Goal: Task Accomplishment & Management: Use online tool/utility

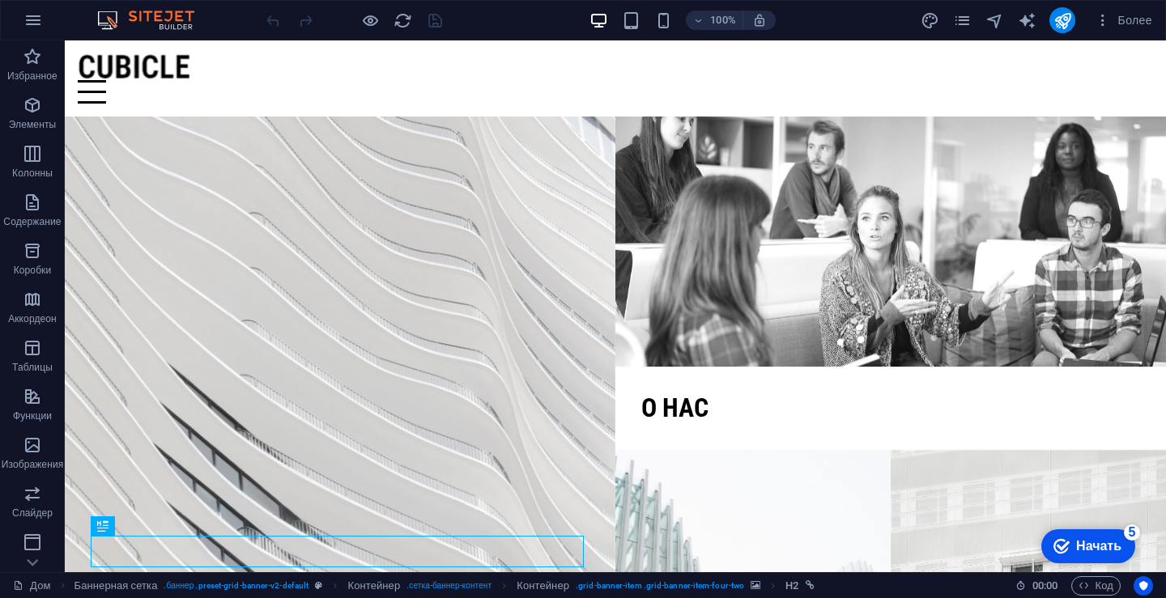
click at [1095, 556] on div "checkmark Начать 5" at bounding box center [1088, 546] width 94 height 34
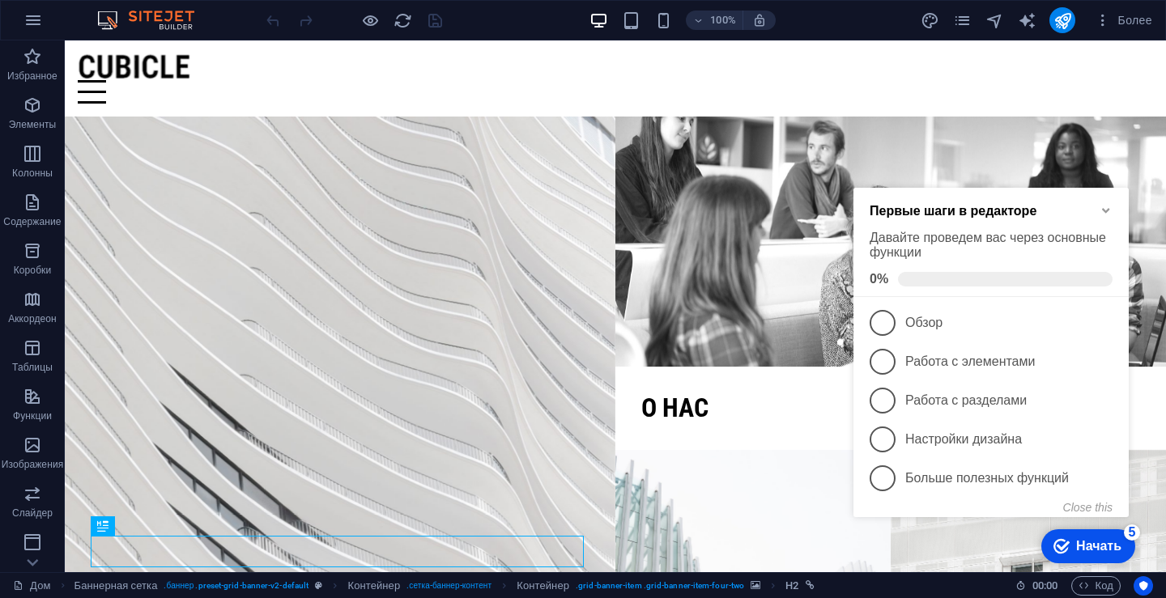
click at [1106, 207] on icon "Minimize checklist" at bounding box center [1105, 210] width 13 height 13
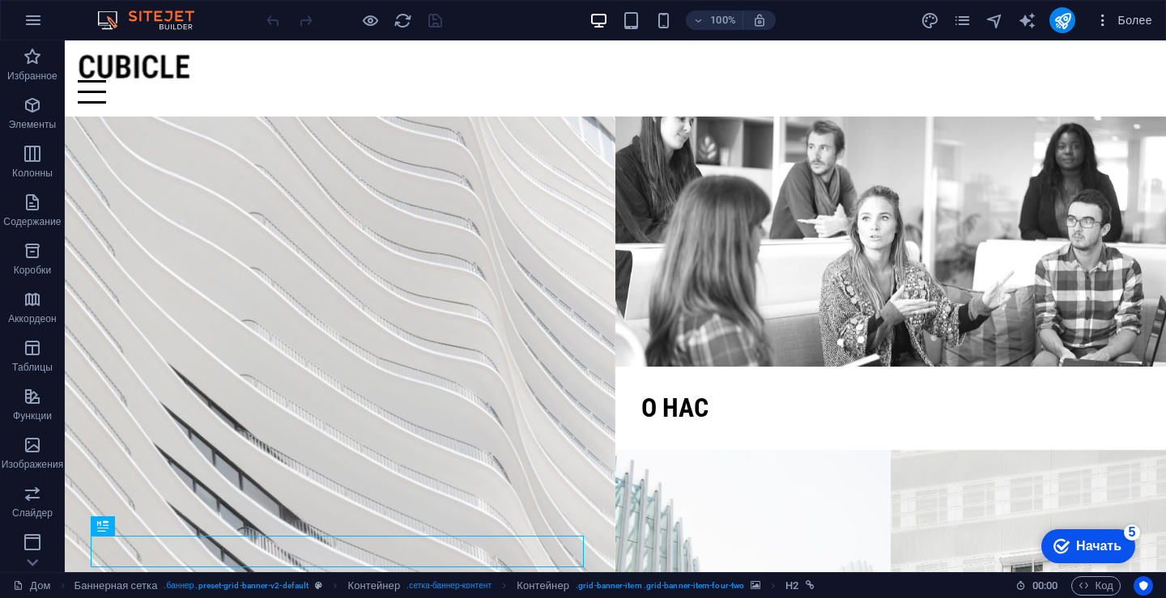
click at [1113, 15] on span "Более" at bounding box center [1123, 20] width 57 height 16
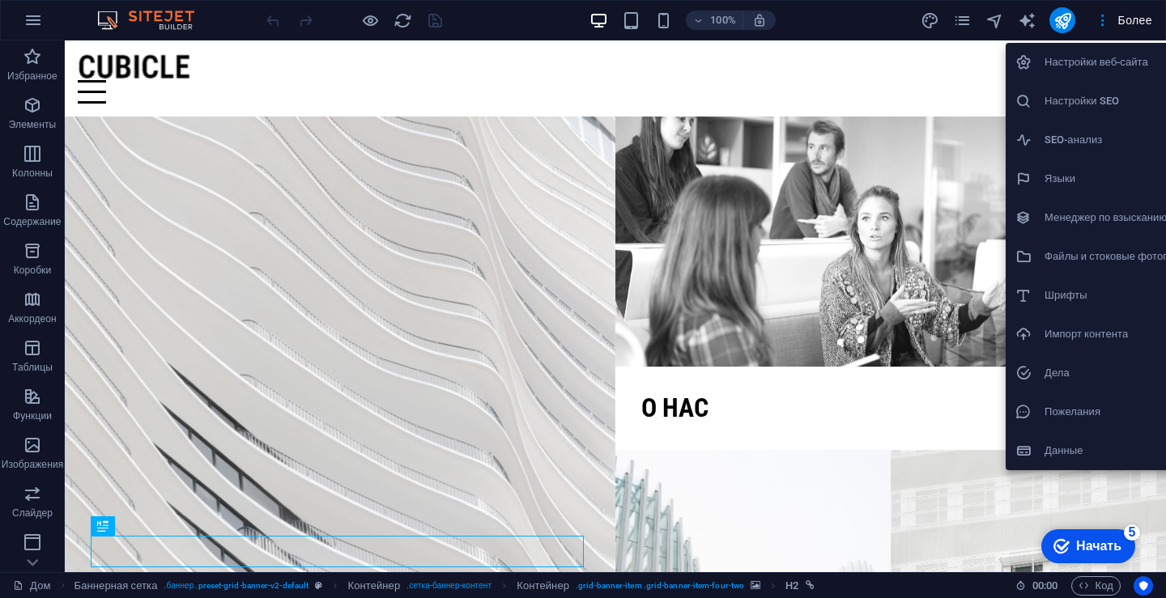
click at [1125, 10] on div at bounding box center [583, 299] width 1166 height 598
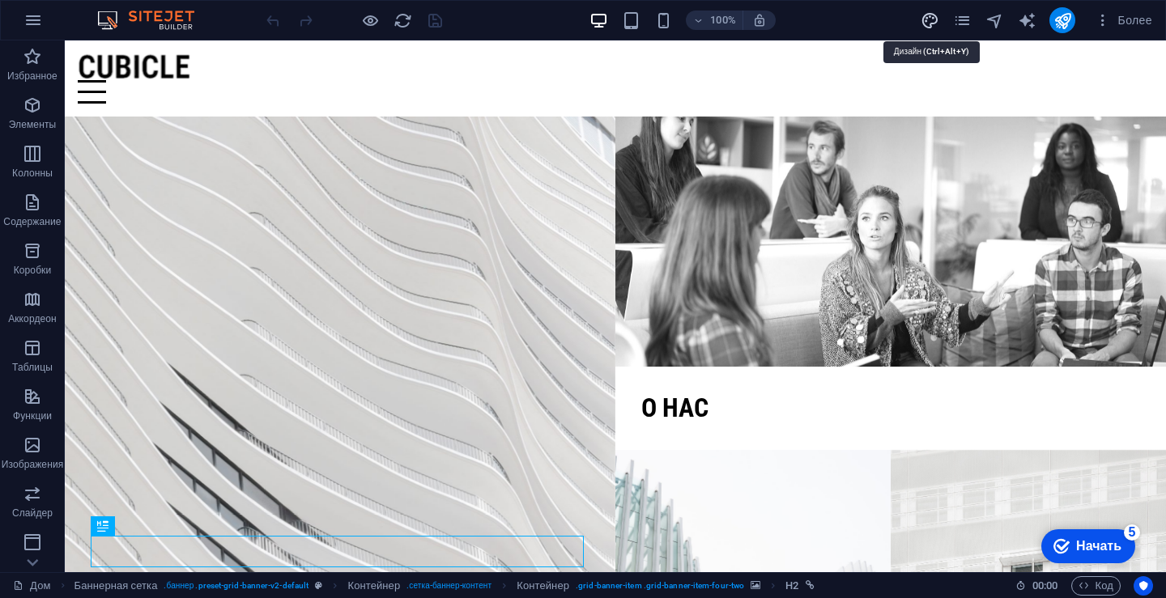
click at [929, 13] on icon "дизайн" at bounding box center [930, 20] width 19 height 19
select select "px"
select select "300"
select select "px"
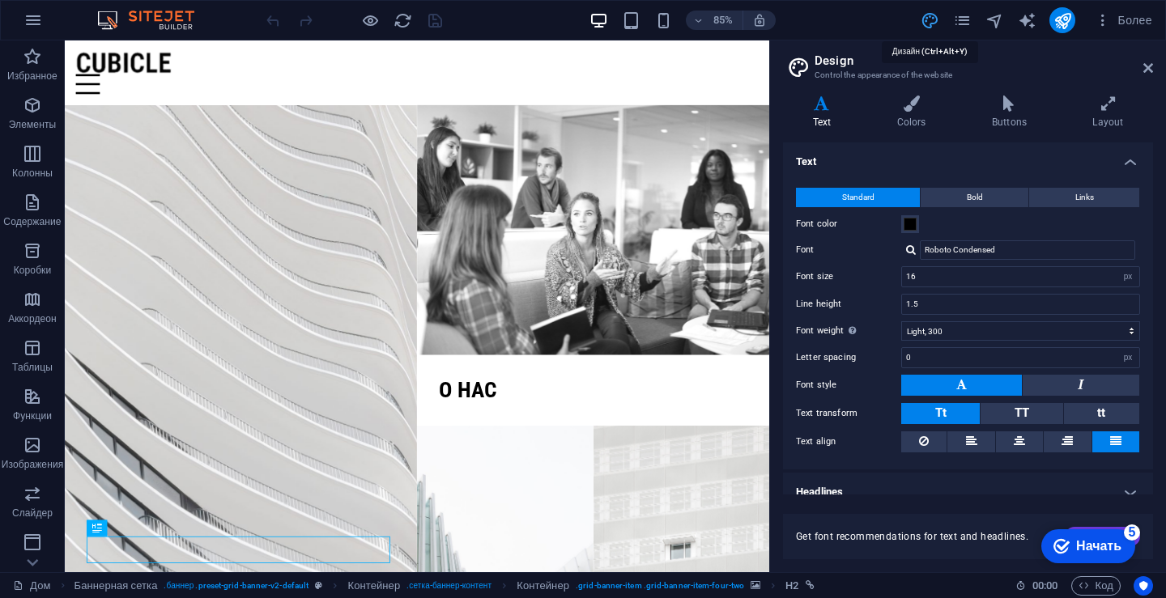
click at [931, 15] on icon "дизайн" at bounding box center [930, 20] width 19 height 19
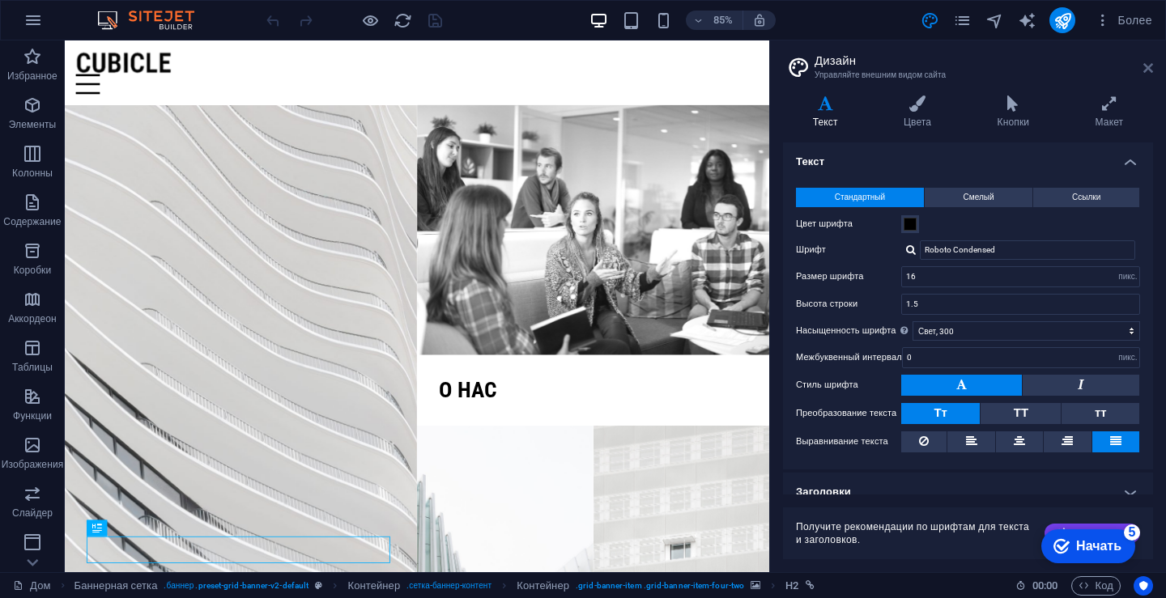
click at [1147, 67] on icon at bounding box center [1148, 68] width 10 height 13
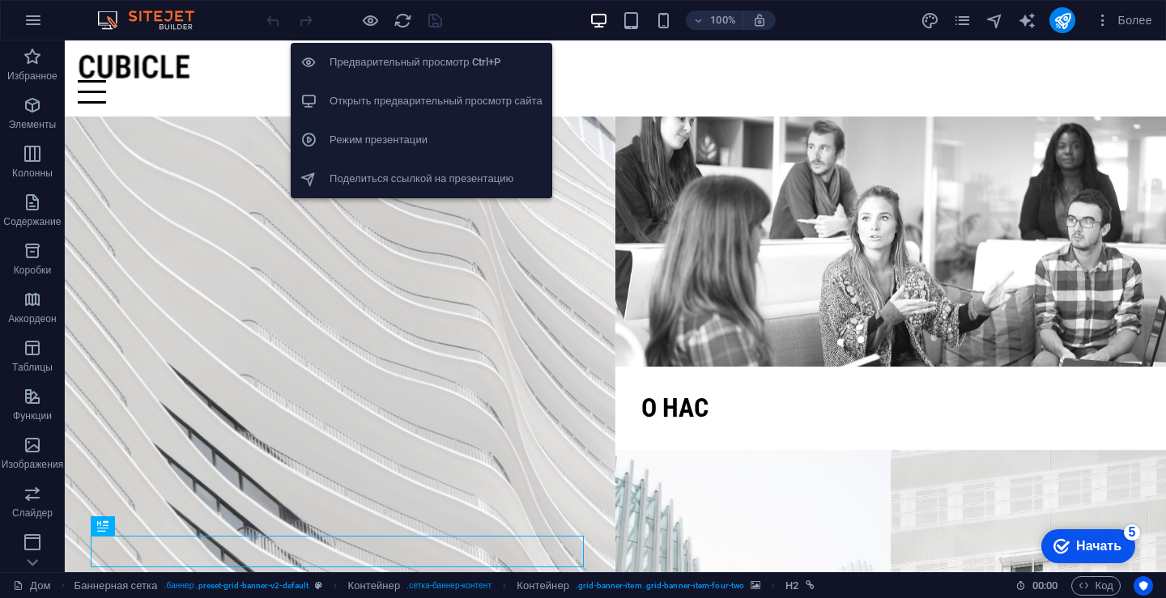
drag, startPoint x: 384, startPoint y: 98, endPoint x: 349, endPoint y: 96, distance: 34.9
click at [353, 92] on h6 "Открыть предварительный просмотр сайта" at bounding box center [436, 100] width 213 height 19
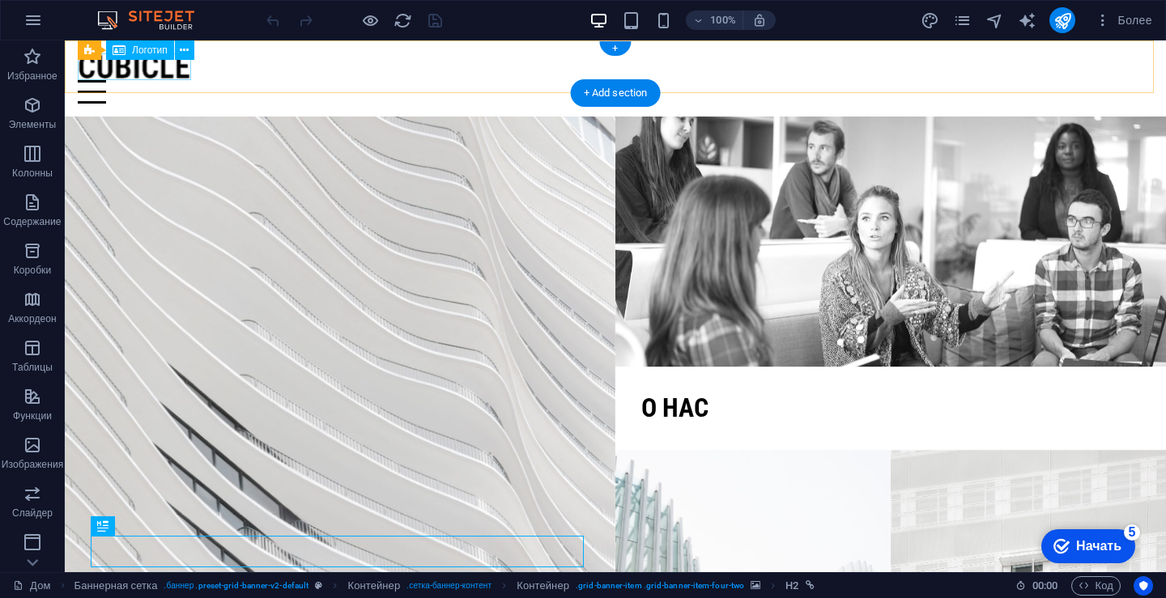
click at [178, 66] on div at bounding box center [615, 66] width 1075 height 27
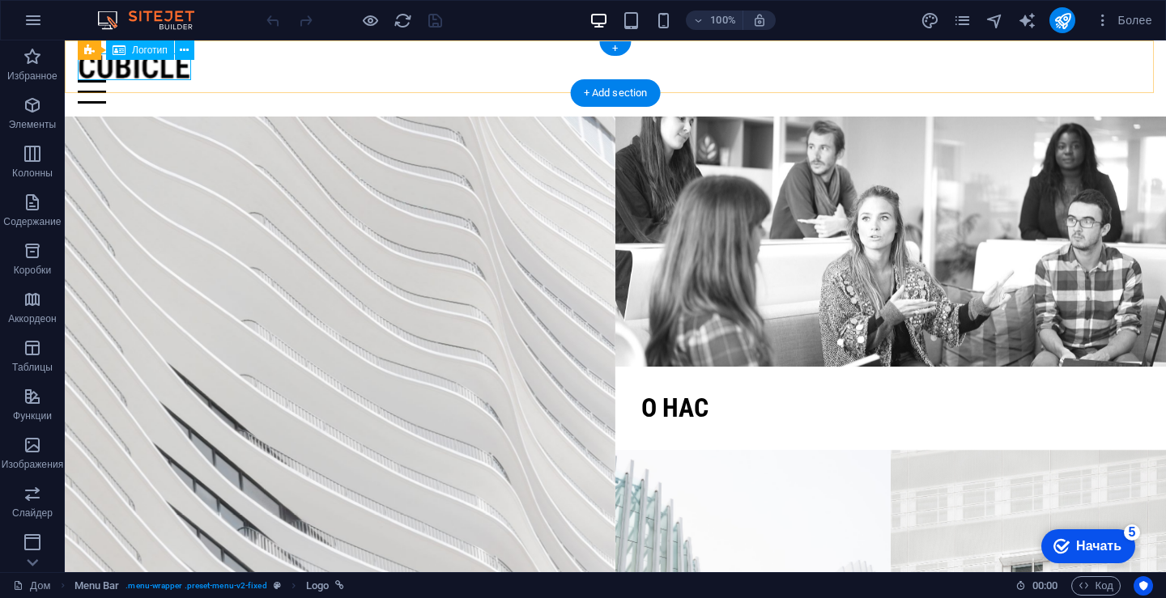
click at [170, 70] on div at bounding box center [615, 66] width 1075 height 27
click at [153, 53] on font "Логотип" at bounding box center [150, 50] width 36 height 11
click at [196, 48] on div "Панель меню Логотип" at bounding box center [141, 50] width 127 height 20
click at [191, 48] on button at bounding box center [184, 49] width 19 height 19
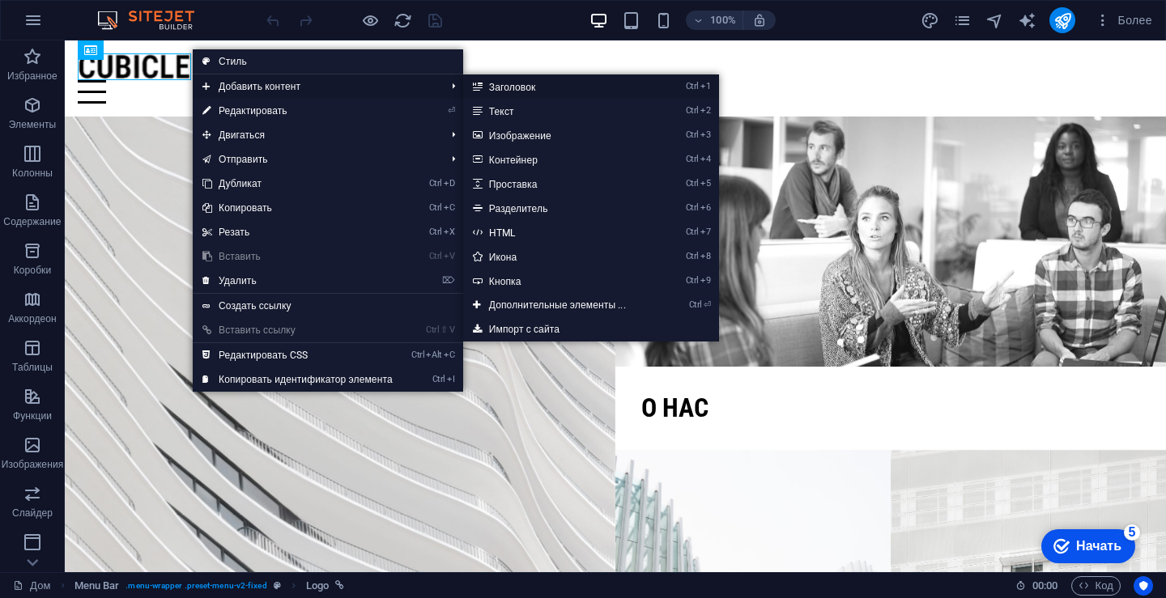
click at [519, 80] on link "Ctrl 1 Заголовок" at bounding box center [560, 86] width 195 height 24
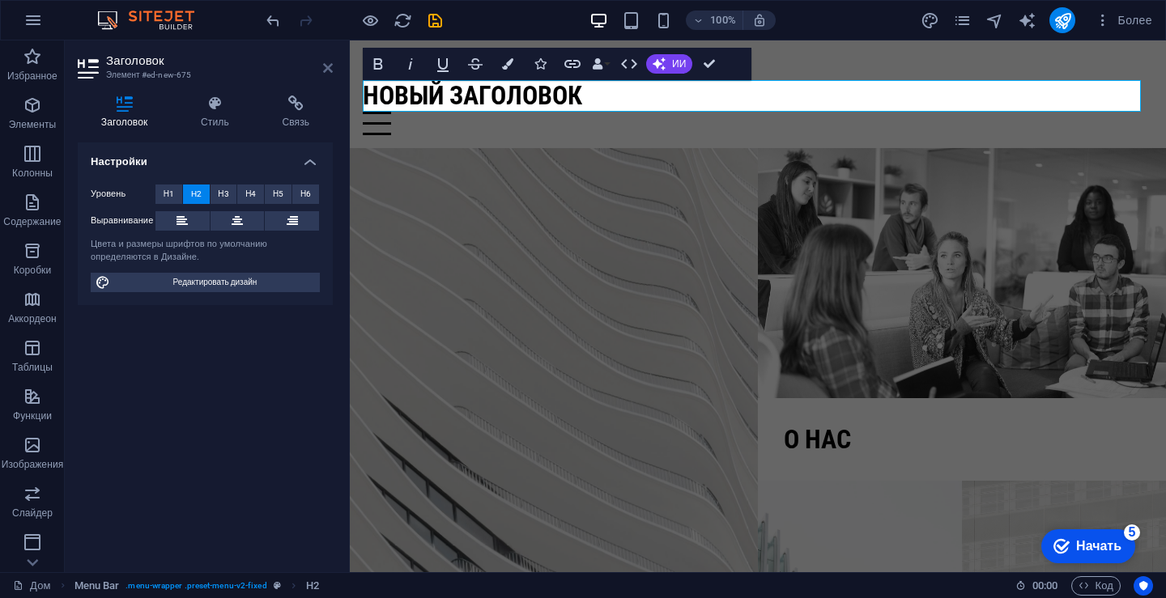
click at [325, 70] on icon at bounding box center [328, 68] width 10 height 13
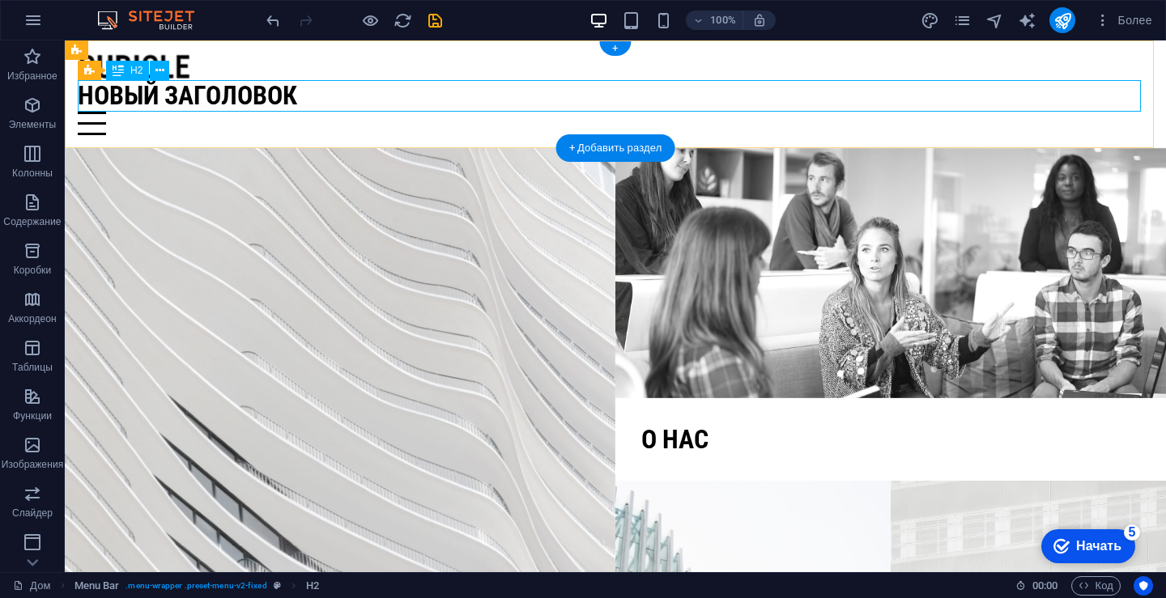
click at [755, 103] on div "Новый заголовок" at bounding box center [615, 95] width 1075 height 31
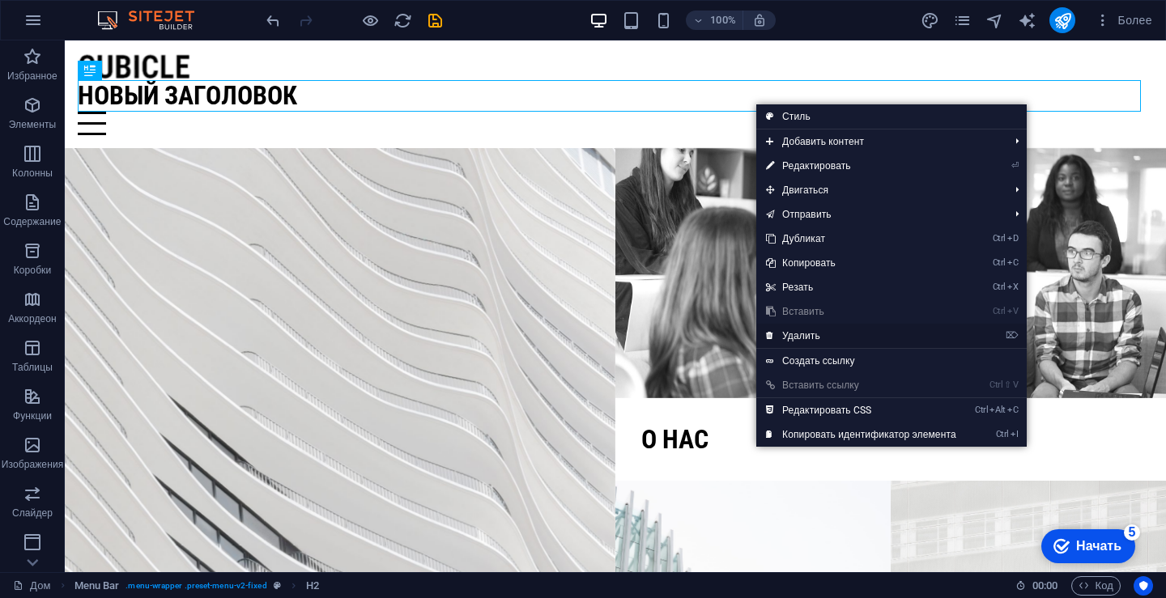
click at [818, 328] on link "⌦ Удалить" at bounding box center [861, 336] width 210 height 24
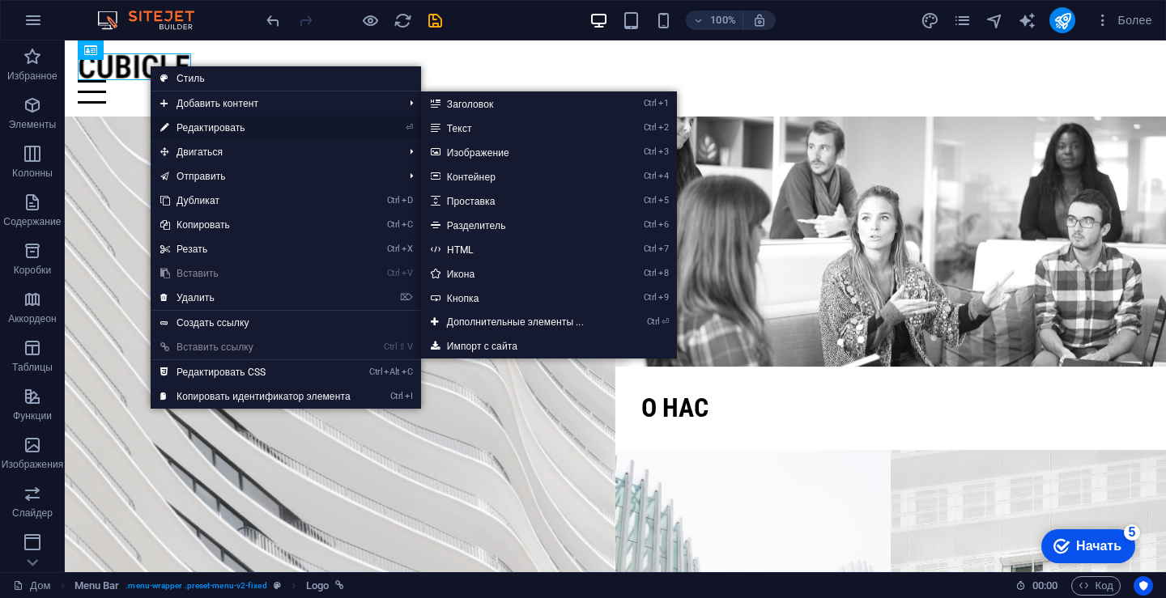
click at [225, 128] on font "Редактировать" at bounding box center [210, 127] width 69 height 11
select select "px"
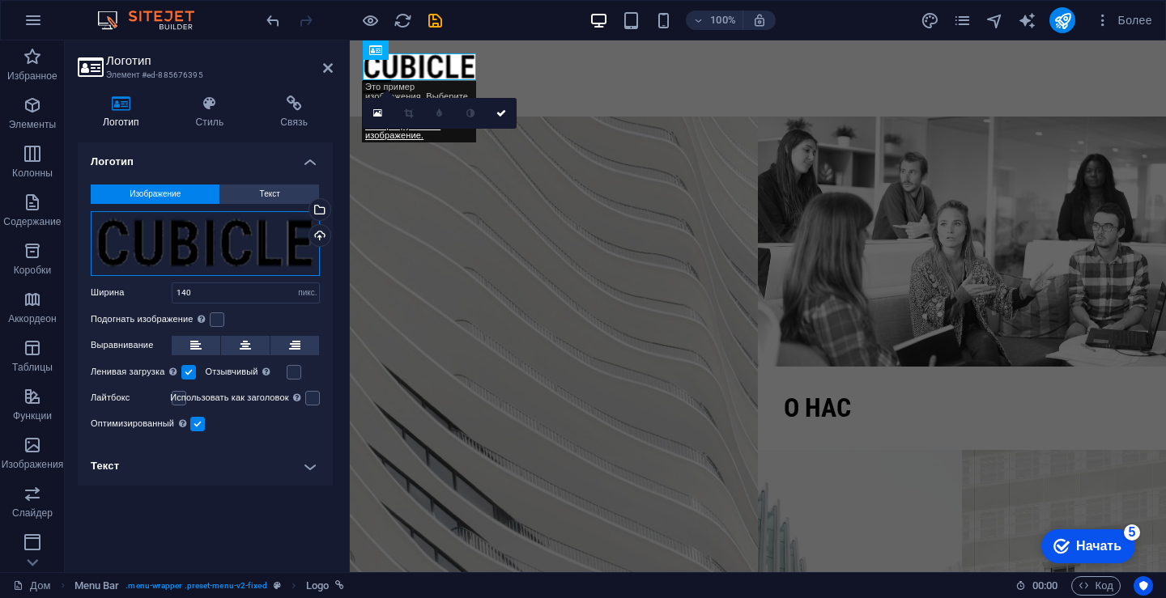
click at [217, 243] on div "Перетащите файлы сюда, щелкните, чтобы выбрать файлы, или выберите файлы из раз…" at bounding box center [205, 243] width 229 height 65
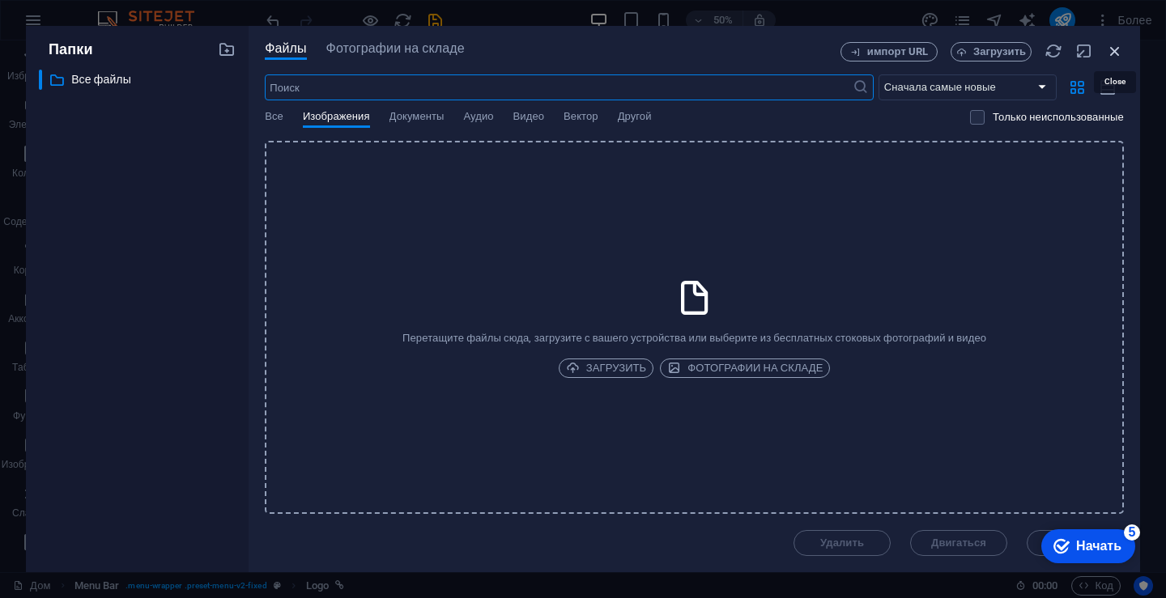
click at [1118, 48] on icon "button" at bounding box center [1115, 51] width 18 height 18
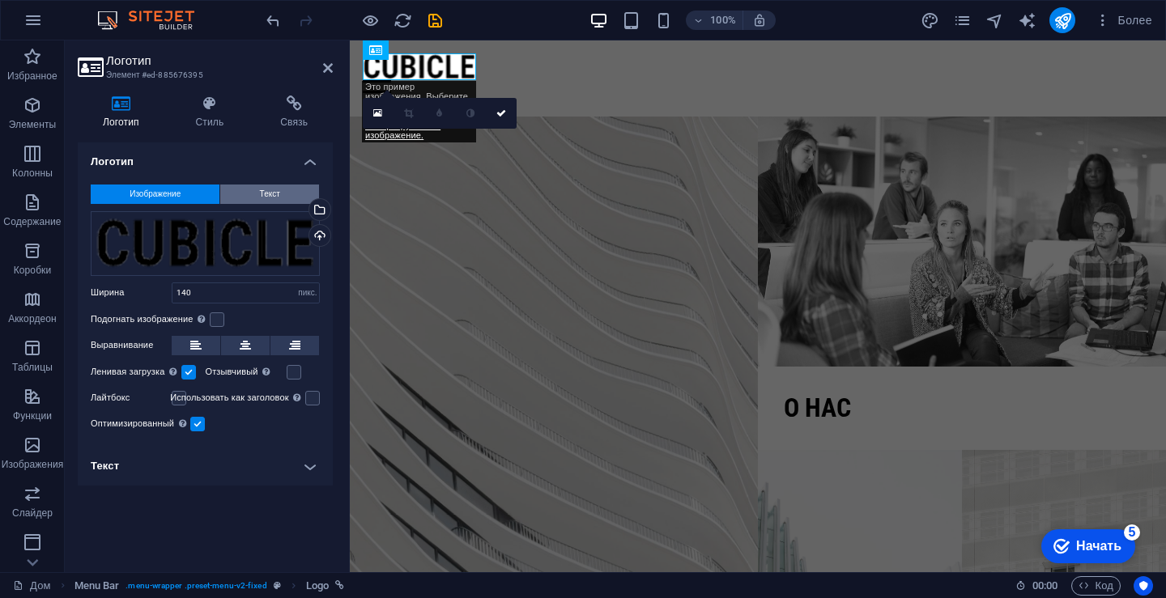
click at [239, 191] on button "Текст" at bounding box center [269, 194] width 99 height 19
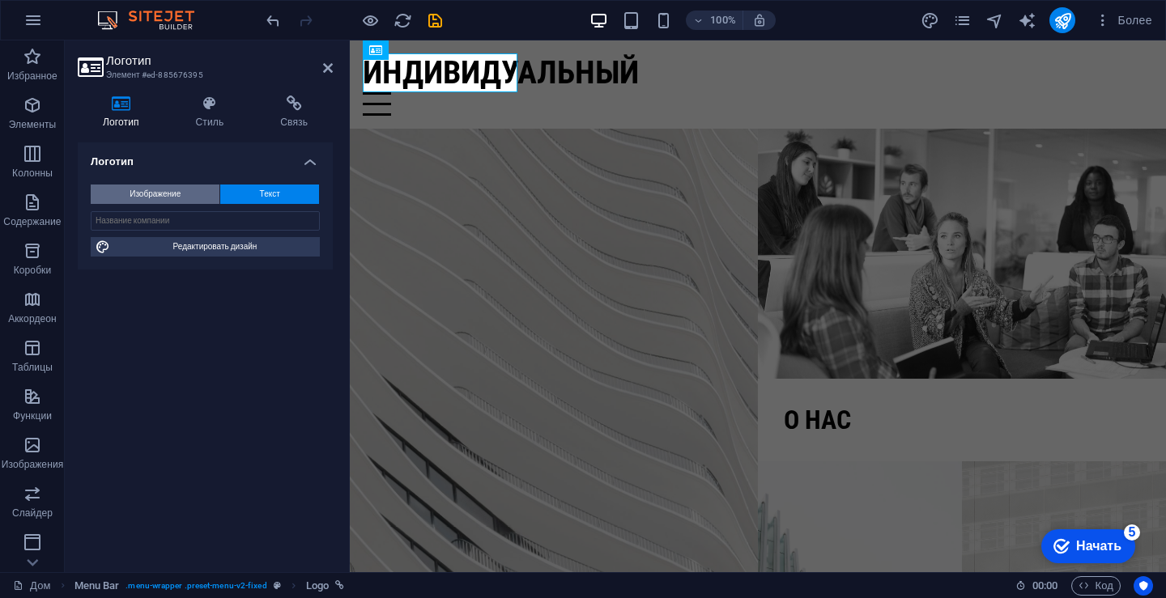
click at [191, 188] on button "Изображение" at bounding box center [155, 194] width 129 height 19
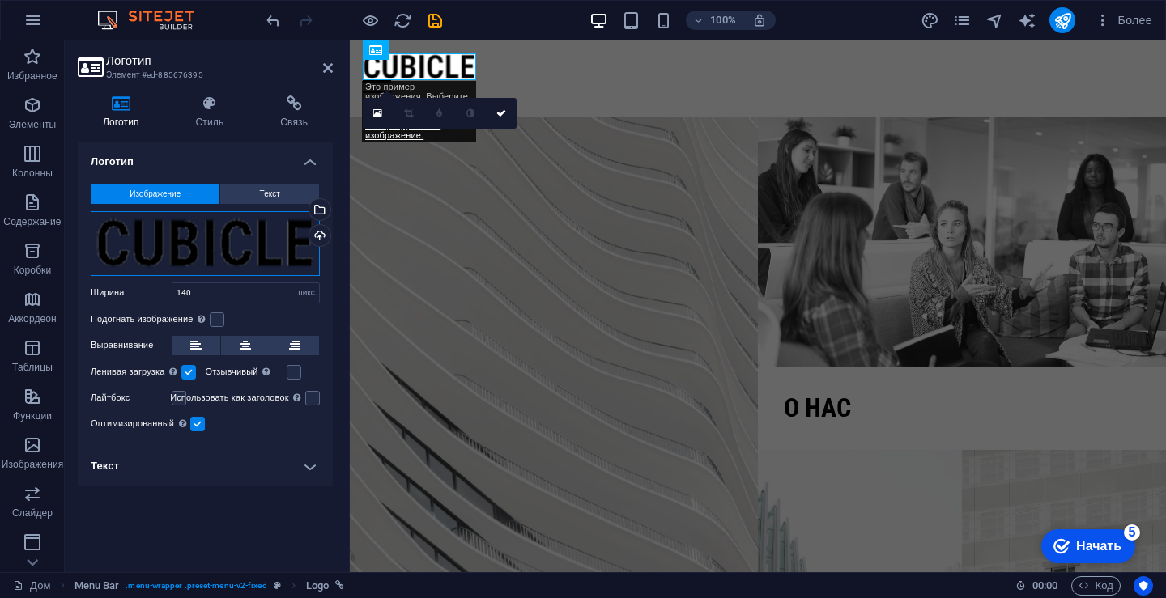
drag, startPoint x: 247, startPoint y: 248, endPoint x: 202, endPoint y: 234, distance: 46.6
click at [202, 234] on div "Перетащите файлы сюда, щелкните, чтобы выбрать файлы, или выберите файлы из раз…" at bounding box center [205, 243] width 229 height 65
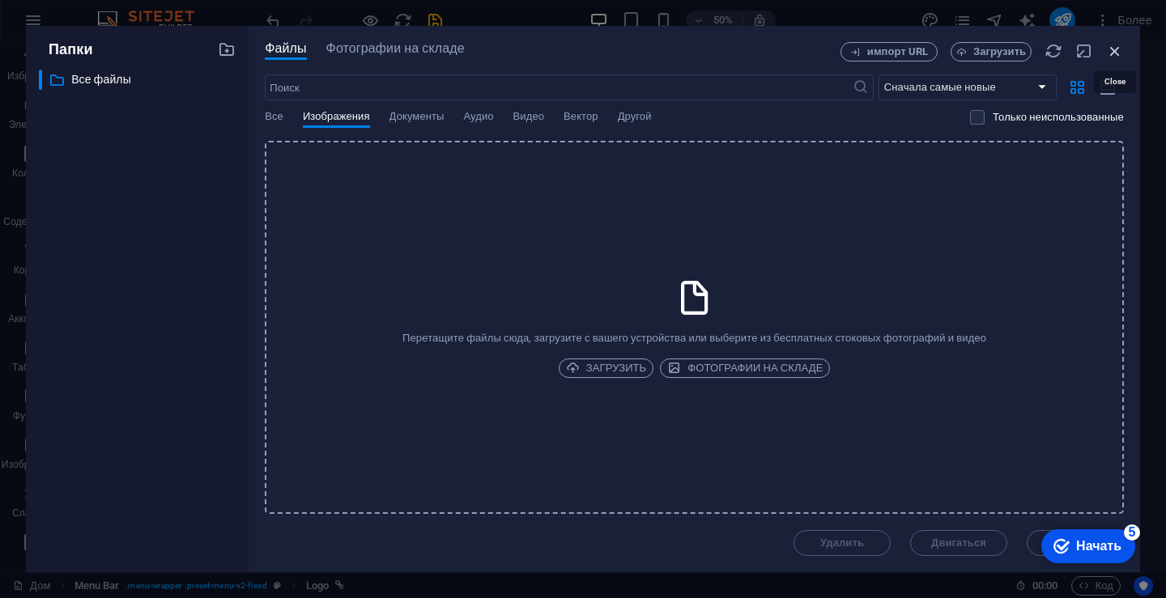
click at [1121, 52] on icon "button" at bounding box center [1115, 51] width 18 height 18
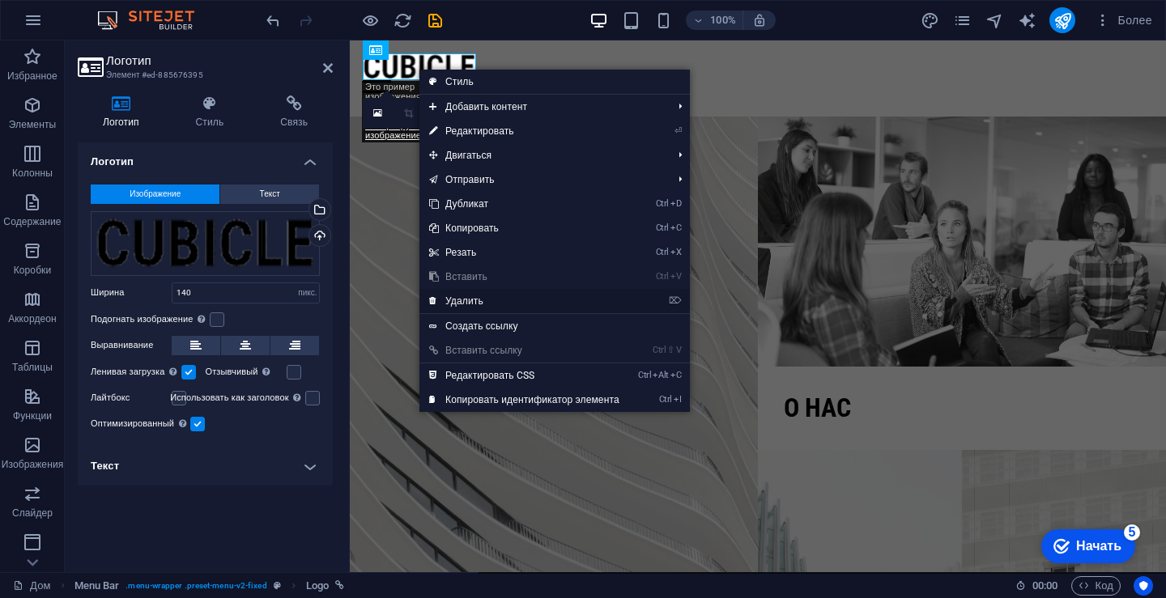
click at [480, 291] on link "⌦ Удалить" at bounding box center [524, 301] width 210 height 24
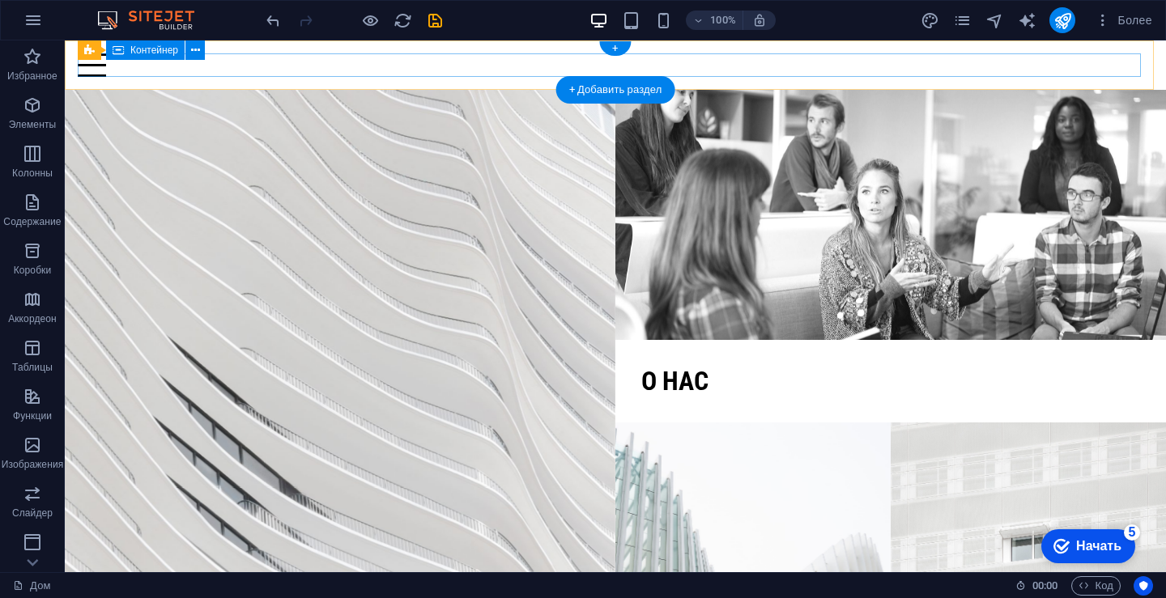
click at [244, 63] on div at bounding box center [615, 64] width 1075 height 23
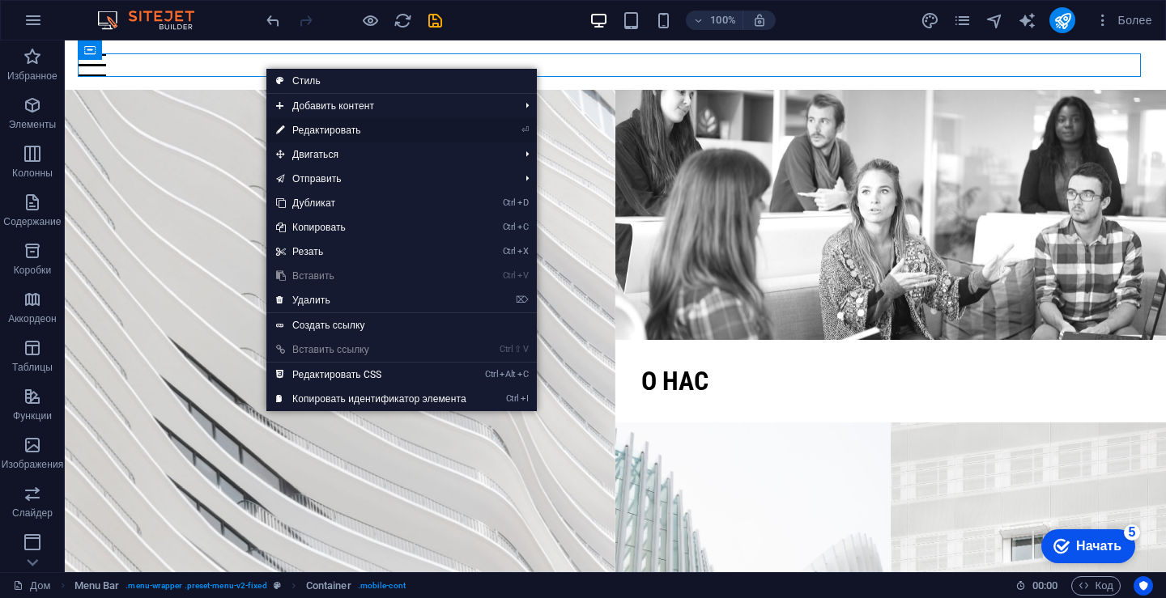
click at [359, 123] on link "⏎ Редактировать" at bounding box center [371, 130] width 210 height 24
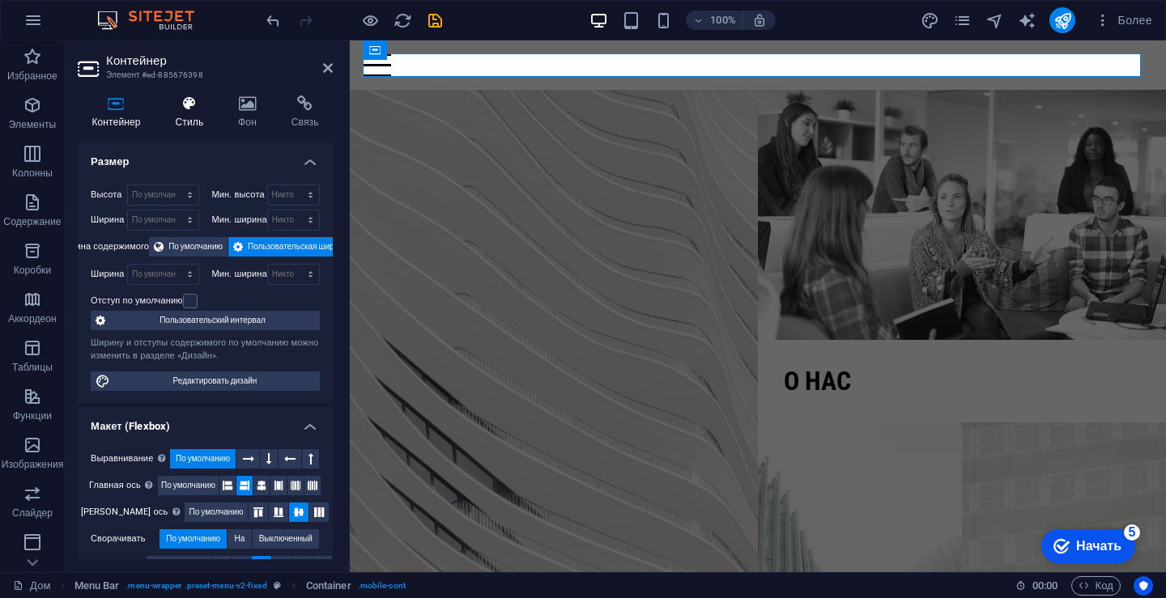
click at [187, 112] on h4 "Стиль" at bounding box center [192, 113] width 63 height 34
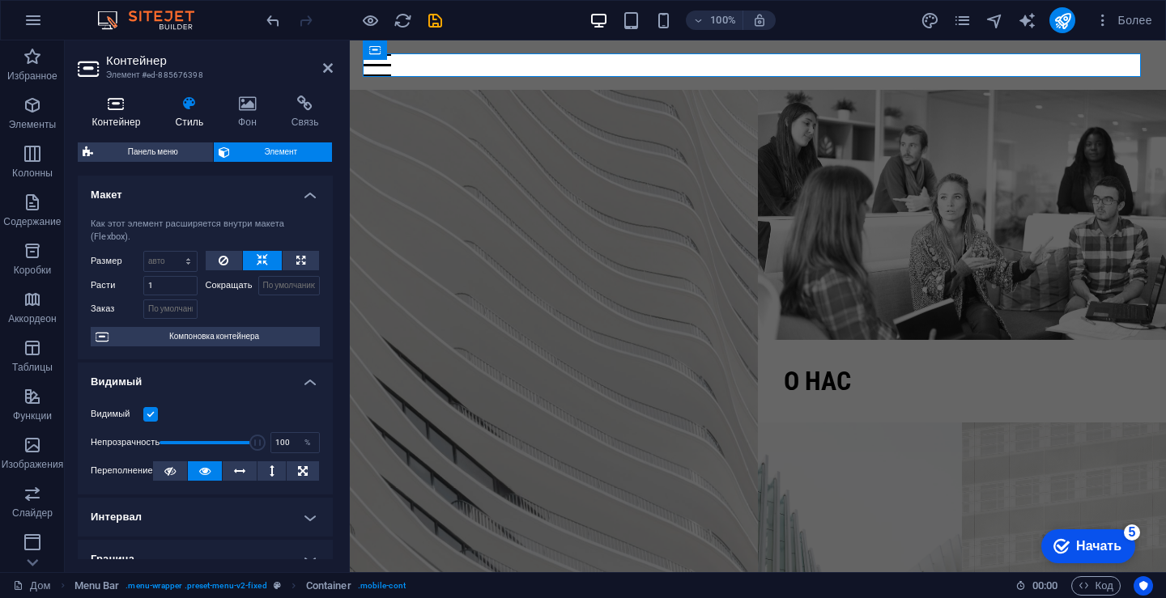
click at [119, 96] on icon at bounding box center [116, 104] width 77 height 16
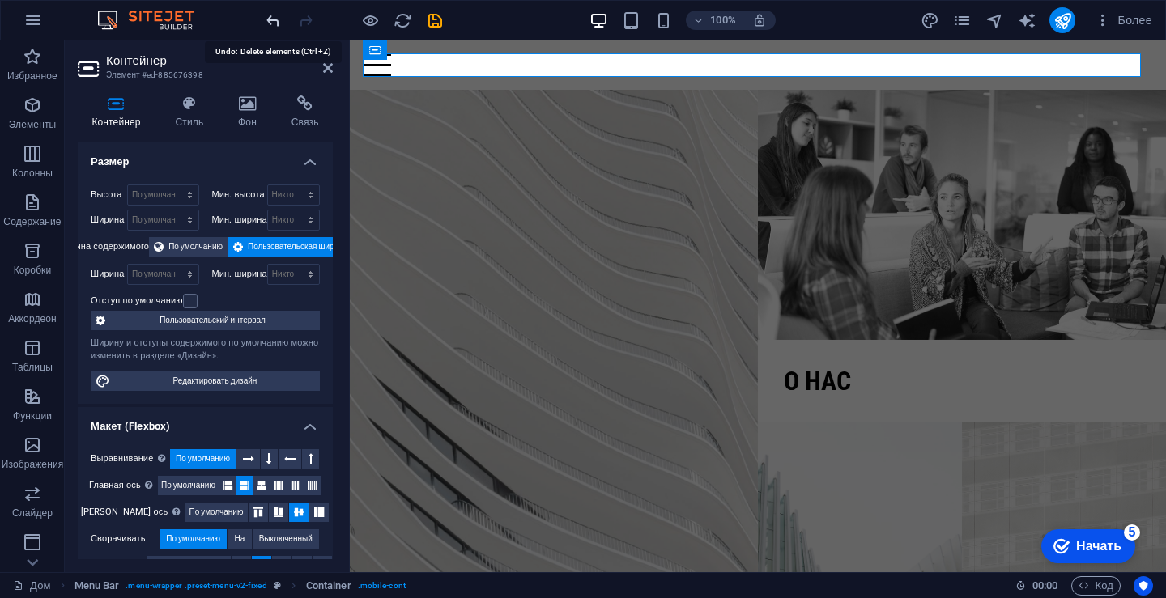
click at [274, 20] on icon "отменить" at bounding box center [273, 20] width 19 height 19
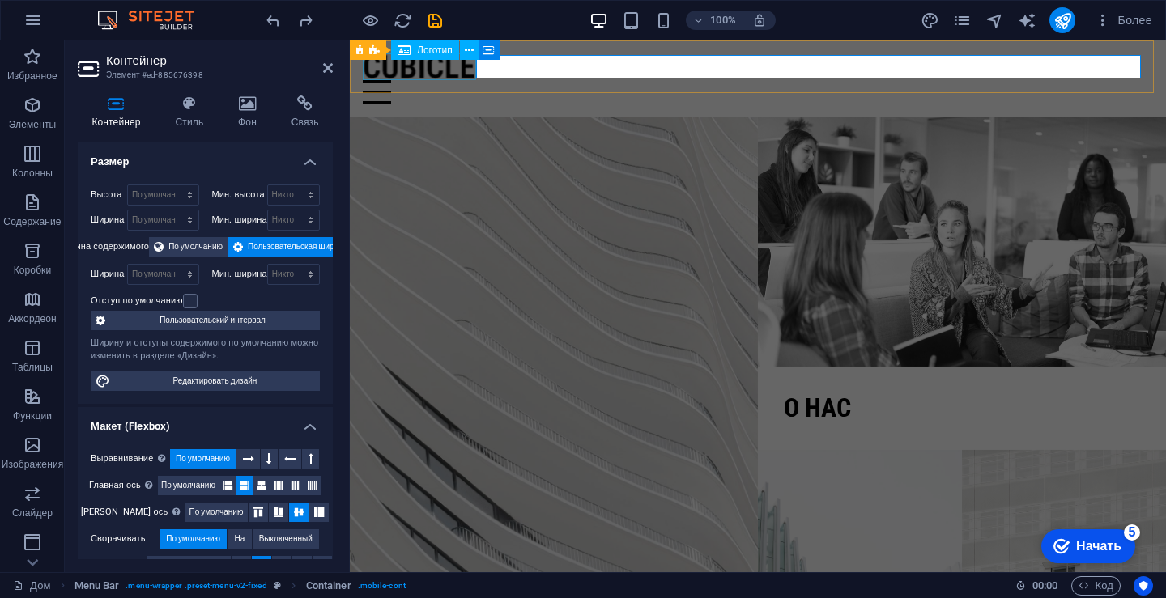
click at [436, 73] on div at bounding box center [758, 66] width 790 height 27
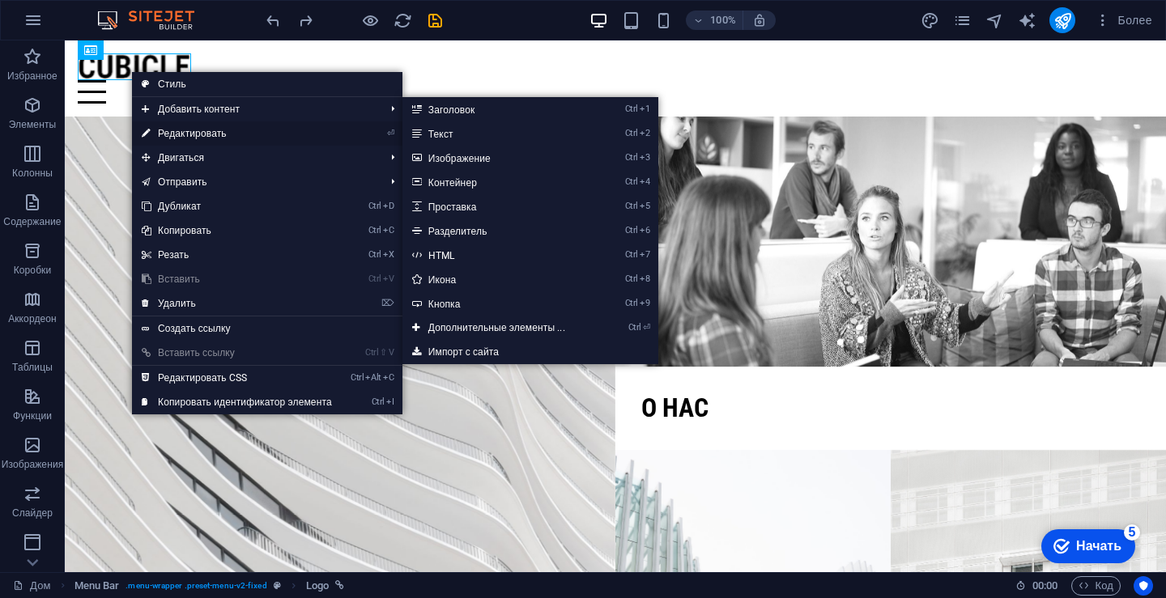
click at [223, 133] on font "Редактировать" at bounding box center [192, 133] width 69 height 11
select select "px"
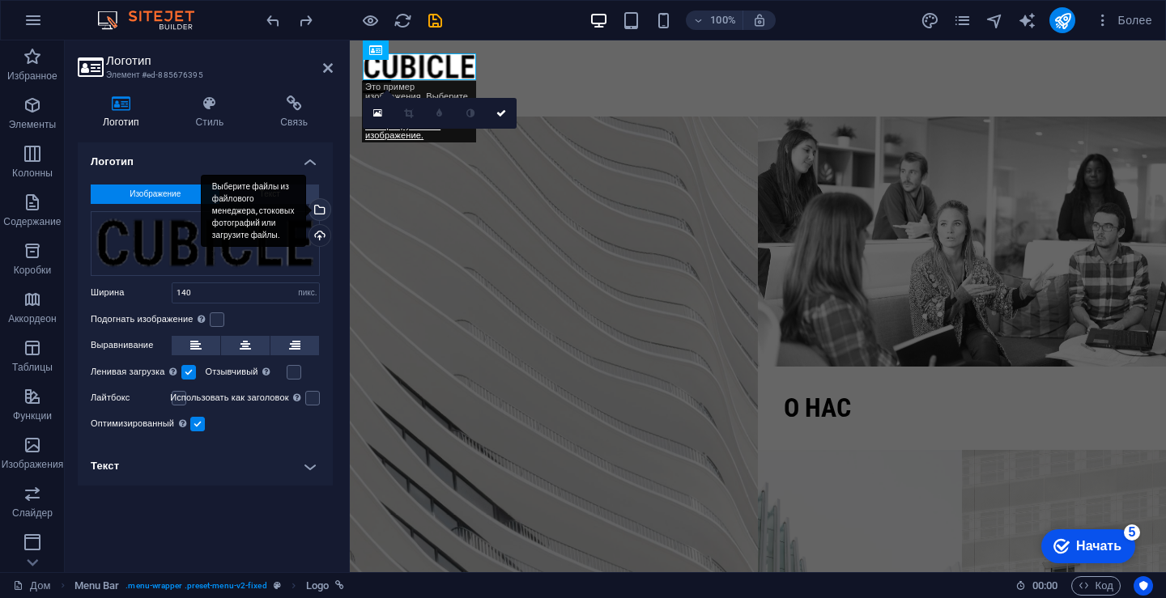
click at [319, 203] on div "Выберите файлы из файлового менеджера, стоковых фотографий или загрузите файлы." at bounding box center [318, 211] width 24 height 24
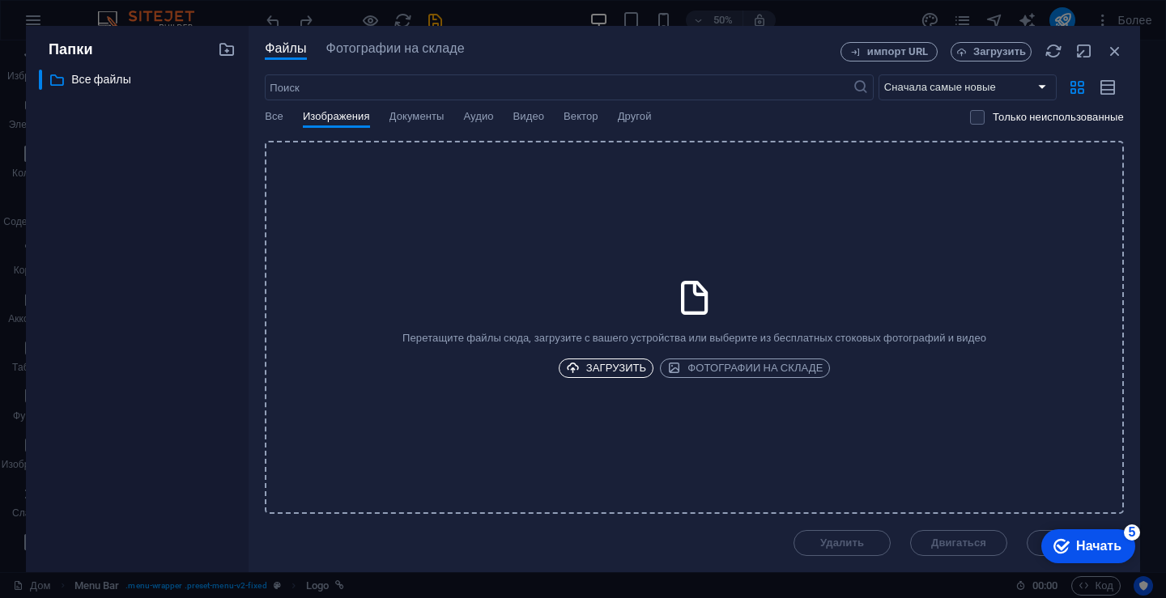
click at [613, 367] on font "Загрузить" at bounding box center [616, 368] width 60 height 12
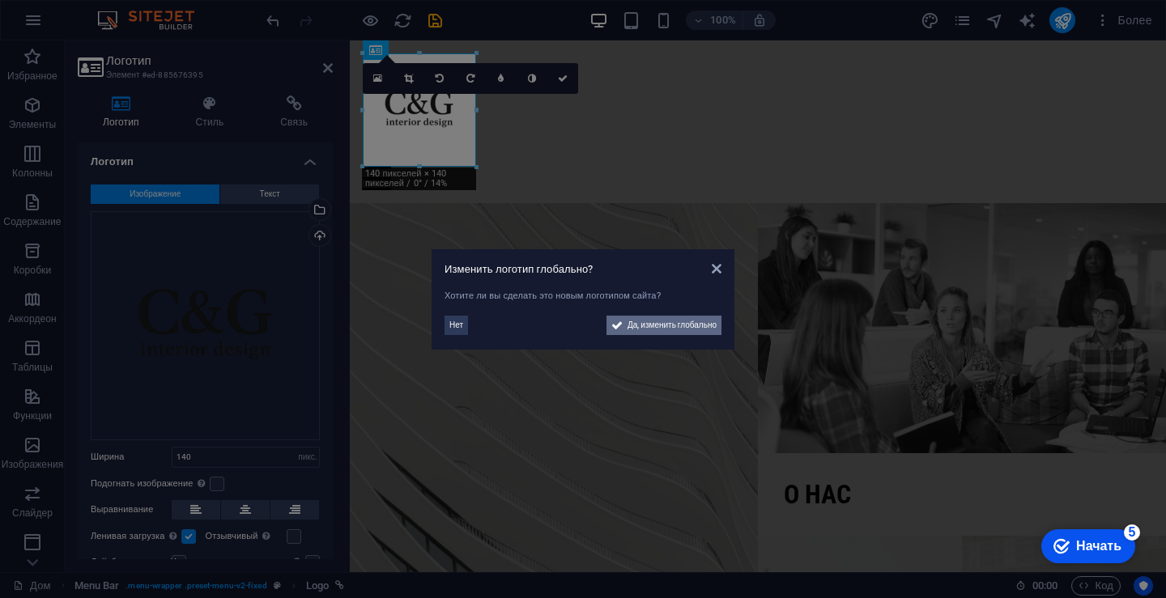
click at [628, 325] on font "Да, изменить глобально" at bounding box center [671, 325] width 89 height 9
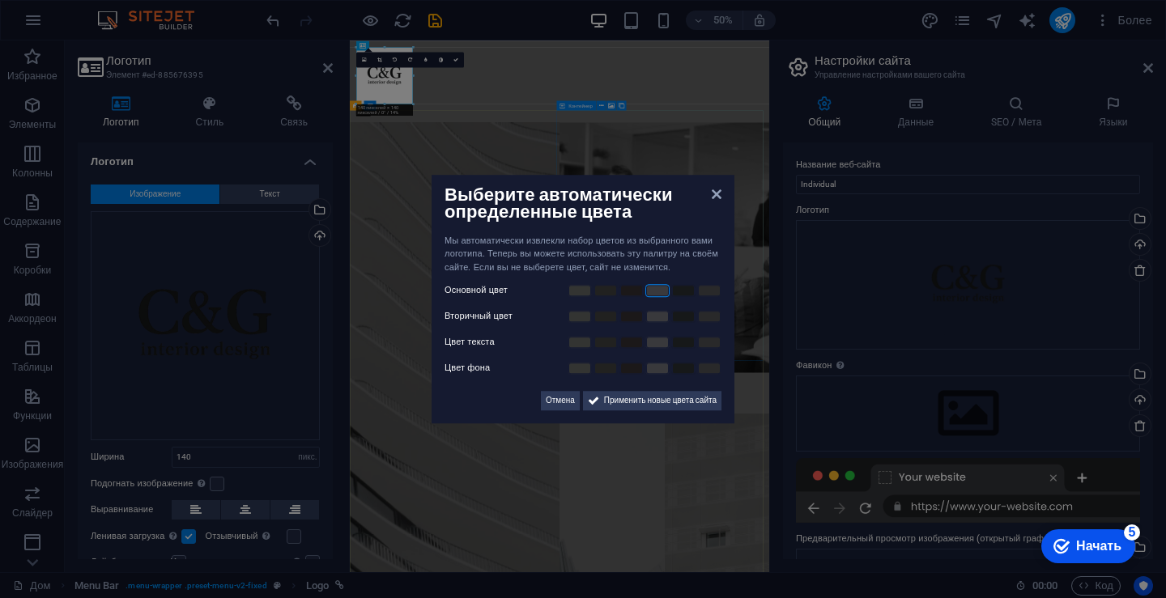
click at [656, 288] on link at bounding box center [657, 290] width 24 height 13
click at [714, 320] on link at bounding box center [709, 316] width 24 height 13
click at [682, 337] on link at bounding box center [683, 342] width 24 height 13
click at [601, 318] on link at bounding box center [605, 316] width 24 height 13
click at [708, 364] on link at bounding box center [709, 368] width 24 height 13
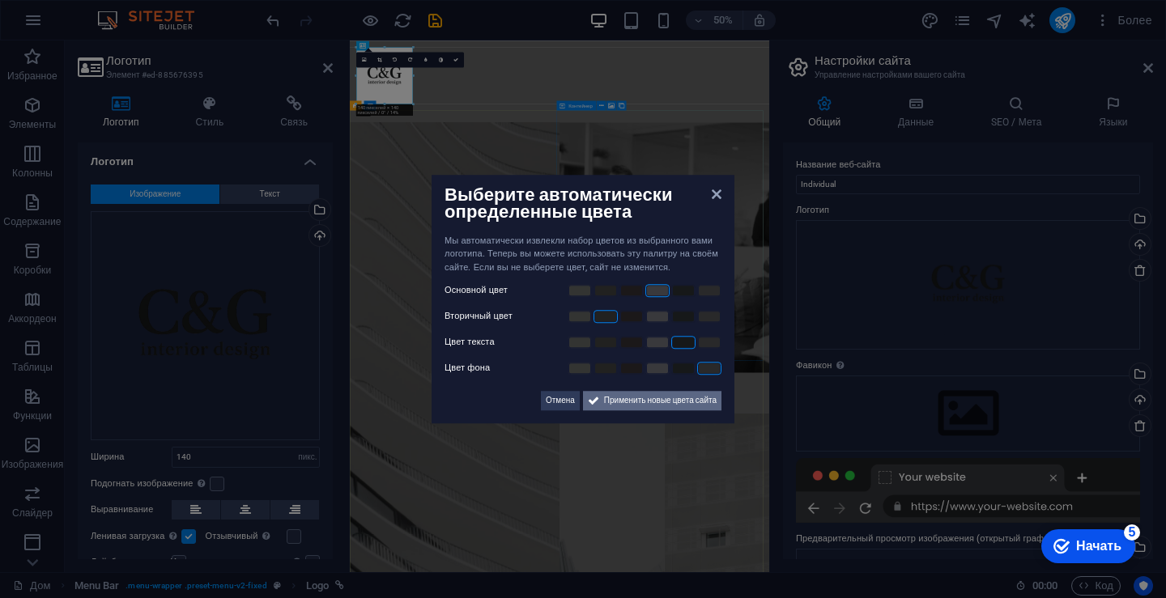
click at [632, 402] on font "Применить новые цвета сайта" at bounding box center [660, 400] width 113 height 9
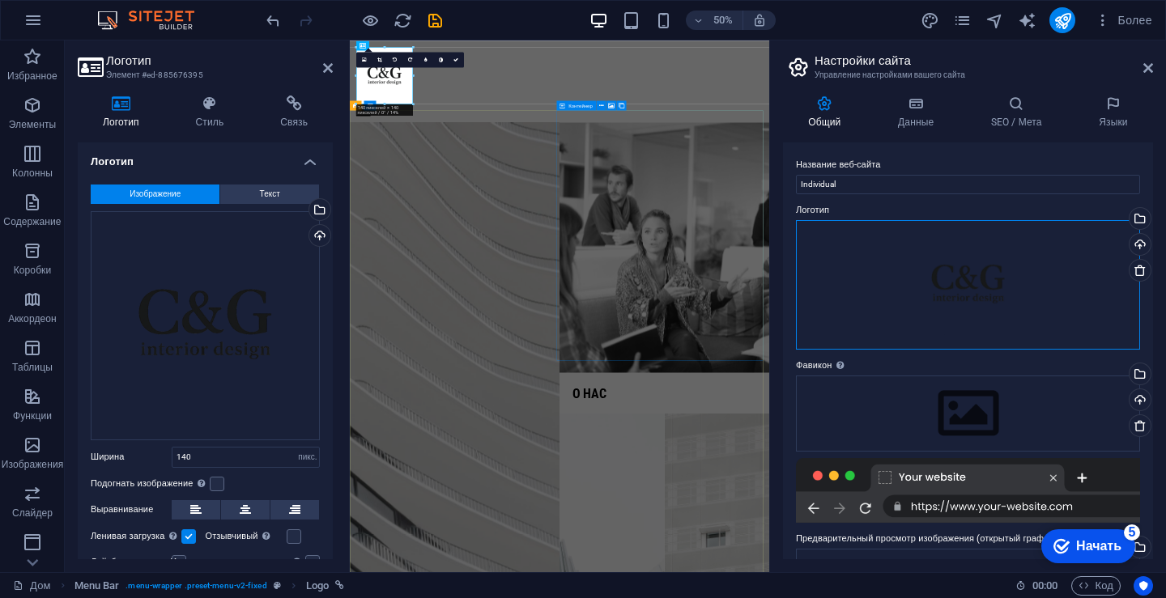
drag, startPoint x: 971, startPoint y: 296, endPoint x: 1036, endPoint y: 302, distance: 65.1
click at [1036, 302] on div "Перетащите файлы сюда, щелкните, чтобы выбрать файлы, или выберите файлы из раз…" at bounding box center [968, 285] width 344 height 130
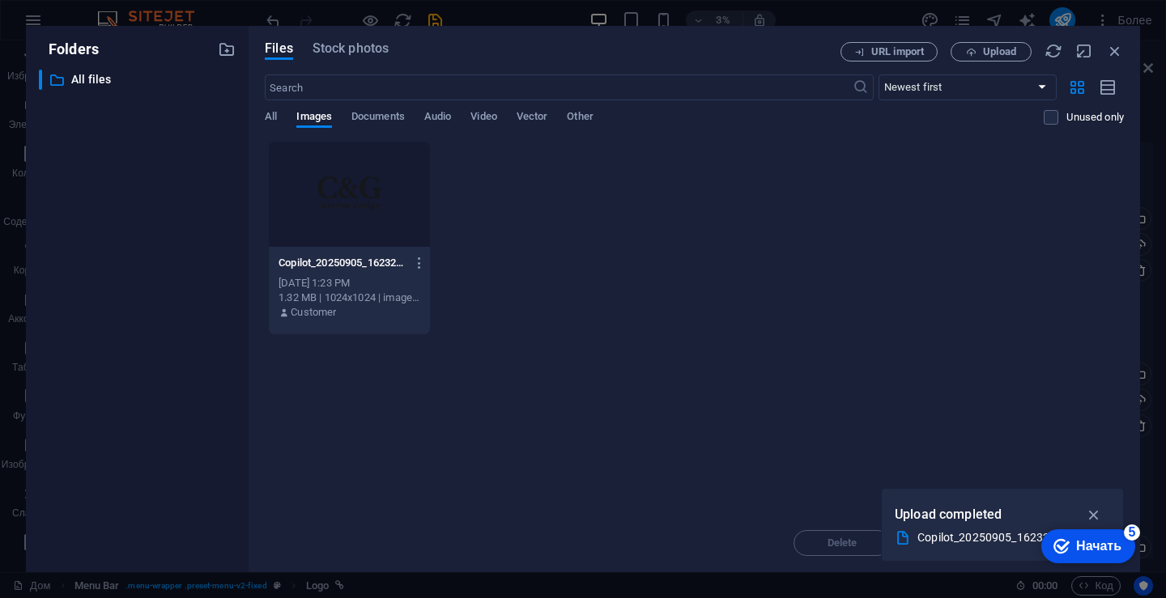
click at [997, 297] on div "Copilot_20250905_162321-3Sr-hmkWmxIiDLEJBmcHiw.png Copilot_20250905_162321-3Sr-…" at bounding box center [694, 238] width 859 height 194
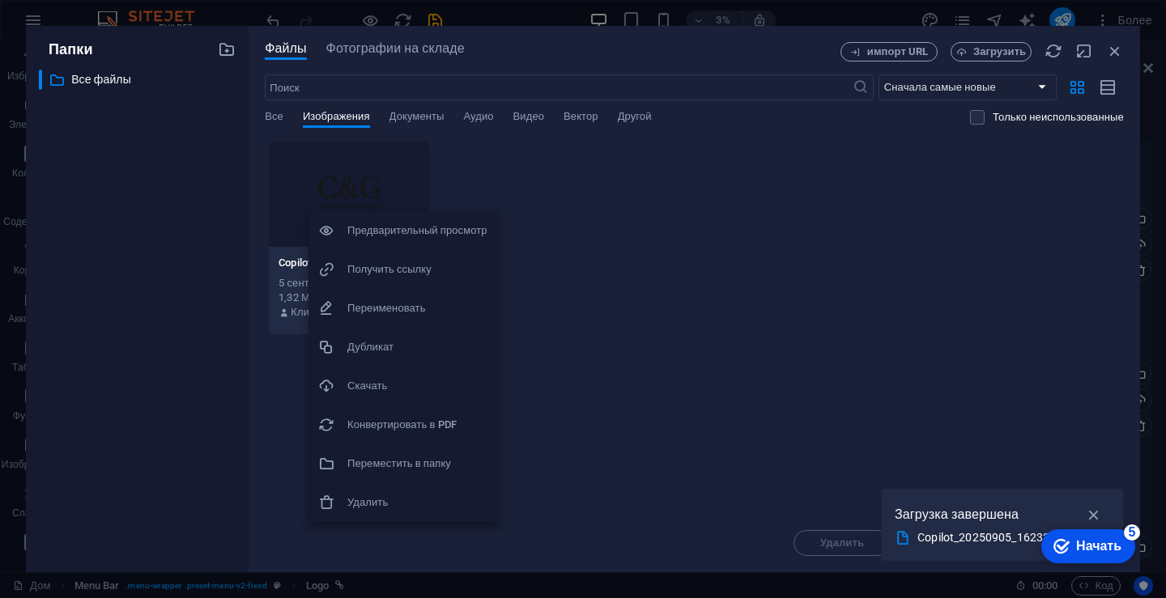
click at [629, 313] on div at bounding box center [583, 299] width 1166 height 598
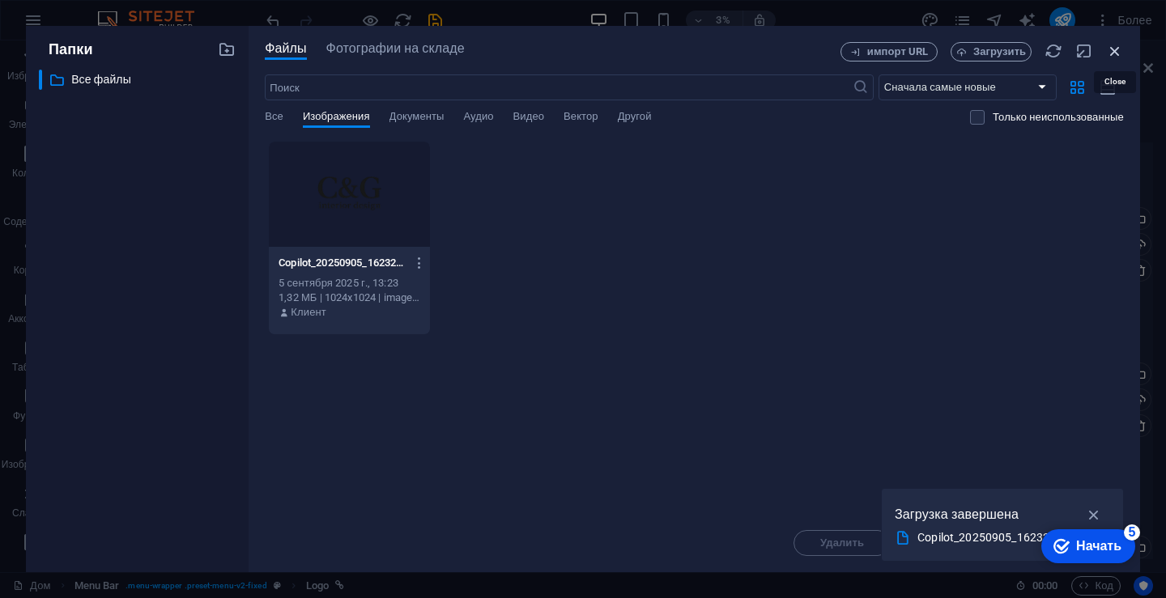
click at [1112, 47] on icon "button" at bounding box center [1115, 51] width 18 height 18
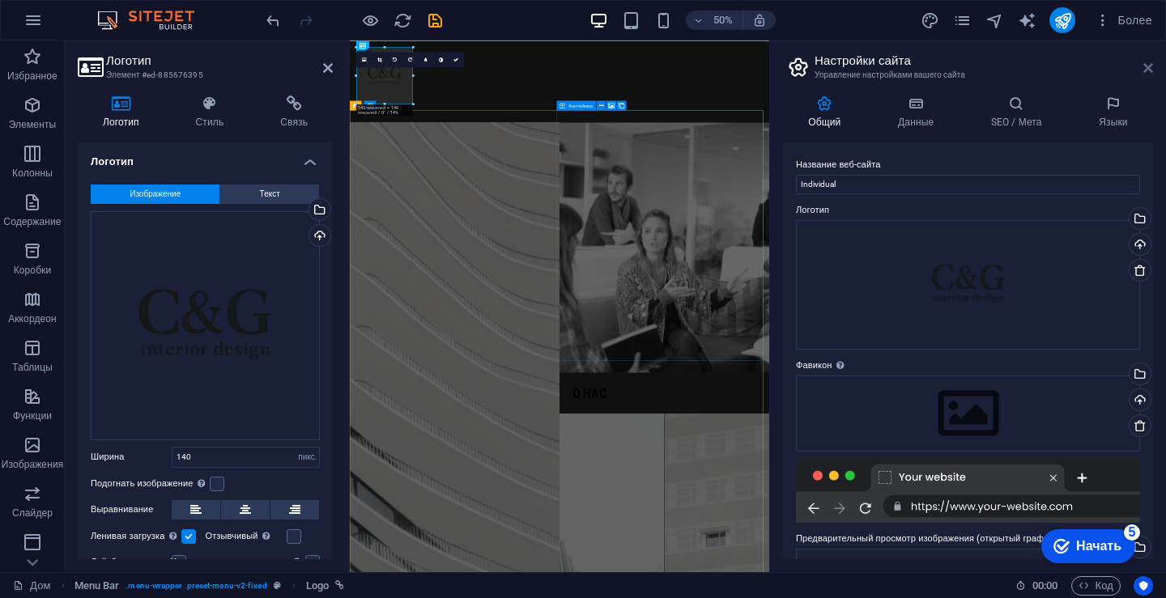
click at [1151, 66] on icon at bounding box center [1148, 68] width 10 height 13
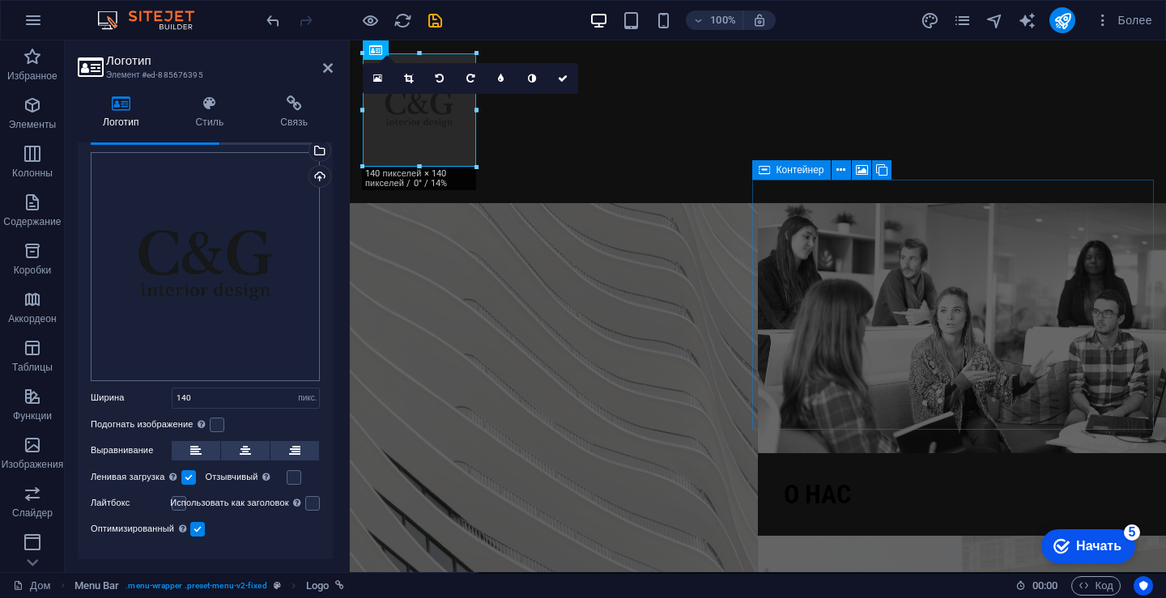
scroll to position [87, 0]
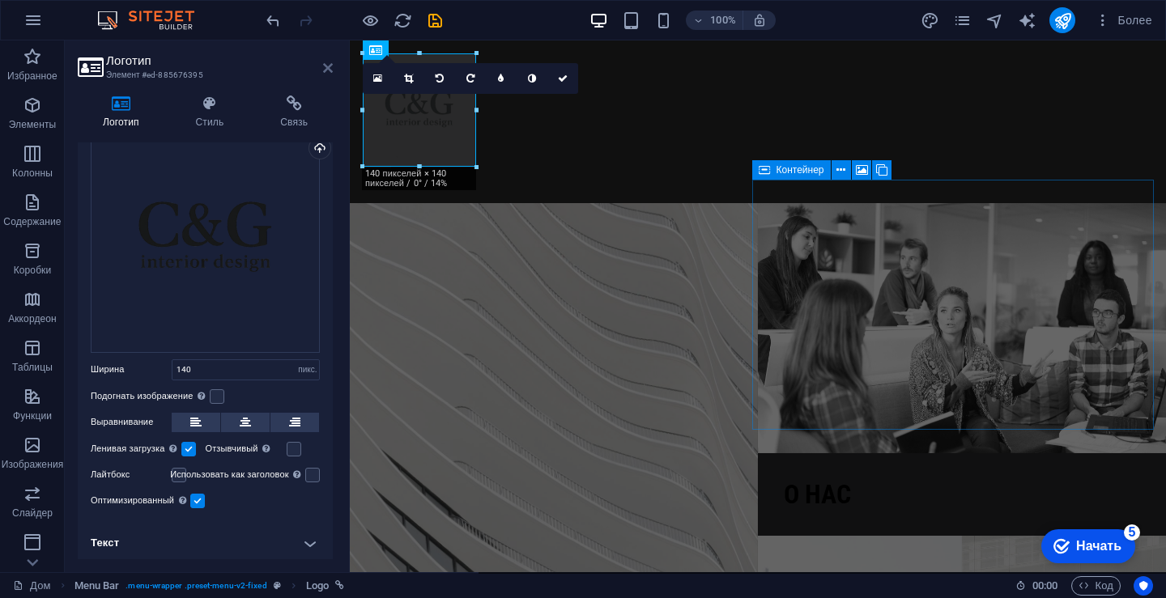
click at [329, 66] on icon at bounding box center [328, 68] width 10 height 13
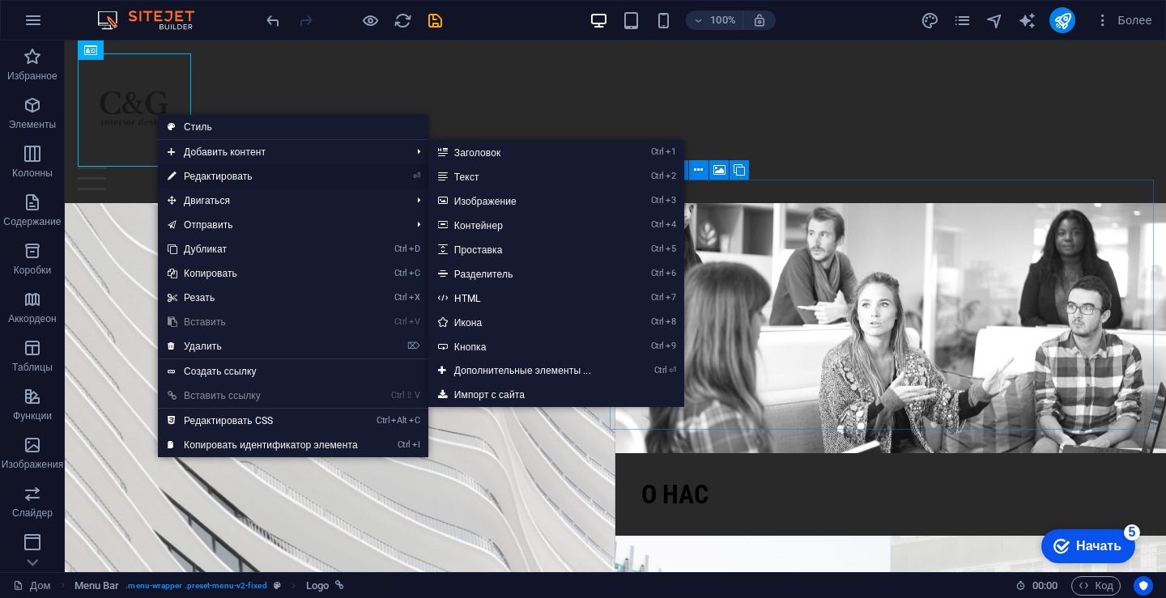
click at [244, 168] on link "⏎ Редактировать" at bounding box center [263, 176] width 210 height 24
select select "px"
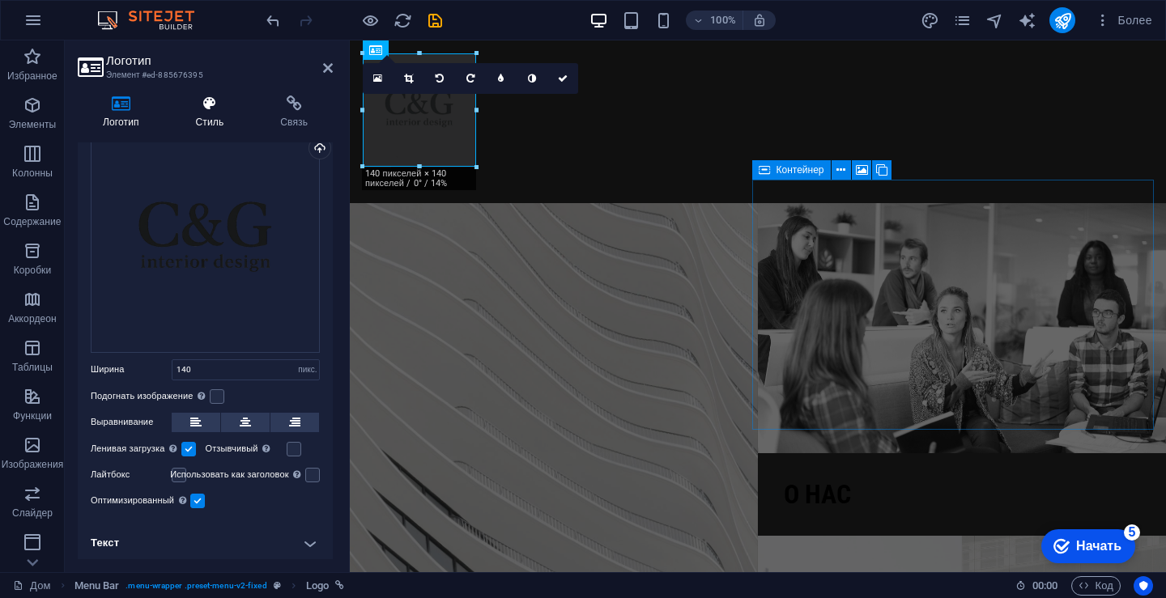
click at [211, 106] on icon at bounding box center [210, 104] width 79 height 16
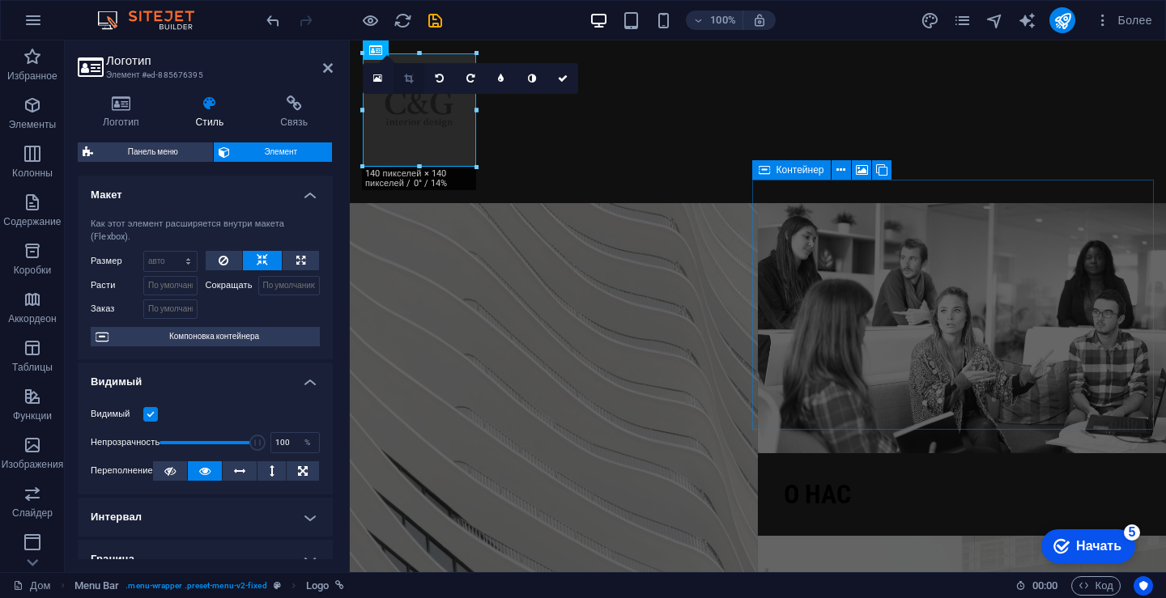
click at [407, 73] on link at bounding box center [408, 78] width 31 height 31
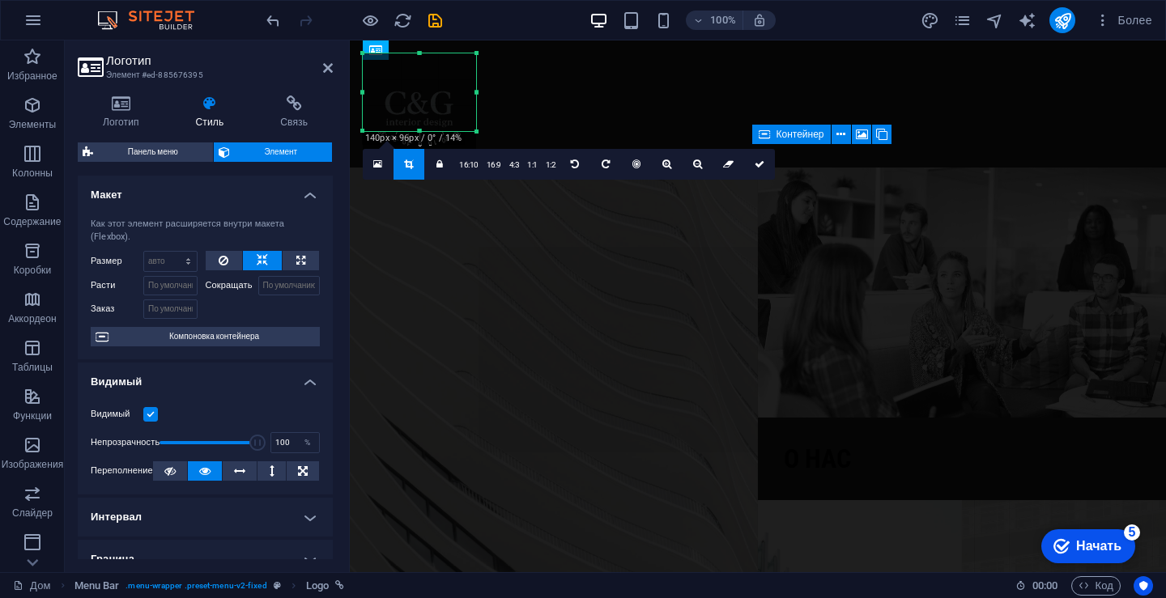
drag, startPoint x: 419, startPoint y: 165, endPoint x: 423, endPoint y: 130, distance: 36.0
click at [423, 130] on div at bounding box center [419, 132] width 113 height 6
click at [421, 55] on div "180 170 160 150 140 130 120 110 100 90 80 70 60 50 40 30 20 10 0 -10 -20 -30 -4…" at bounding box center [419, 92] width 113 height 78
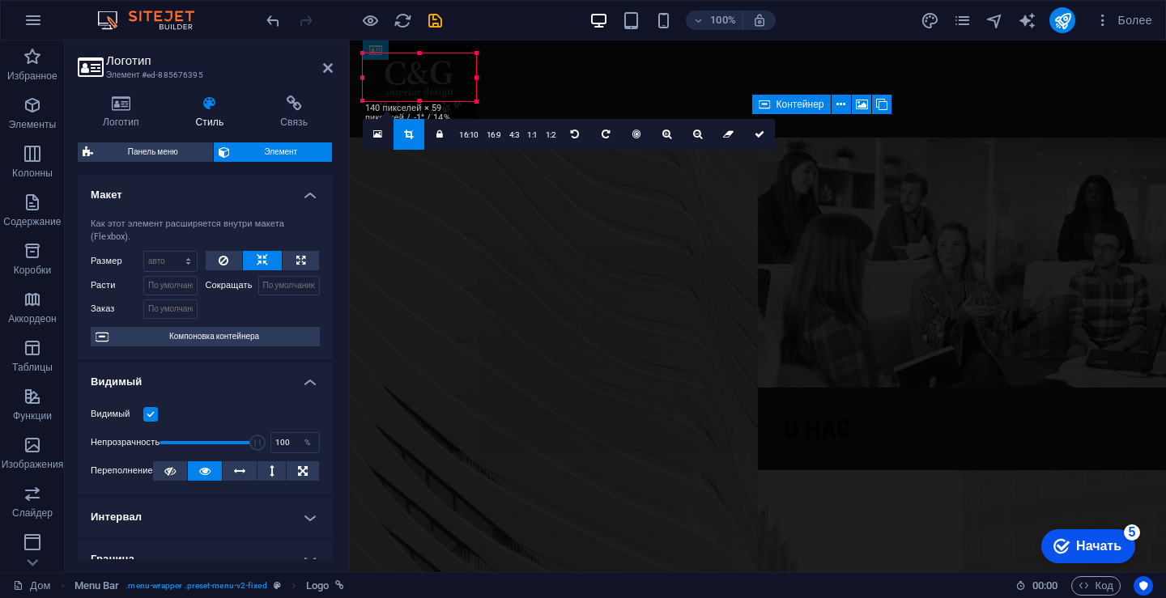
drag, startPoint x: 421, startPoint y: 52, endPoint x: 419, endPoint y: 82, distance: 30.0
click at [419, 82] on div "180 170 160 150 140 130 120 110 100 90 80 70 60 50 40 30 20 10 0 -10 -20 -30 -4…" at bounding box center [419, 77] width 113 height 48
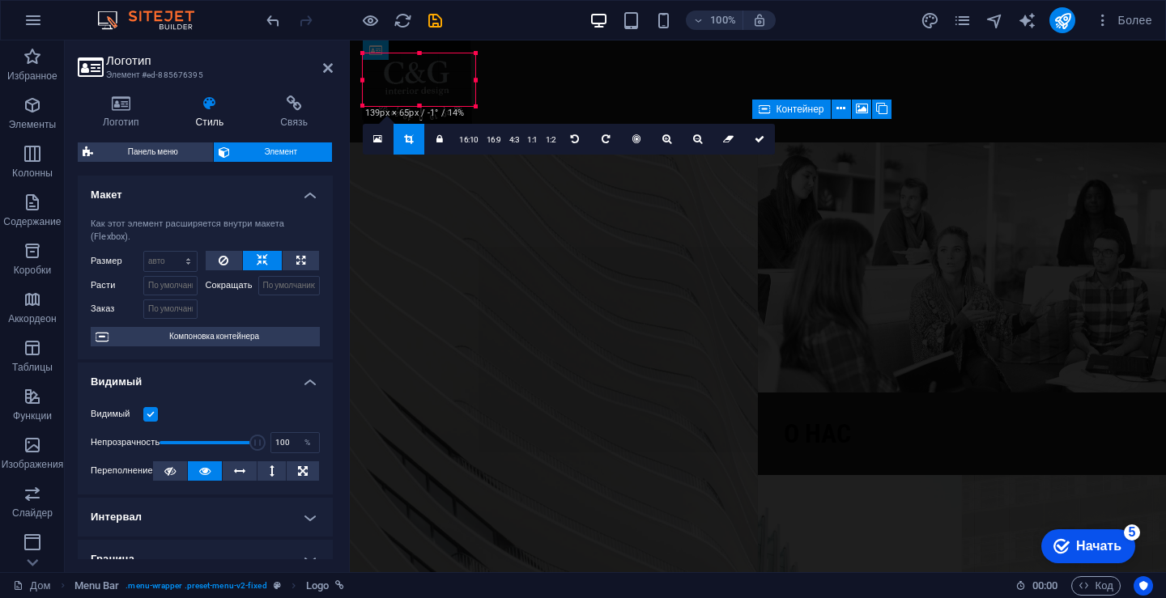
drag, startPoint x: 420, startPoint y: 79, endPoint x: 423, endPoint y: 104, distance: 25.2
click at [423, 104] on div at bounding box center [419, 107] width 113 height 6
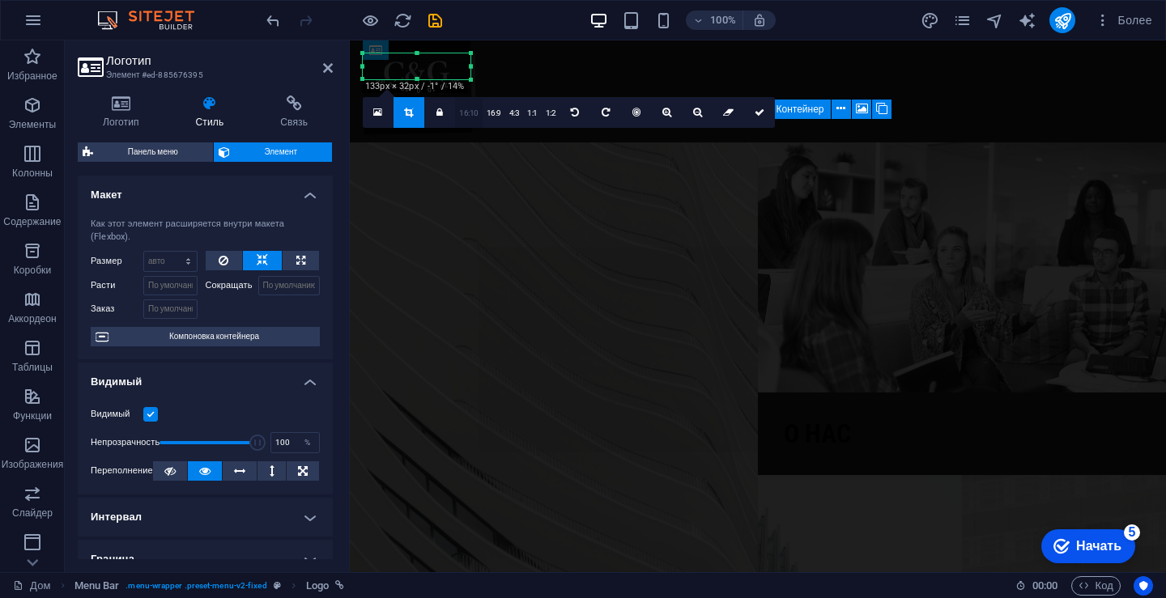
click at [474, 110] on font "16:10" at bounding box center [468, 112] width 19 height 9
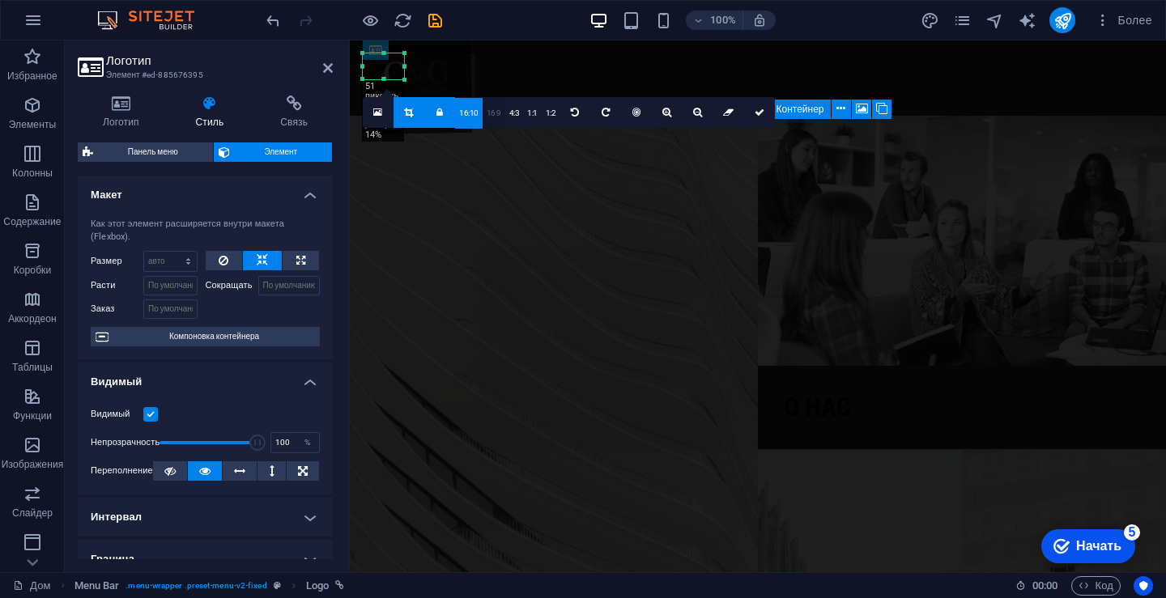
click at [500, 110] on link "16:9" at bounding box center [494, 113] width 23 height 31
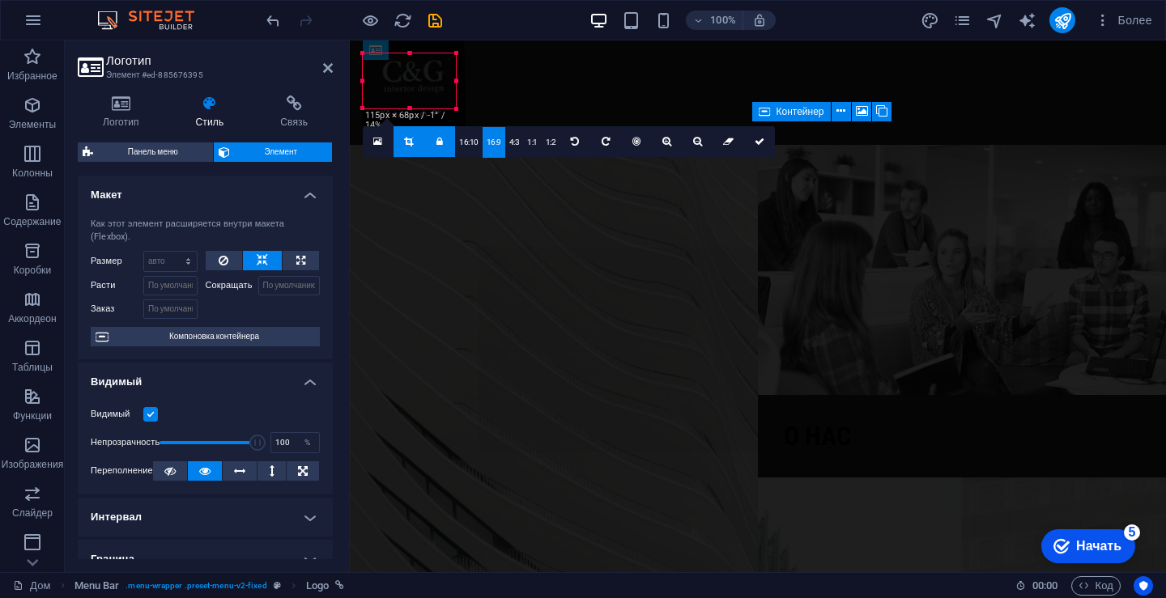
drag, startPoint x: 405, startPoint y: 76, endPoint x: 457, endPoint y: 95, distance: 55.1
click at [456, 95] on div "180 170 160 150 140 130 120 110 100 90 80 70 60 50 40 30 20 10 0 -10 -20 -30 -4…" at bounding box center [409, 80] width 93 height 55
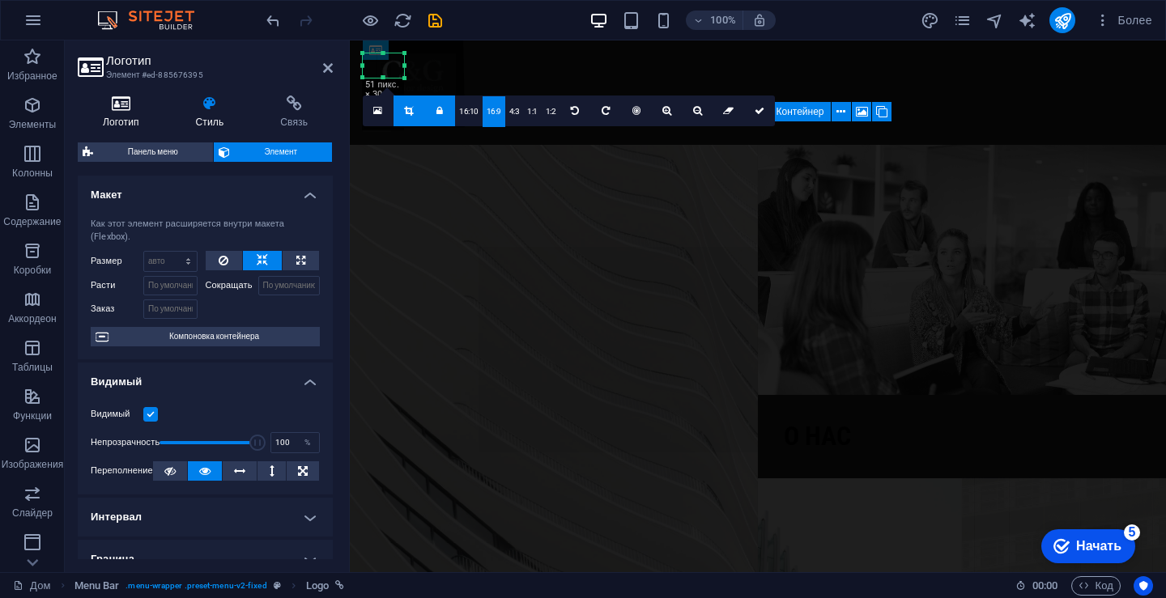
click at [130, 113] on h4 "Логотип" at bounding box center [124, 113] width 93 height 34
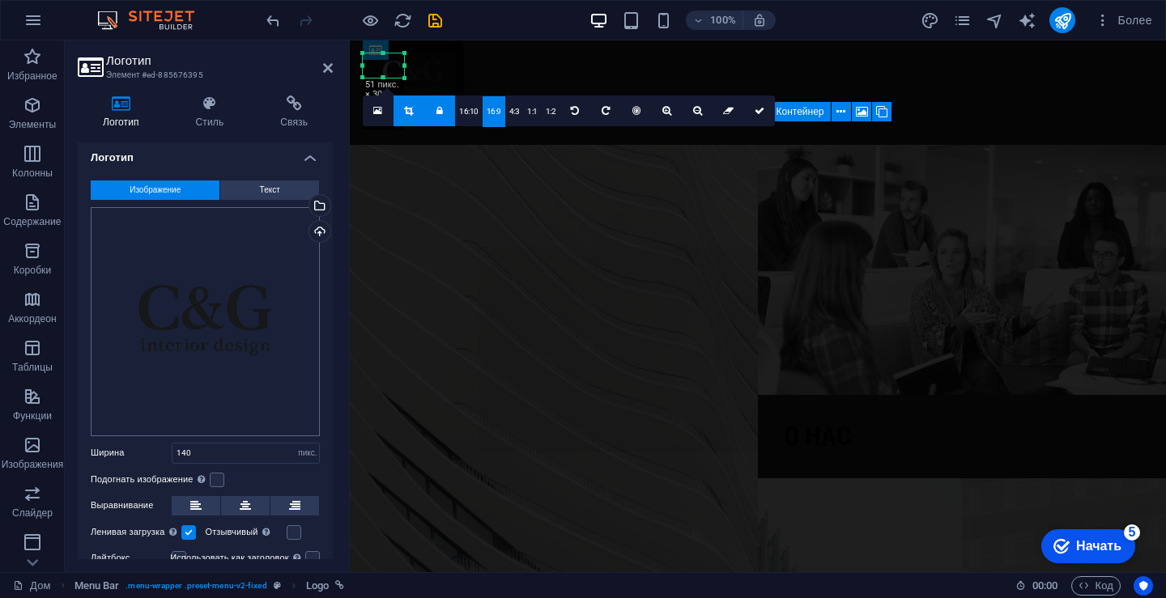
scroll to position [0, 0]
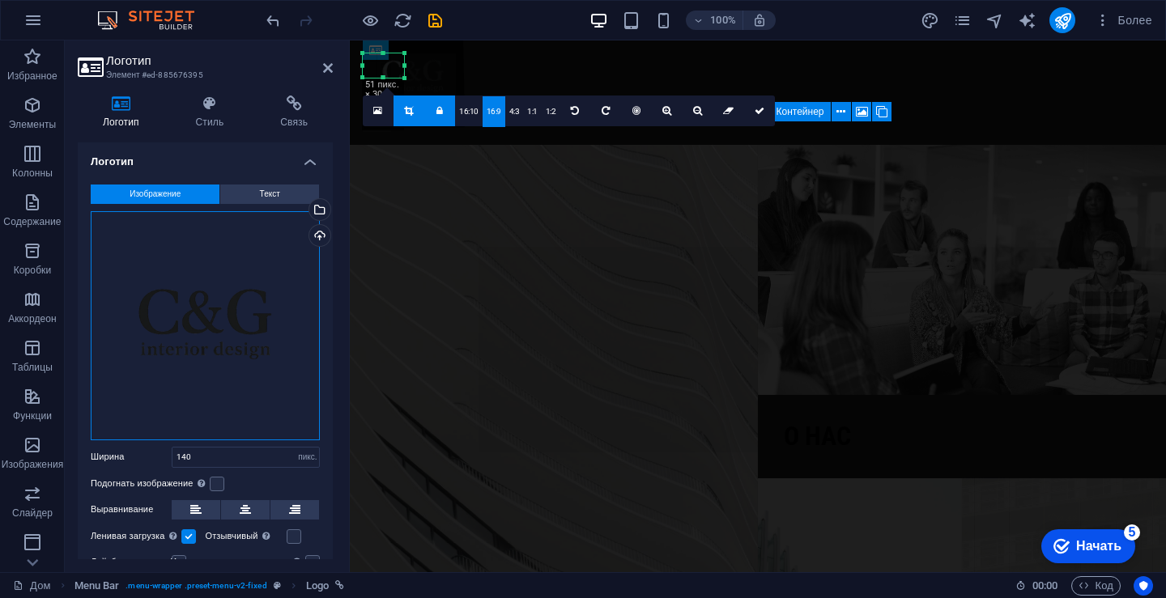
drag, startPoint x: 215, startPoint y: 348, endPoint x: 231, endPoint y: 391, distance: 45.9
click at [231, 391] on div "Перетащите файлы сюда, щелкните, чтобы выбрать файлы, или выберите файлы из раз…" at bounding box center [205, 325] width 229 height 229
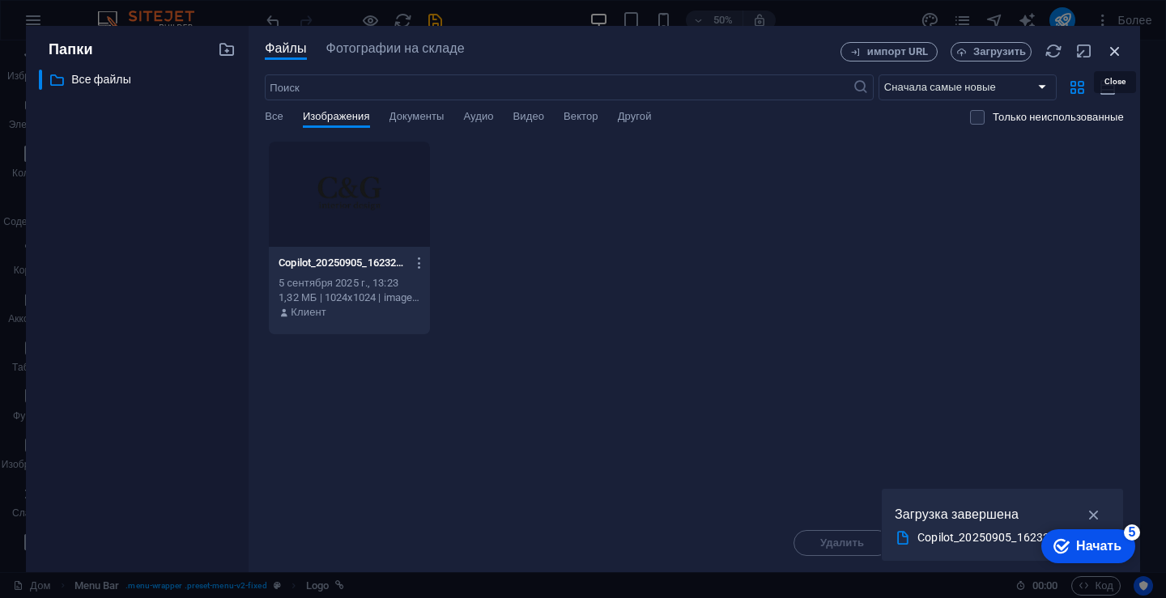
click at [1120, 48] on icon "button" at bounding box center [1115, 51] width 18 height 18
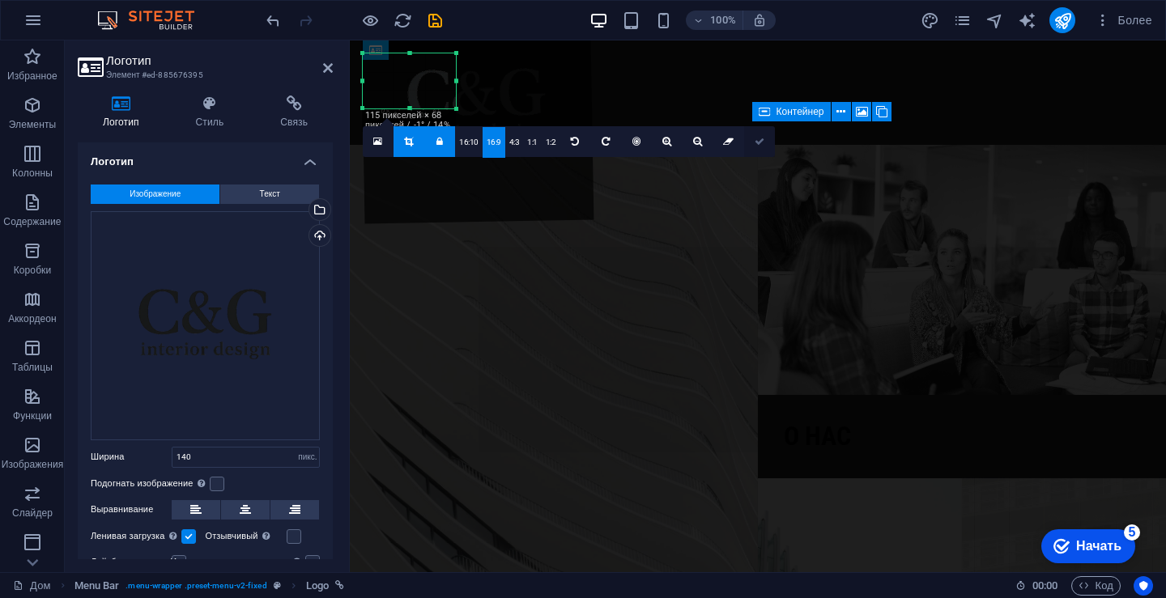
click at [763, 136] on link at bounding box center [759, 141] width 31 height 31
type input "115"
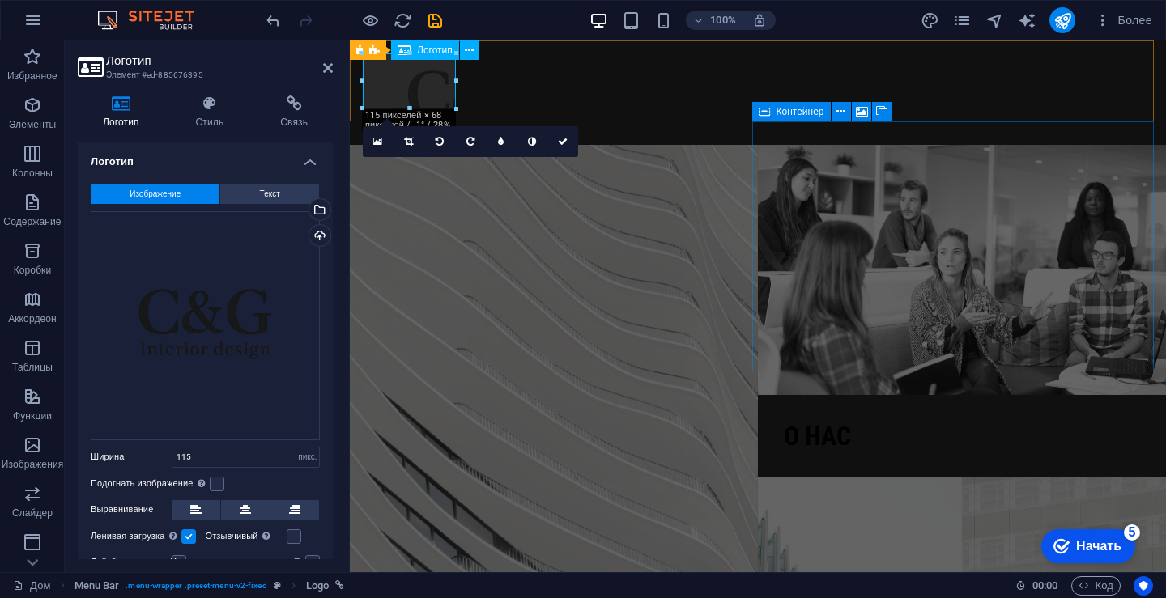
click at [416, 89] on div at bounding box center [758, 80] width 790 height 55
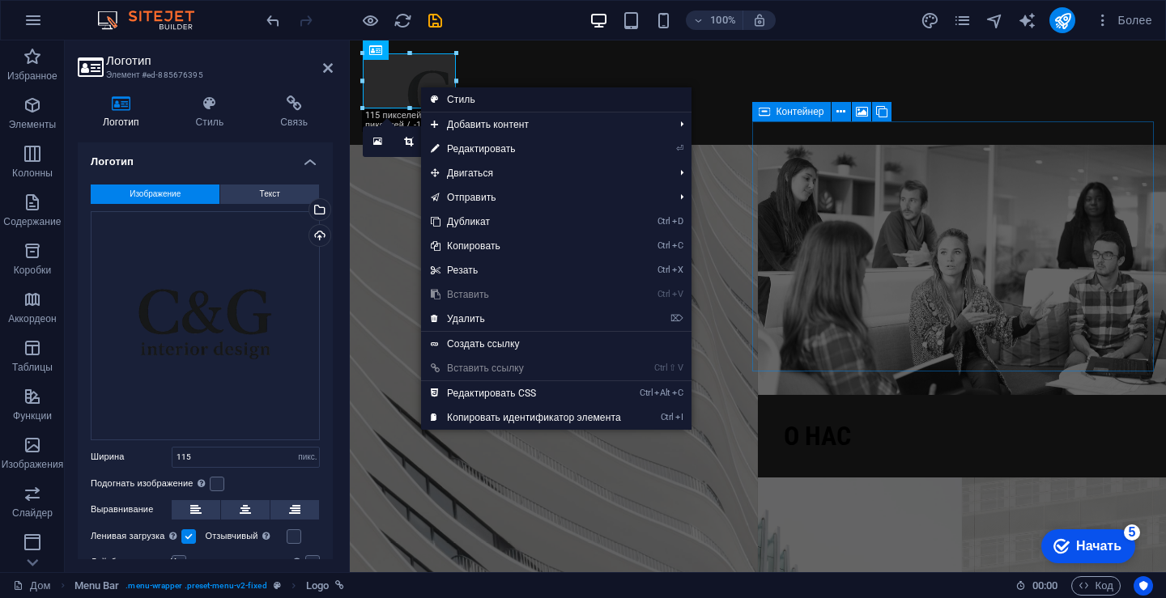
click at [563, 99] on link "Стиль" at bounding box center [556, 99] width 270 height 24
select select "rem"
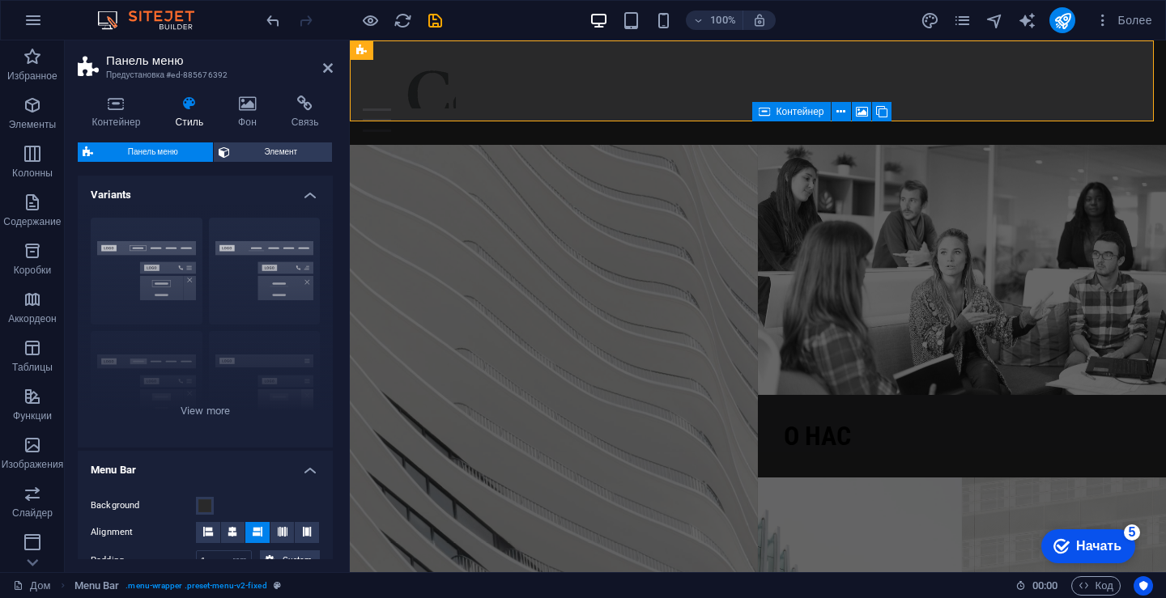
scroll to position [81, 0]
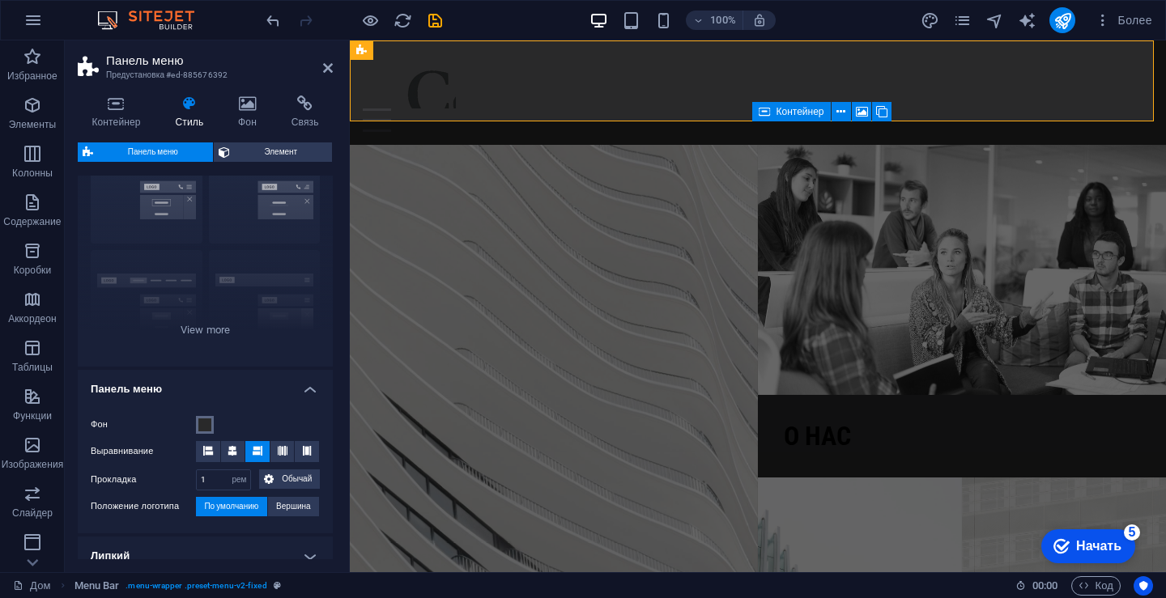
click at [206, 424] on span at bounding box center [204, 425] width 13 height 13
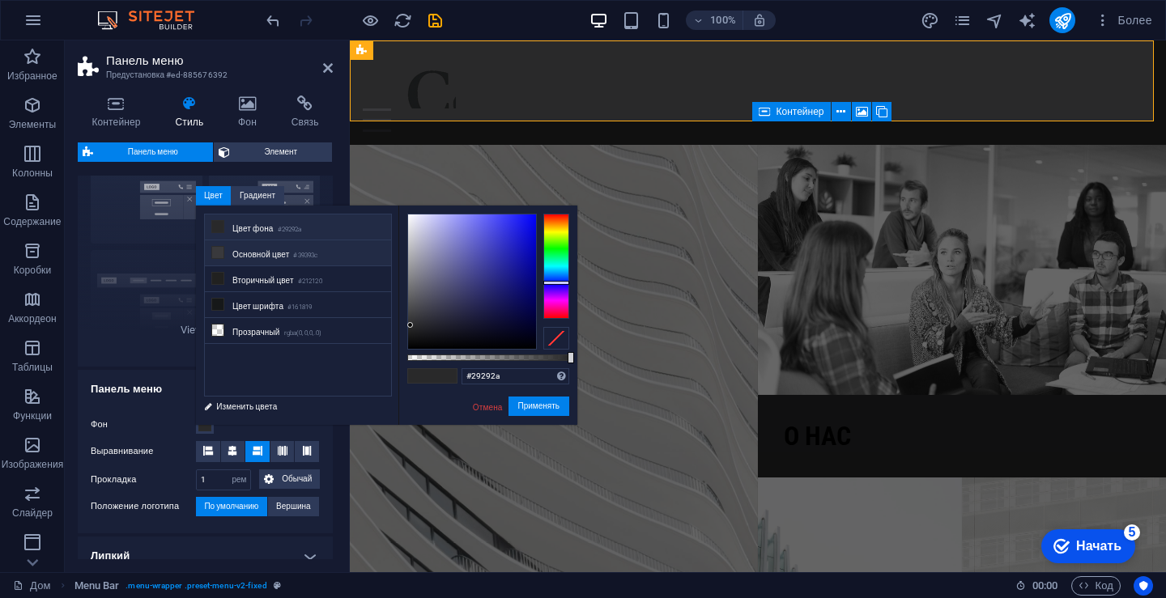
click at [274, 254] on font "Основной цвет" at bounding box center [260, 254] width 57 height 9
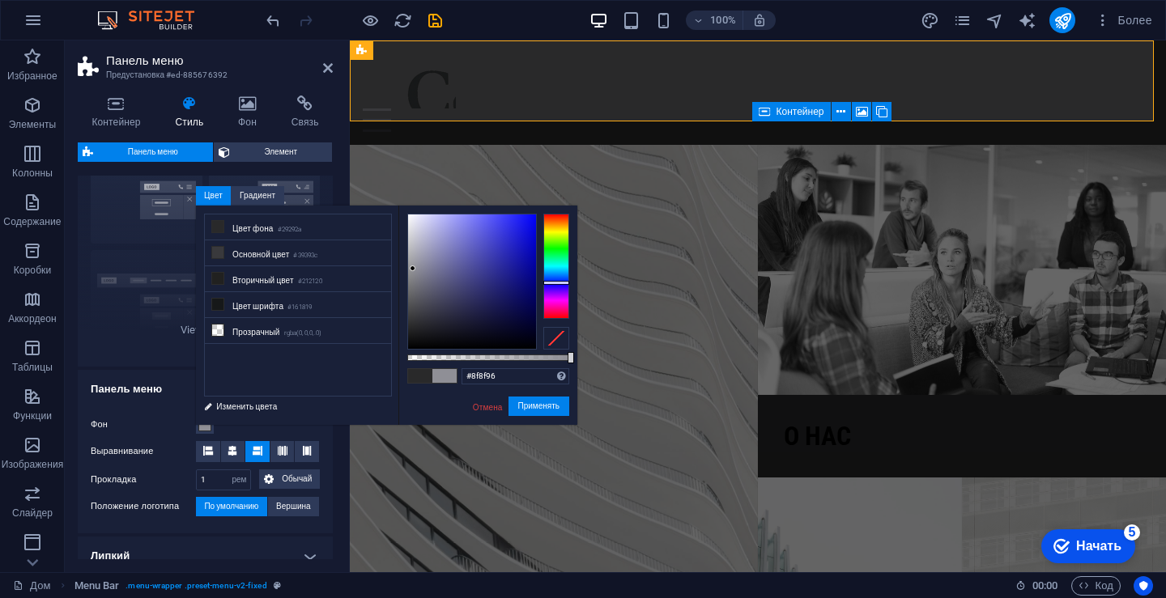
type input "#909096"
drag, startPoint x: 415, startPoint y: 313, endPoint x: 412, endPoint y: 269, distance: 44.6
click at [412, 269] on div at bounding box center [412, 269] width 6 height 6
click at [520, 406] on font "Применять" at bounding box center [539, 406] width 42 height 9
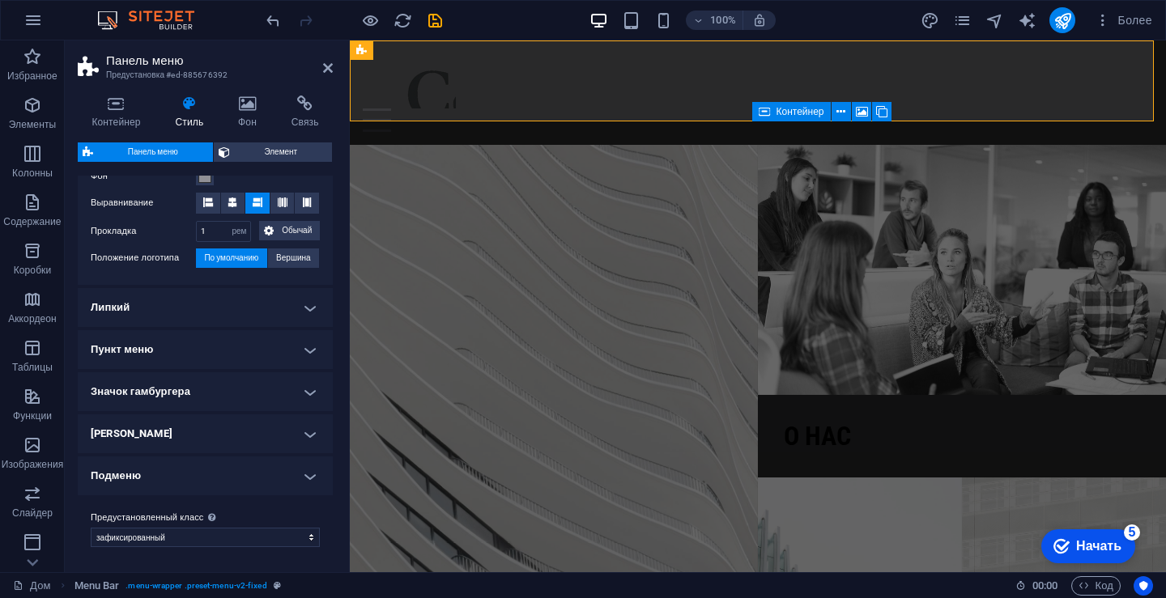
scroll to position [330, 0]
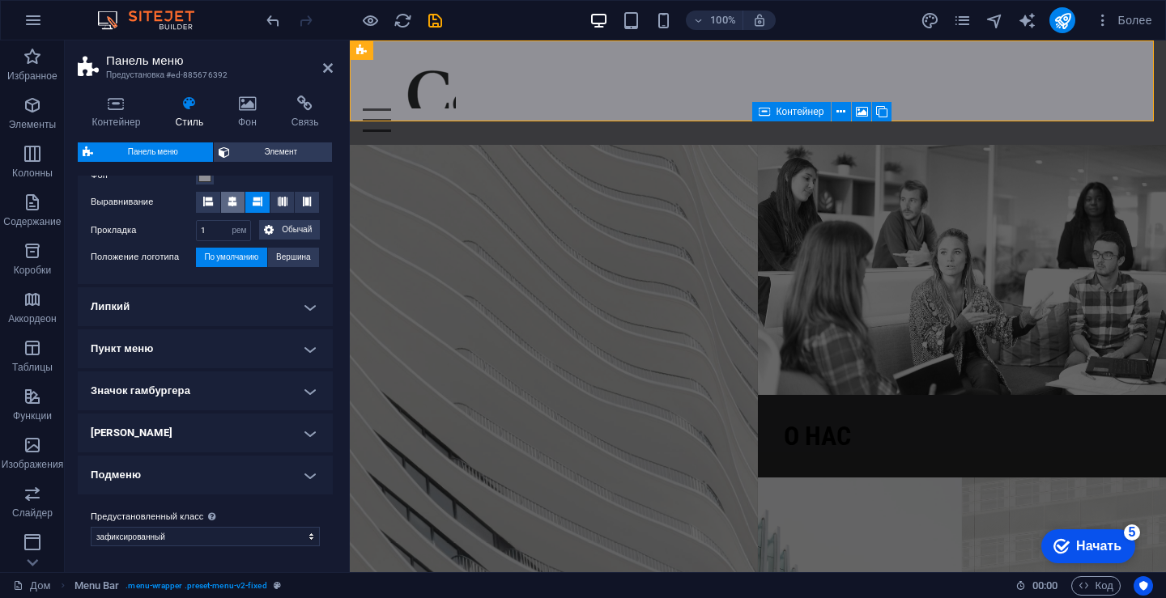
click at [232, 202] on icon at bounding box center [233, 202] width 10 height 10
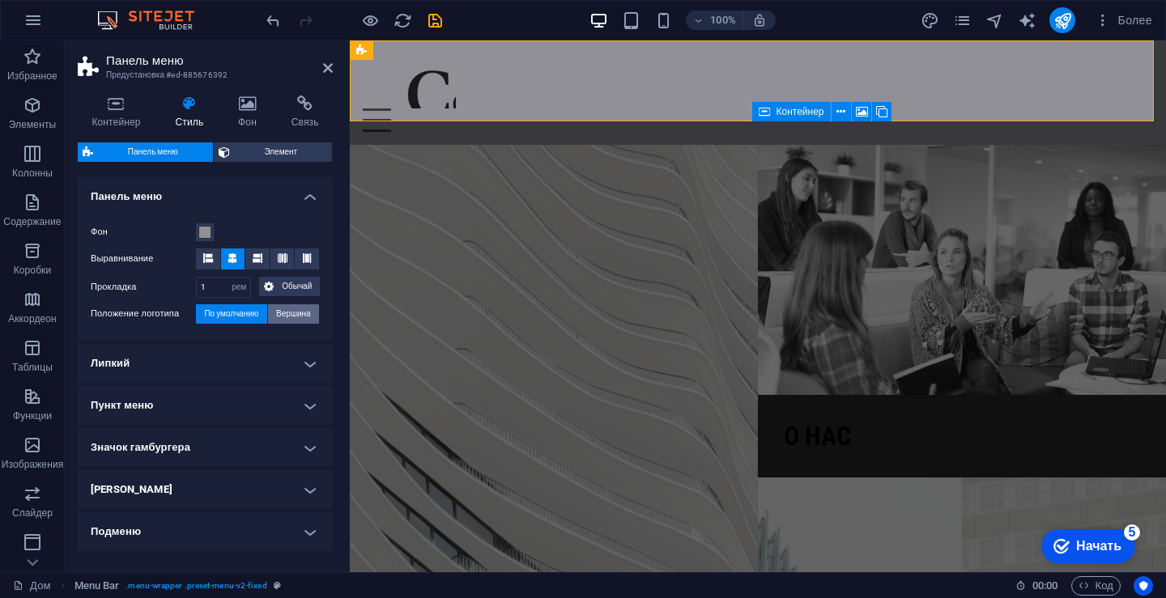
scroll to position [249, 0]
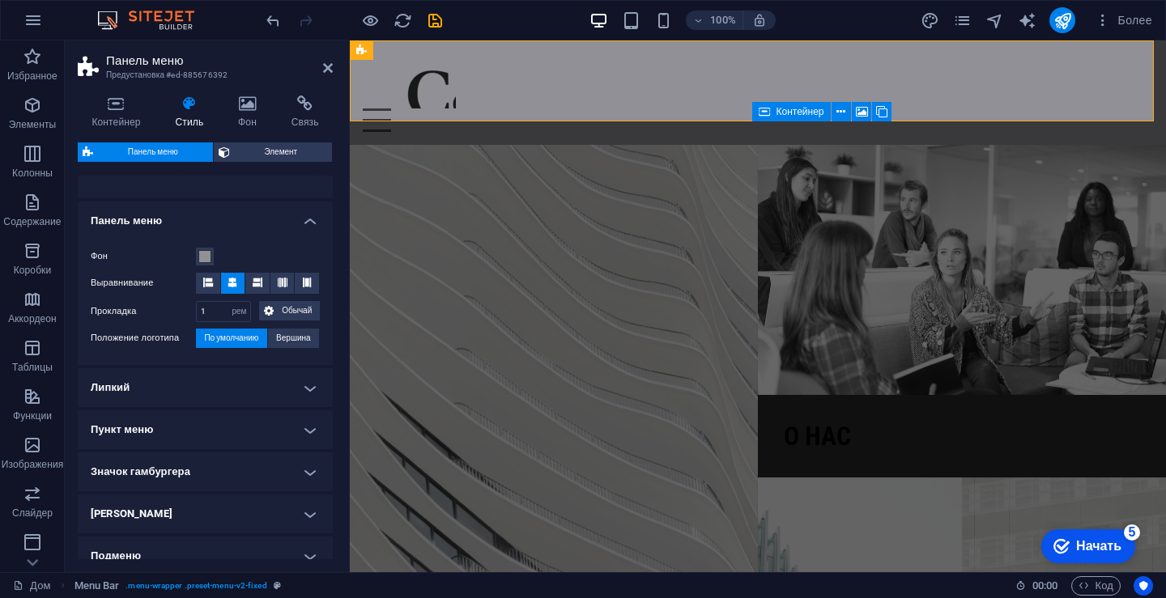
click at [313, 379] on h4 "Липкий" at bounding box center [205, 387] width 255 height 39
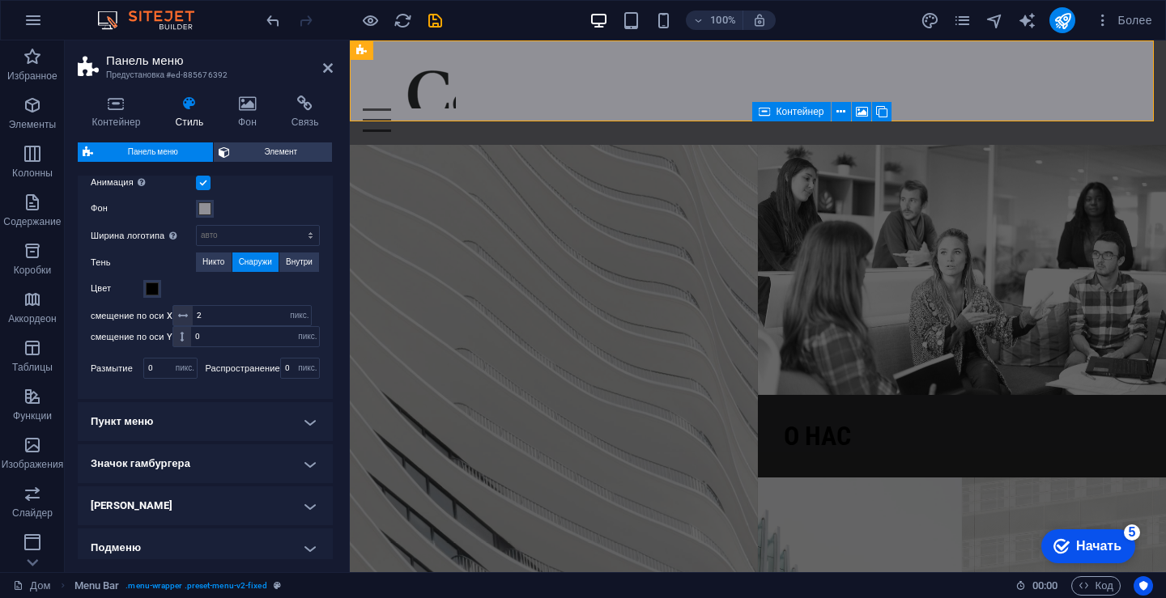
scroll to position [573, 0]
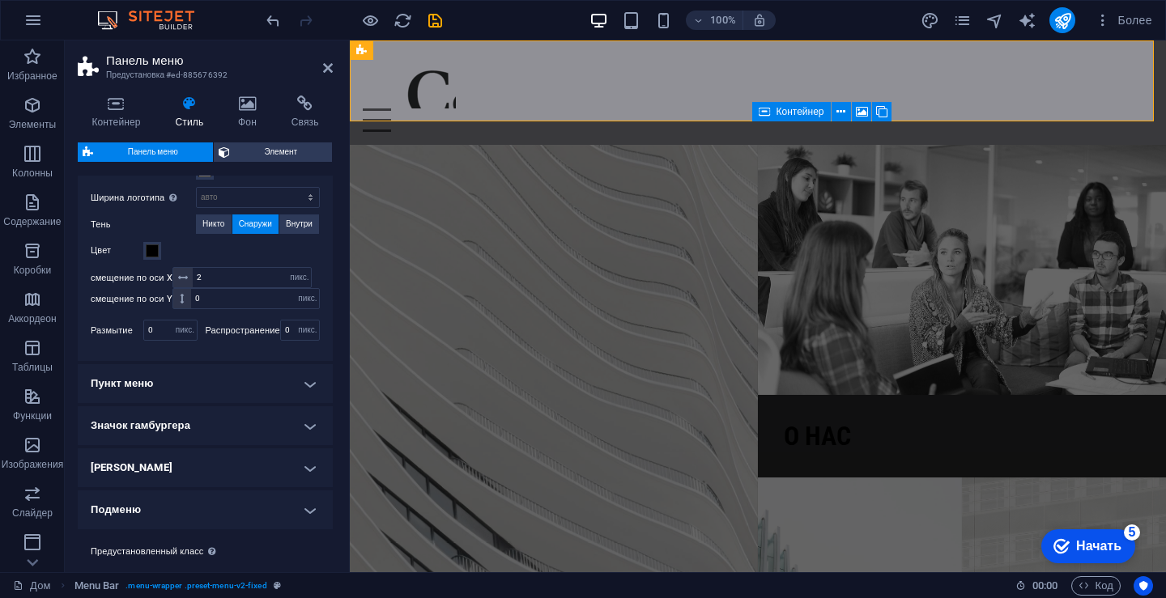
click at [299, 376] on h4 "Пункт меню" at bounding box center [205, 383] width 255 height 39
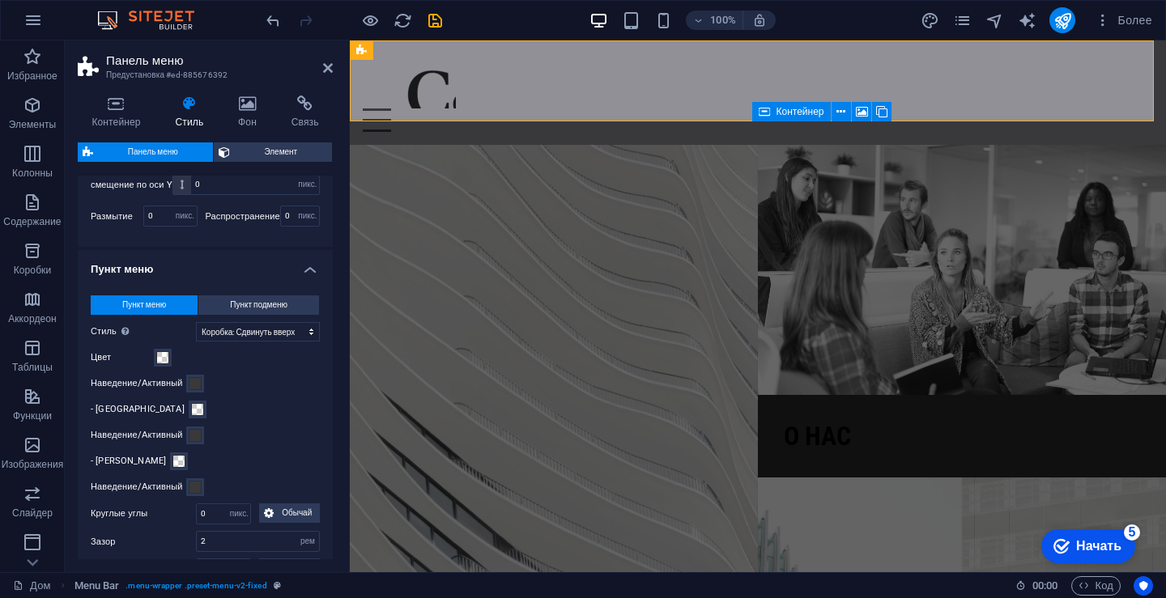
scroll to position [816, 0]
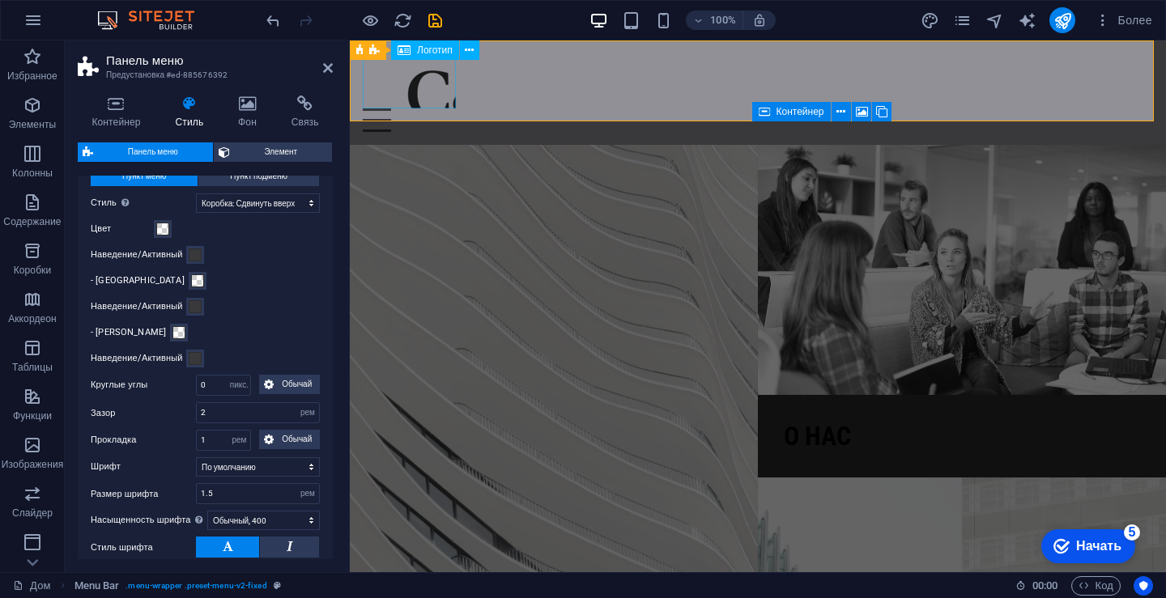
click at [409, 86] on div at bounding box center [758, 80] width 790 height 55
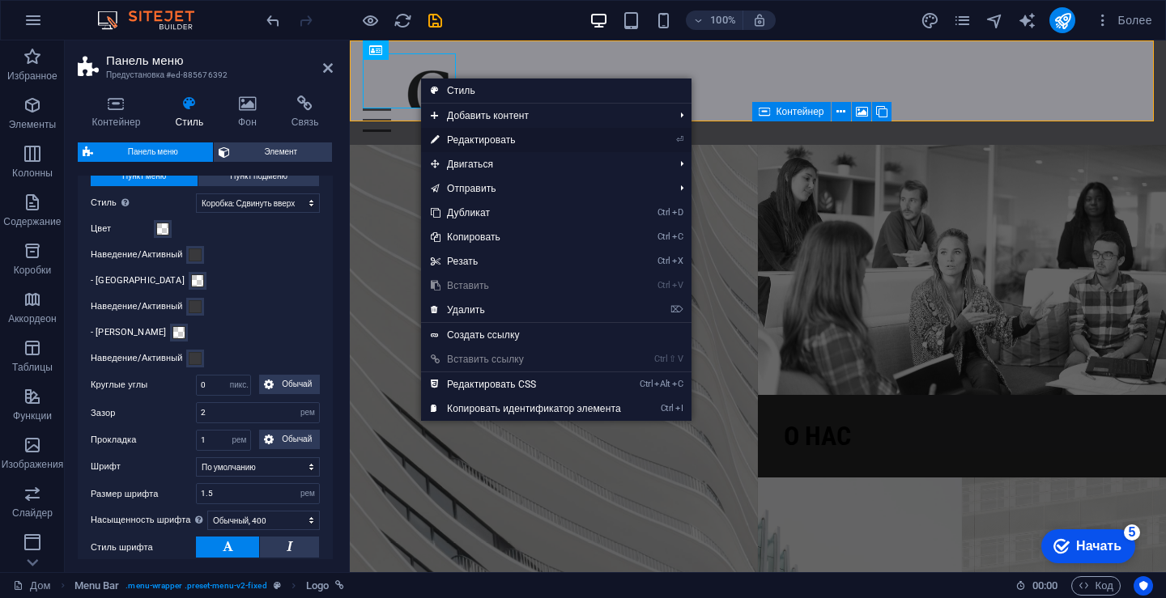
click at [483, 143] on font "Редактировать" at bounding box center [481, 139] width 69 height 11
select select "px"
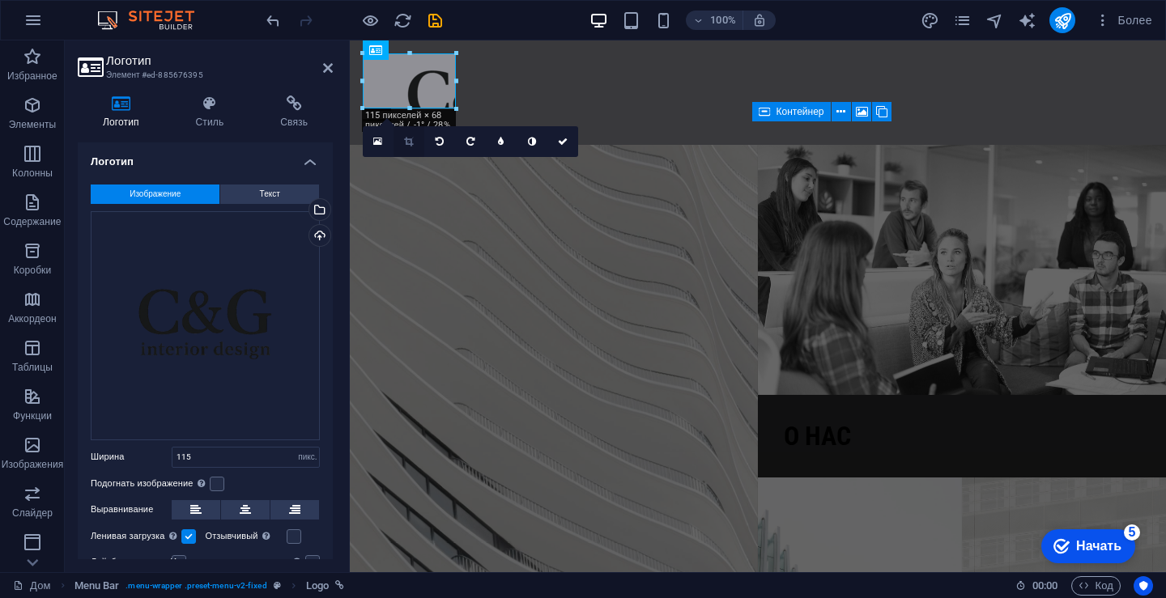
click at [408, 138] on icon at bounding box center [408, 142] width 9 height 10
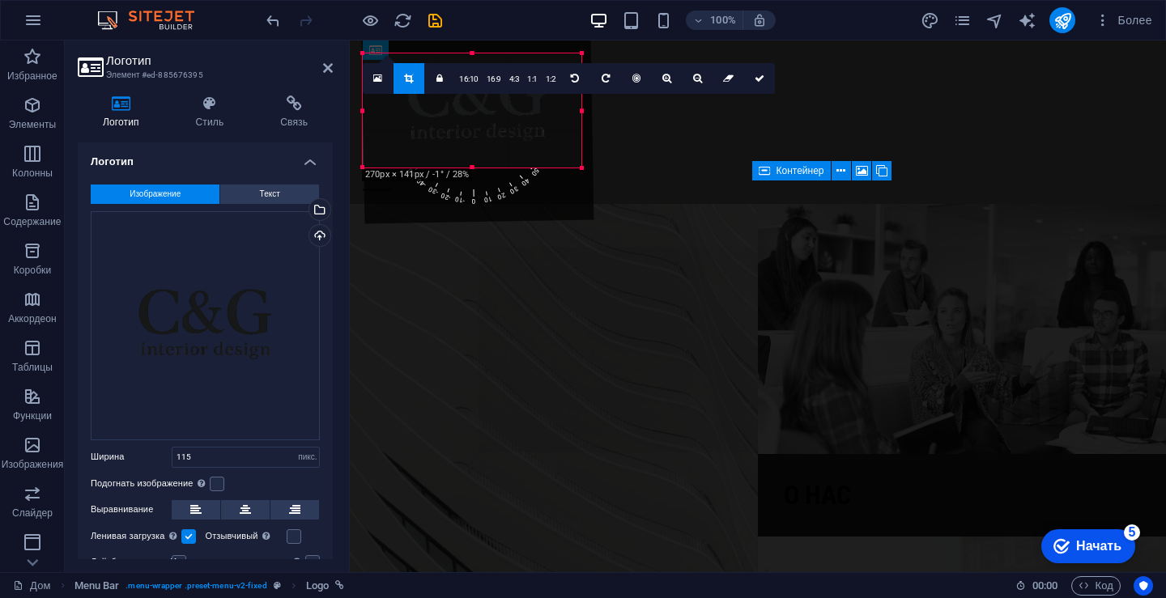
drag, startPoint x: 455, startPoint y: 107, endPoint x: 581, endPoint y: 166, distance: 138.7
click at [581, 166] on div at bounding box center [582, 169] width 10 height 10
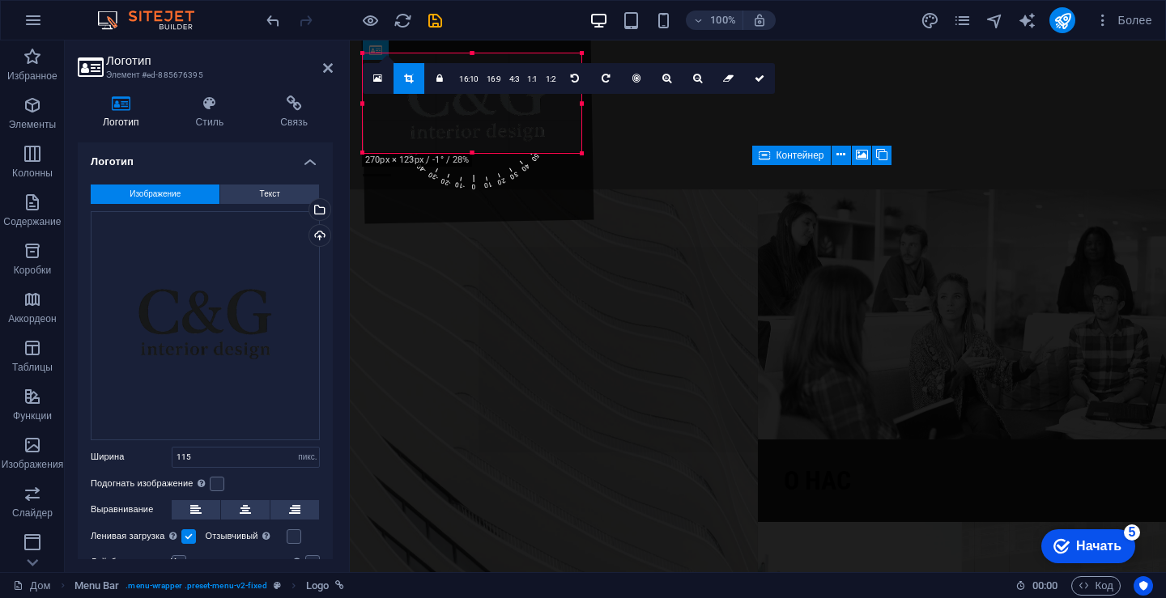
drag, startPoint x: 473, startPoint y: 107, endPoint x: 471, endPoint y: 151, distance: 44.6
click at [471, 151] on div at bounding box center [472, 154] width 219 height 6
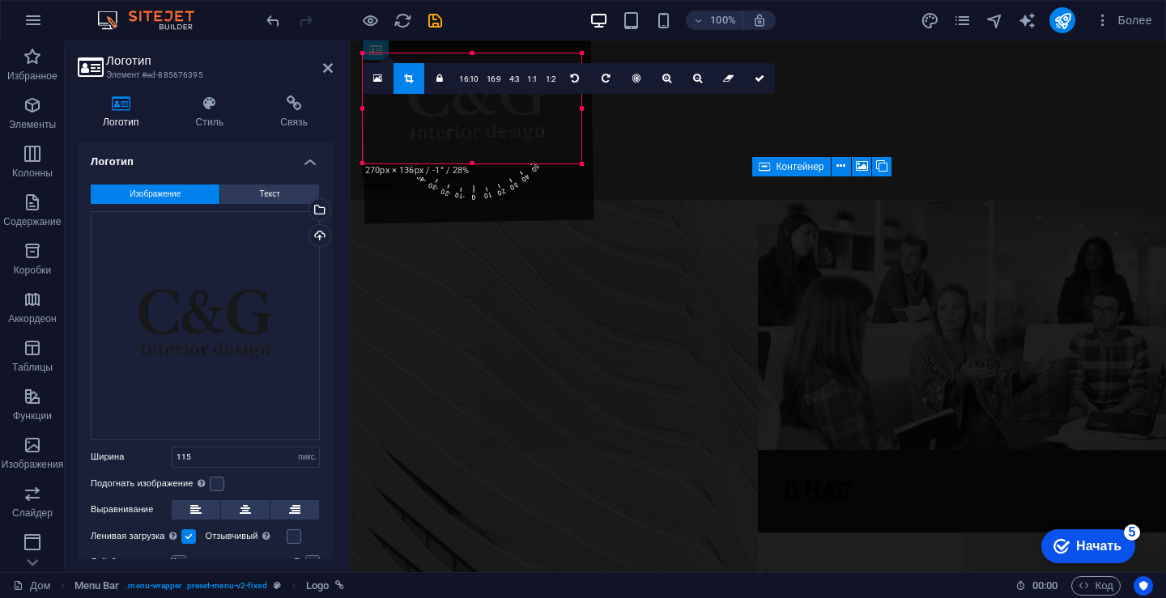
drag, startPoint x: 471, startPoint y: 108, endPoint x: 500, endPoint y: 163, distance: 61.9
click at [500, 163] on div at bounding box center [472, 164] width 219 height 6
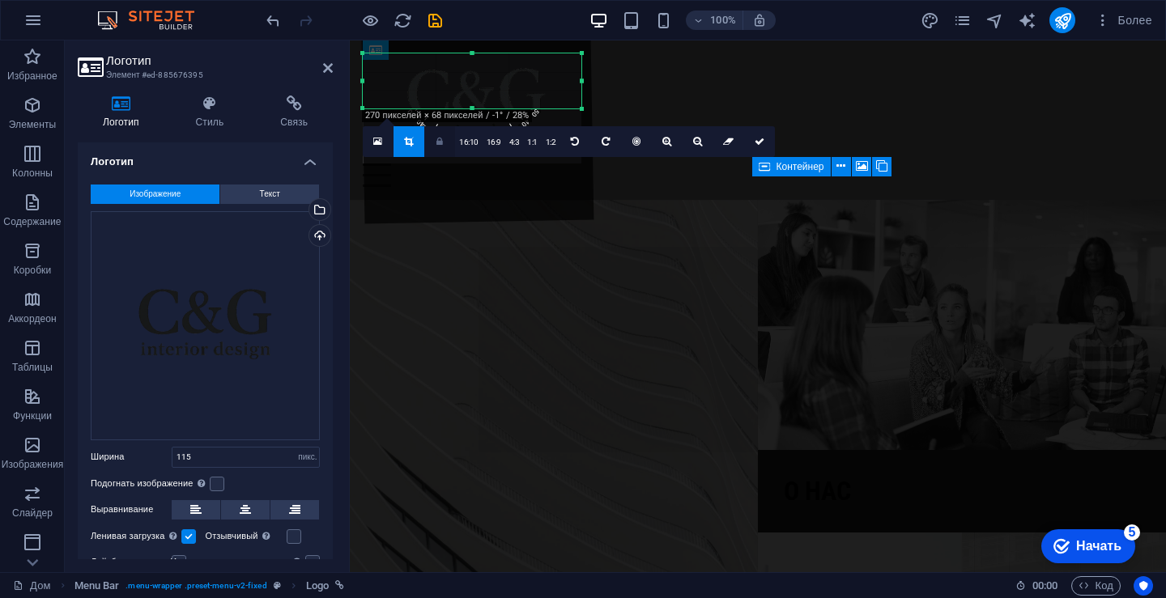
click at [444, 138] on link at bounding box center [439, 141] width 31 height 31
click at [440, 147] on link at bounding box center [439, 141] width 31 height 31
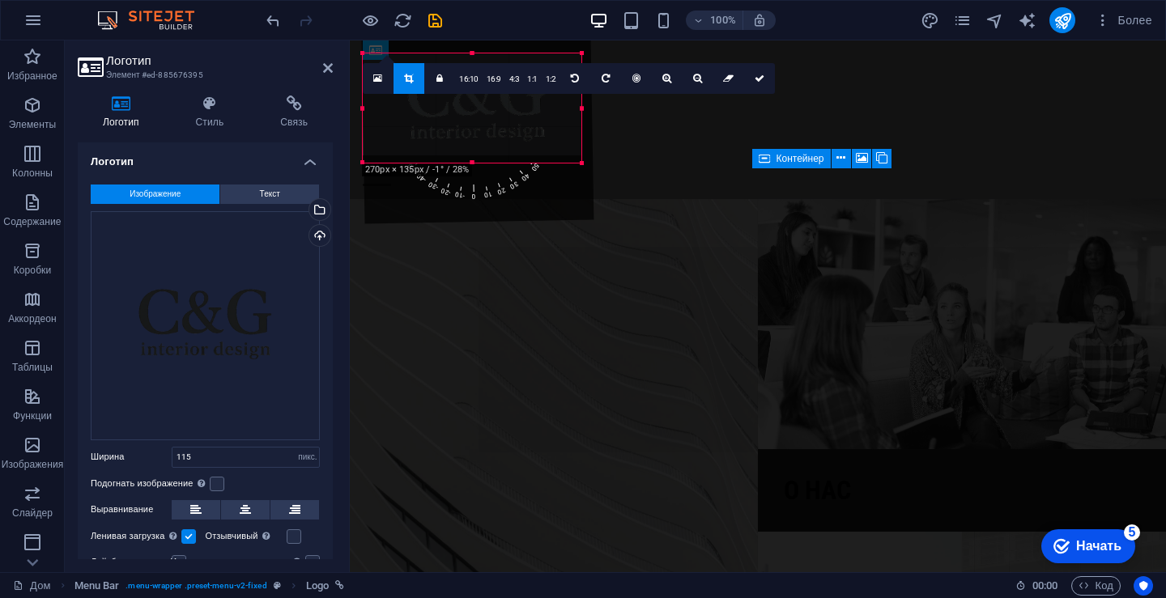
drag, startPoint x: 472, startPoint y: 106, endPoint x: 472, endPoint y: 159, distance: 53.4
click at [472, 160] on div at bounding box center [472, 163] width 219 height 6
drag, startPoint x: 474, startPoint y: 110, endPoint x: 475, endPoint y: 164, distance: 54.3
click at [475, 164] on div at bounding box center [472, 163] width 219 height 6
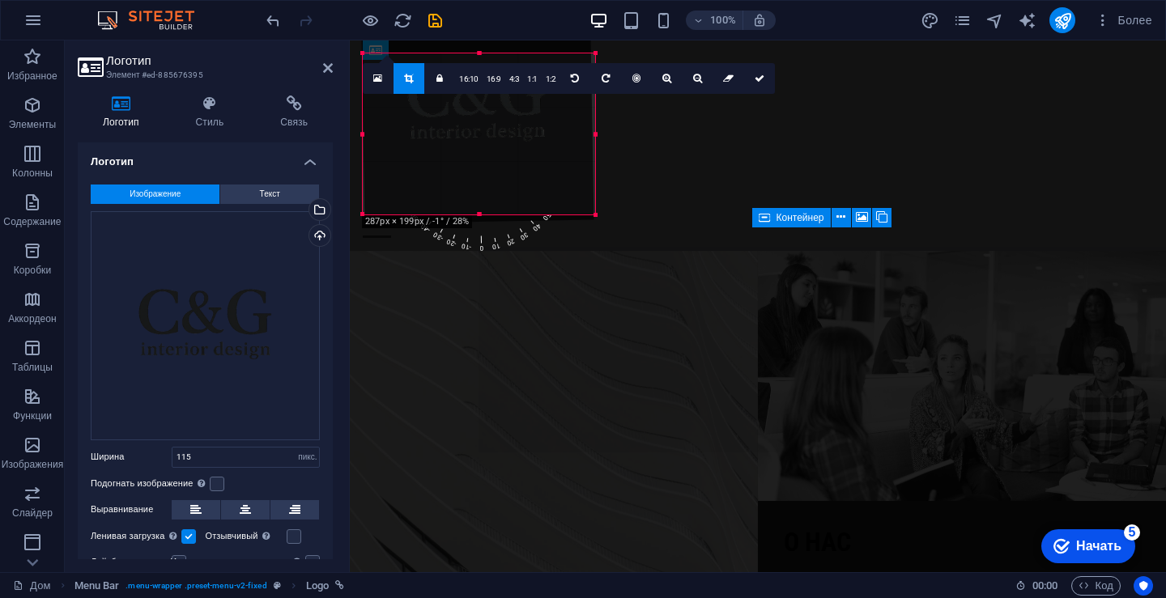
drag, startPoint x: 582, startPoint y: 108, endPoint x: 596, endPoint y: 215, distance: 107.0
click at [596, 215] on div at bounding box center [596, 216] width 10 height 10
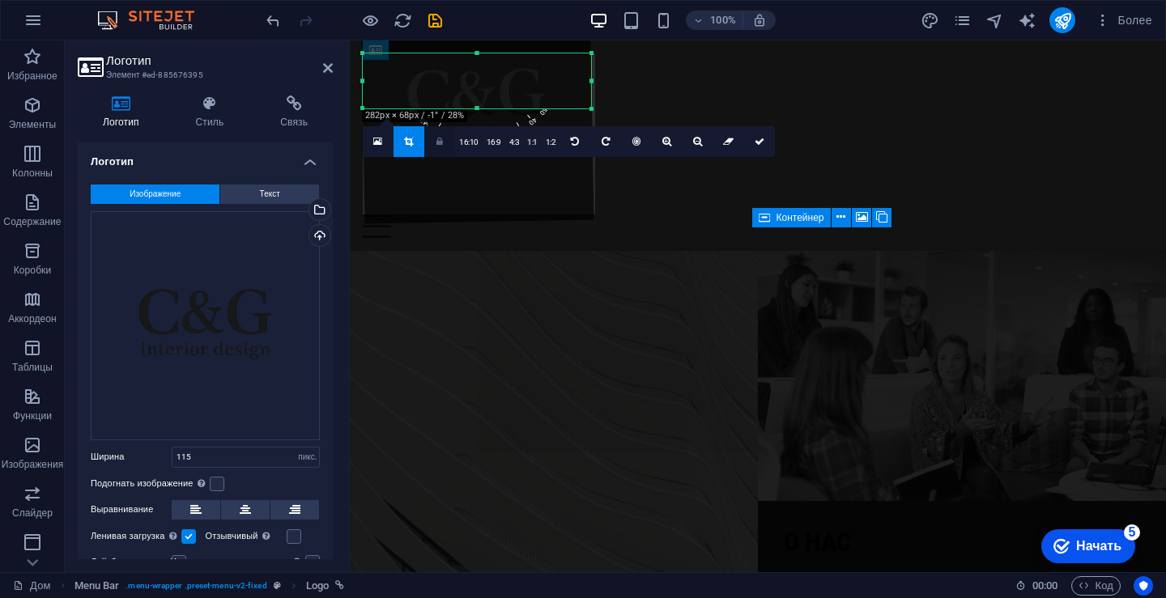
click at [444, 142] on link at bounding box center [439, 141] width 31 height 31
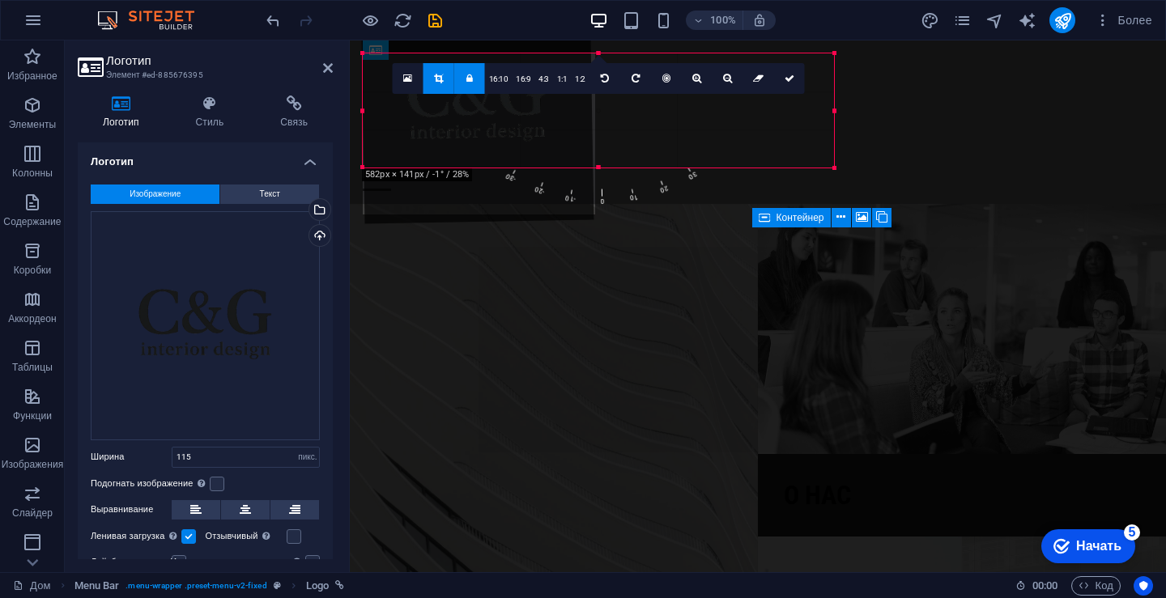
drag, startPoint x: 478, startPoint y: 108, endPoint x: 485, endPoint y: 168, distance: 59.5
click at [485, 168] on div at bounding box center [598, 168] width 471 height 6
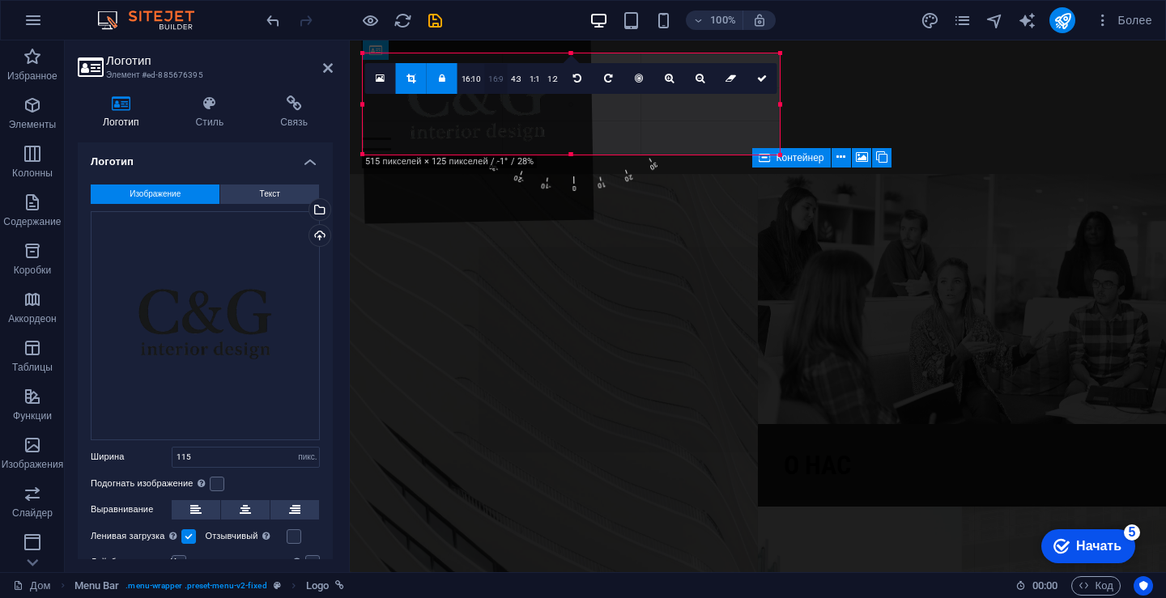
drag, startPoint x: 475, startPoint y: 108, endPoint x: 481, endPoint y: 136, distance: 28.9
click at [481, 152] on div at bounding box center [571, 155] width 417 height 6
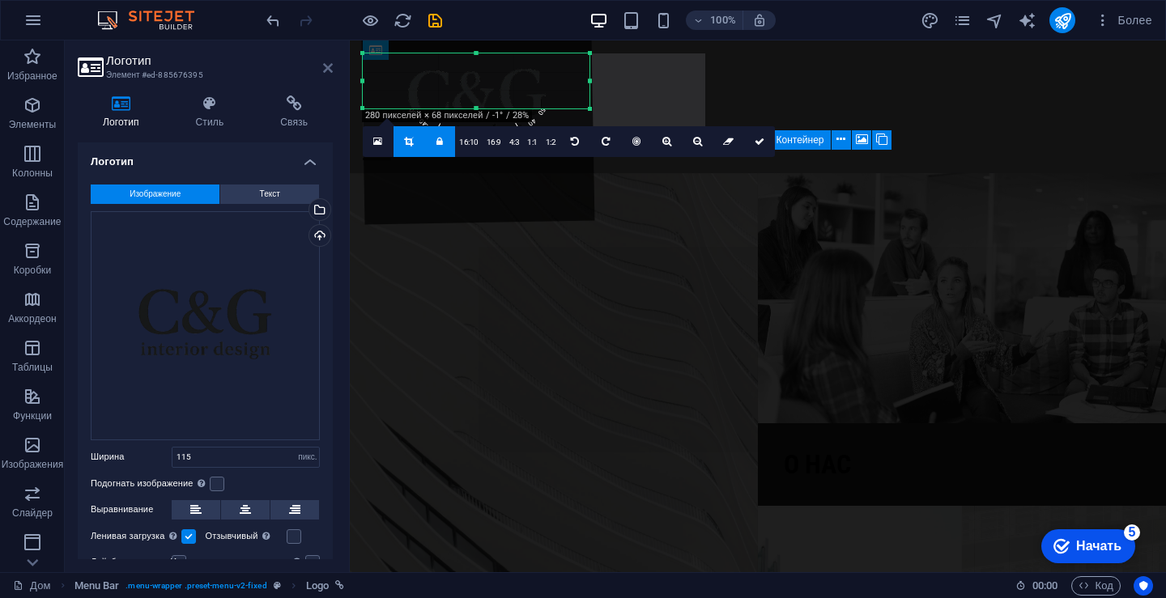
click at [330, 70] on icon at bounding box center [328, 68] width 10 height 13
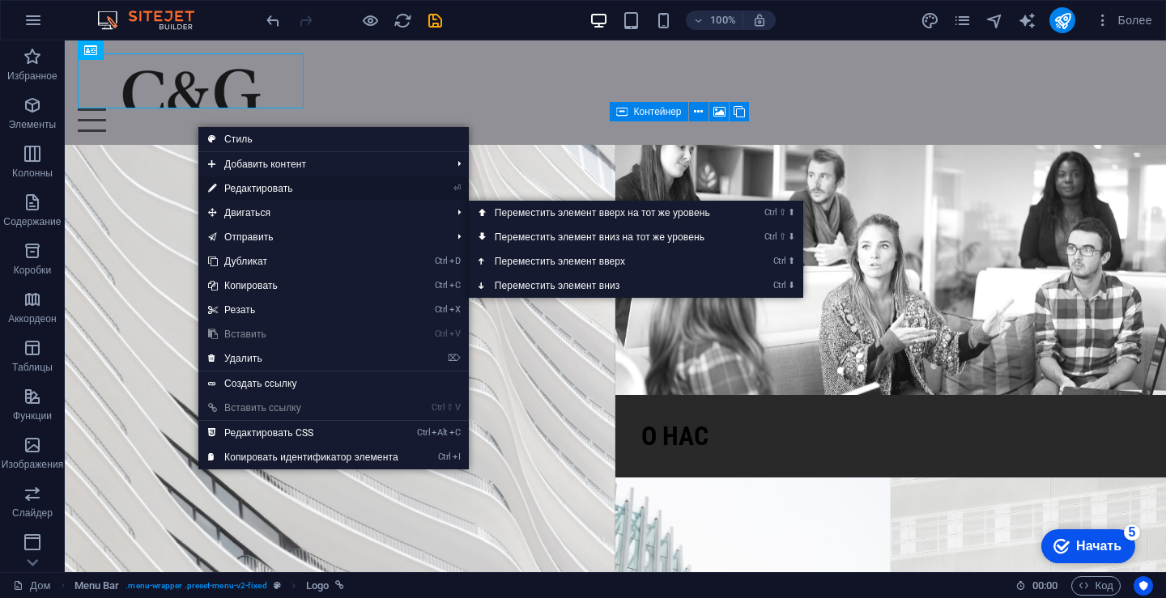
click at [304, 180] on link "⏎ Редактировать" at bounding box center [303, 188] width 210 height 24
select select "px"
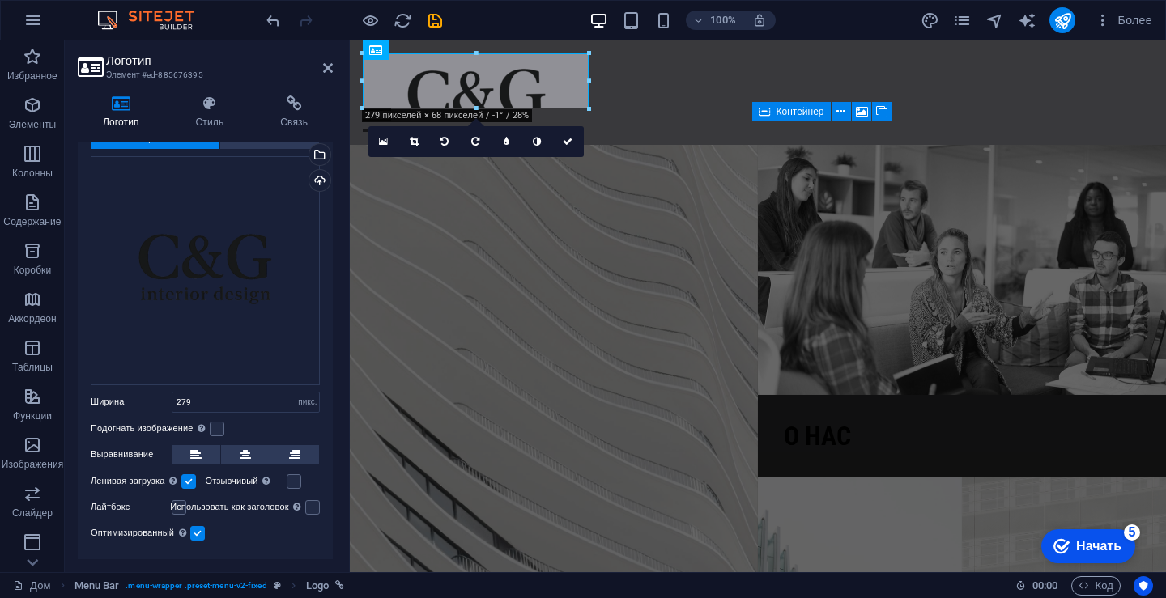
scroll to position [81, 0]
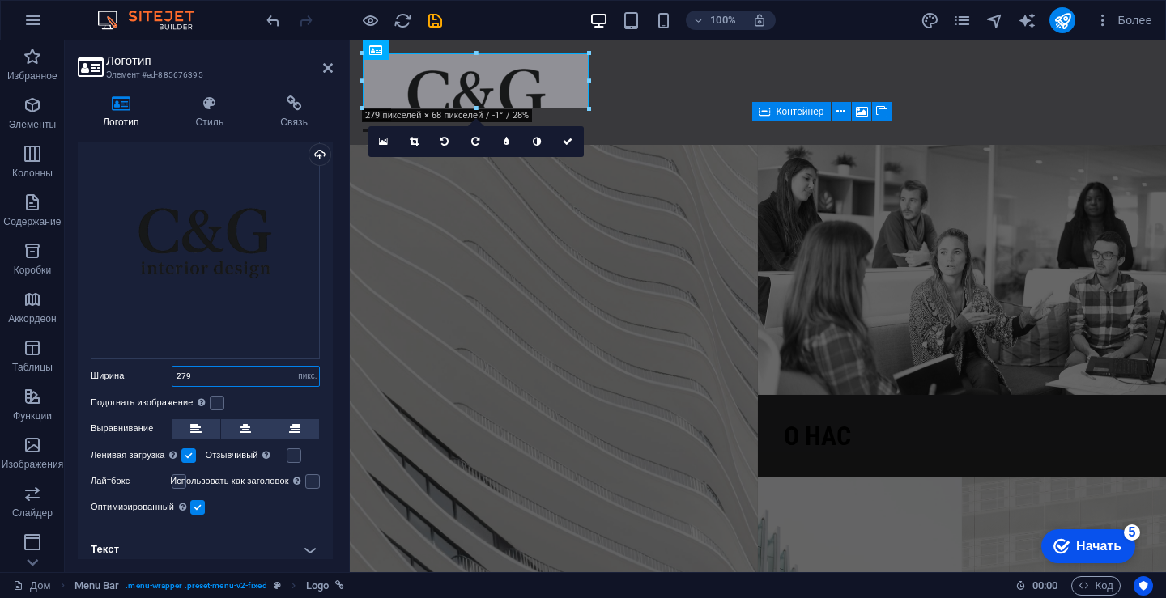
click at [258, 378] on input "279" at bounding box center [245, 376] width 147 height 19
click at [213, 402] on label at bounding box center [217, 403] width 15 height 15
click at [0, 0] on input "Подогнать изображение Автоматически подгонять изображение под фиксированную шир…" at bounding box center [0, 0] width 0 height 0
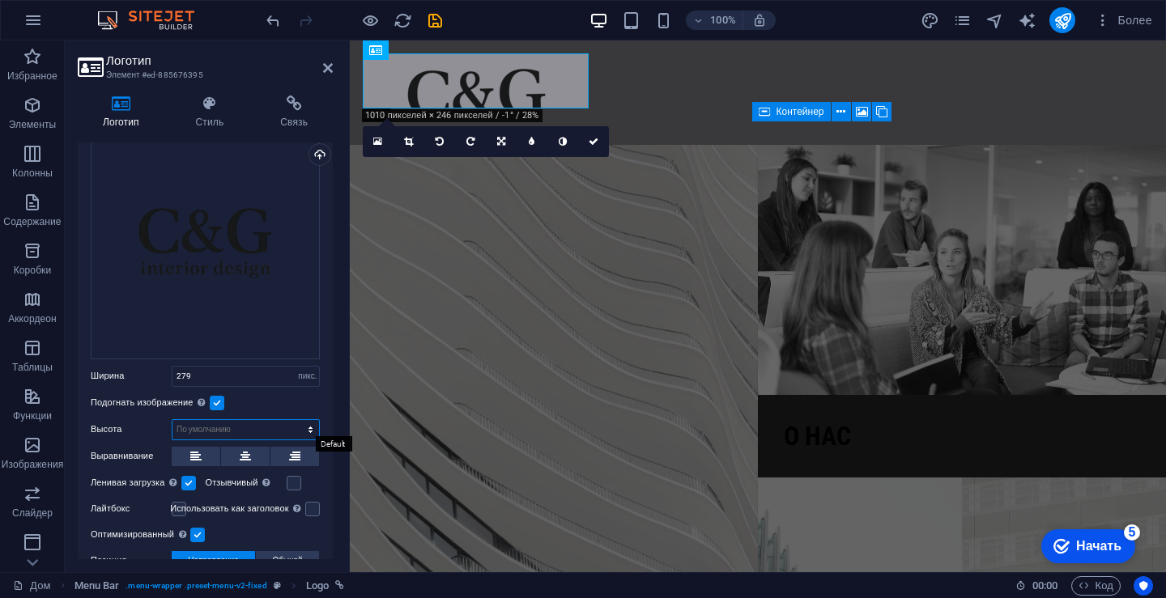
click at [307, 420] on select "По умолчанию авто пикс." at bounding box center [245, 429] width 147 height 19
select select "px"
click at [293, 420] on select "По умолчанию авто пикс." at bounding box center [245, 429] width 147 height 19
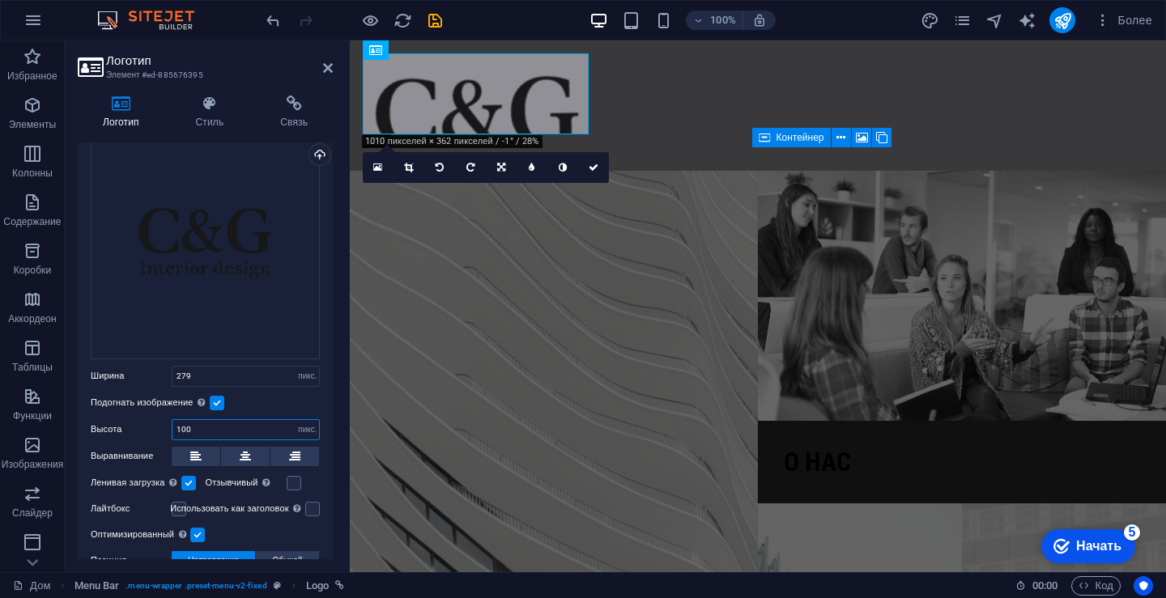
drag, startPoint x: 182, startPoint y: 424, endPoint x: 227, endPoint y: 445, distance: 49.3
click at [181, 424] on input "100" at bounding box center [245, 429] width 147 height 19
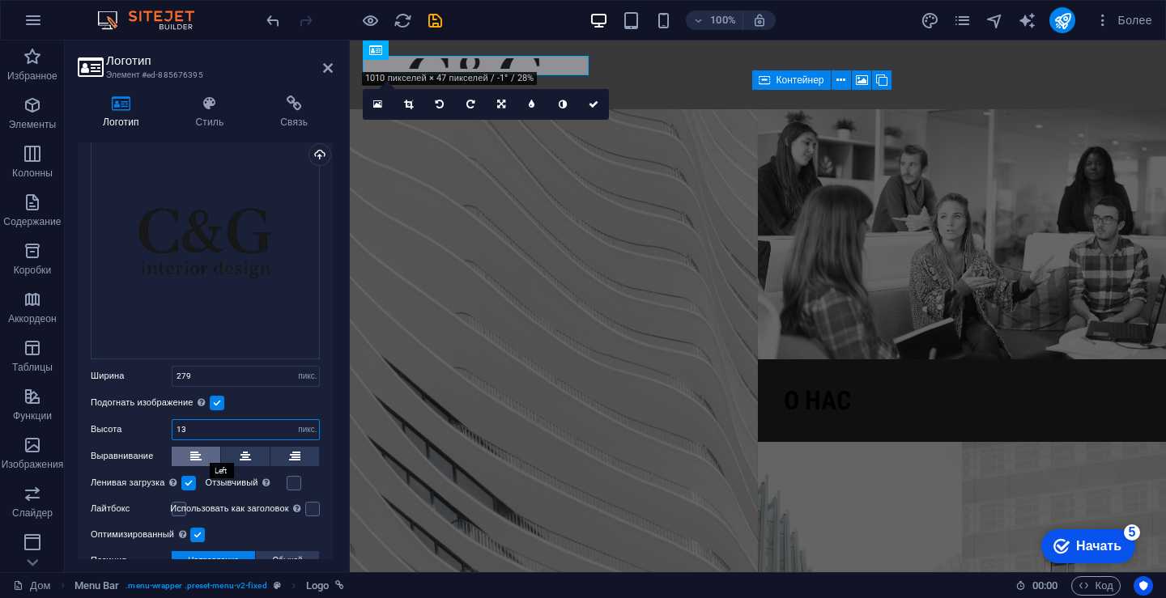
type input "1"
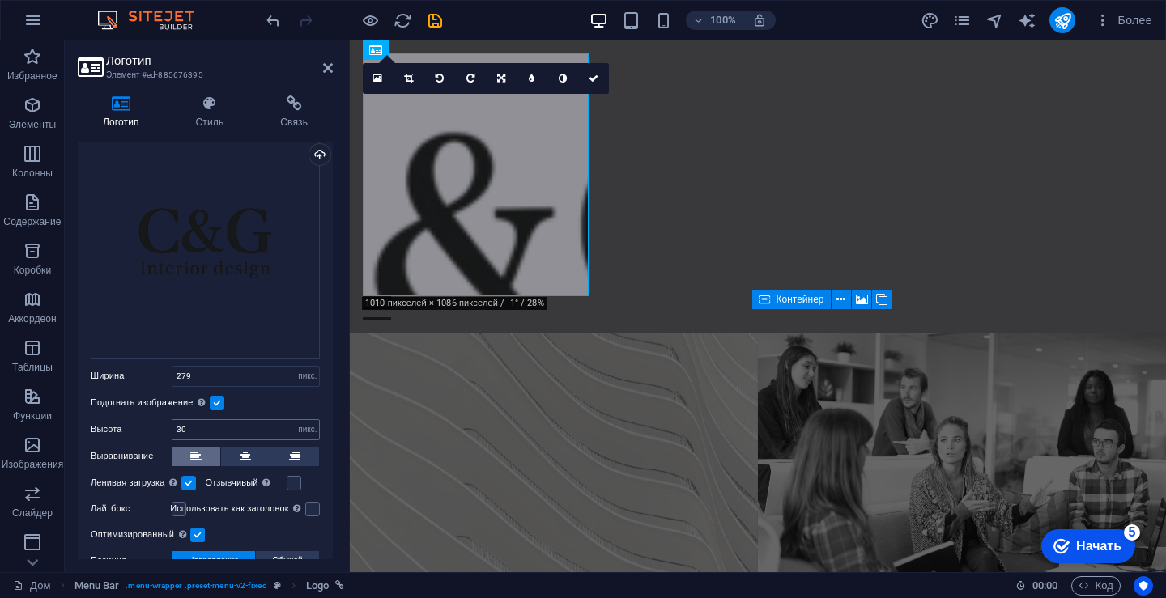
type input "3"
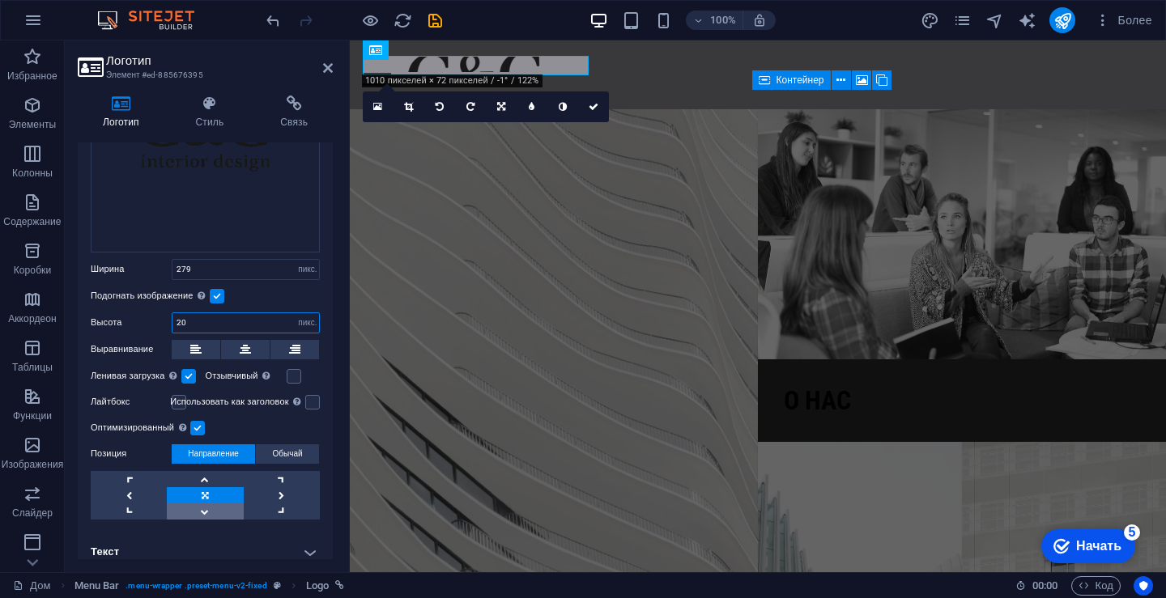
scroll to position [197, 0]
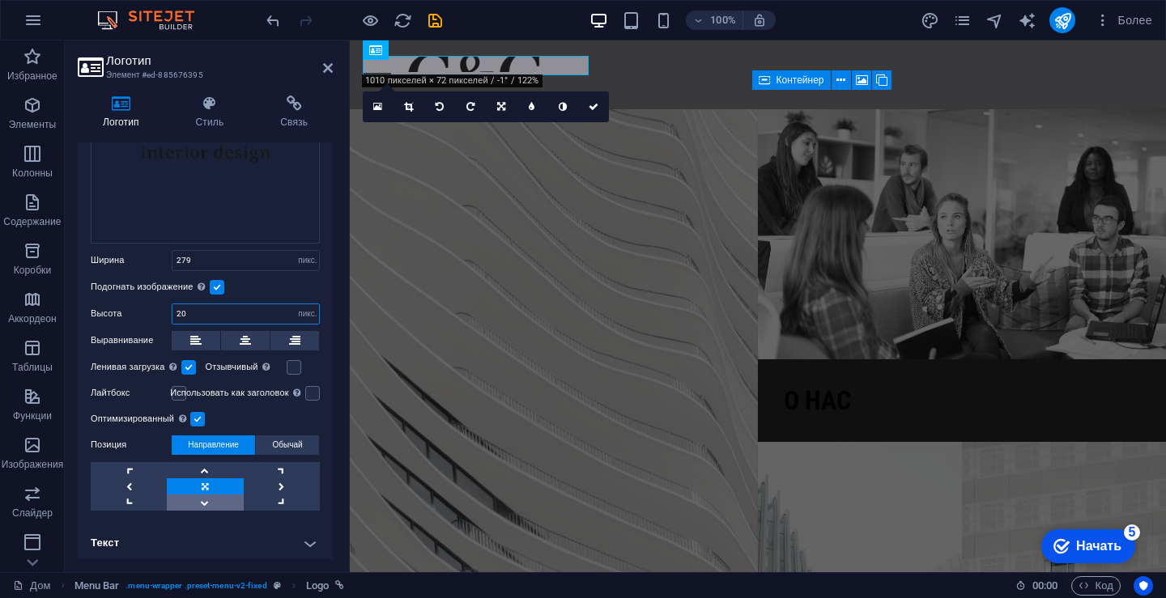
type input "20"
click at [206, 499] on link at bounding box center [205, 503] width 76 height 16
click at [204, 467] on link at bounding box center [205, 470] width 76 height 16
click at [198, 480] on link at bounding box center [205, 486] width 76 height 16
click at [277, 481] on link at bounding box center [282, 486] width 76 height 16
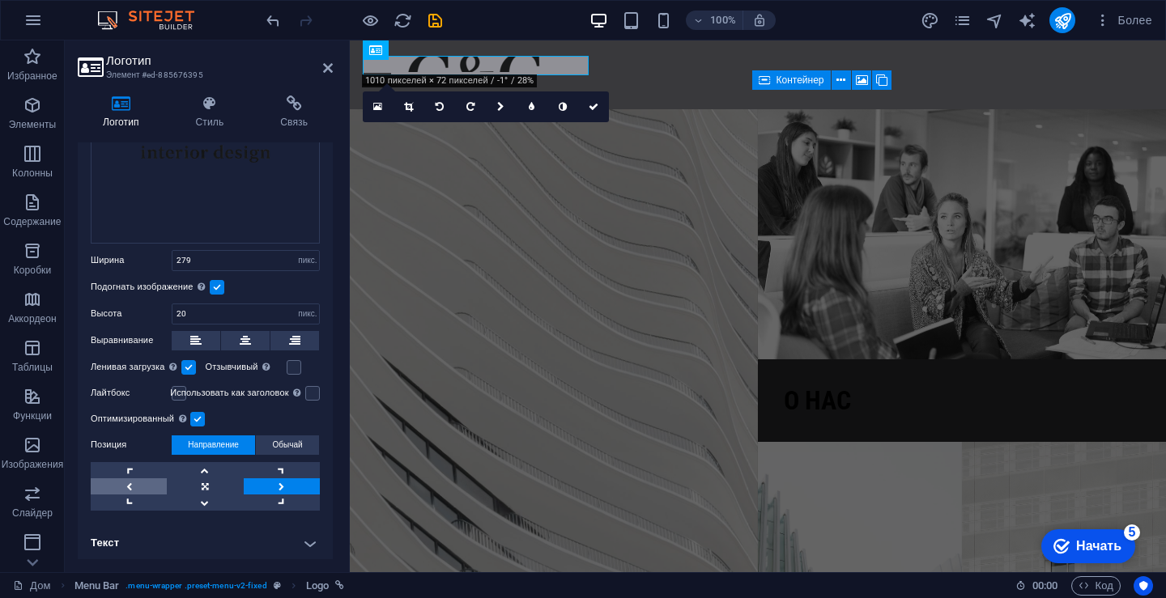
click at [147, 479] on link at bounding box center [129, 486] width 76 height 16
click at [191, 478] on link at bounding box center [205, 486] width 76 height 16
click at [298, 539] on h4 "Текст" at bounding box center [205, 543] width 255 height 39
click at [303, 537] on h4 "Текст" at bounding box center [205, 538] width 255 height 29
click at [380, 104] on icon at bounding box center [377, 106] width 9 height 11
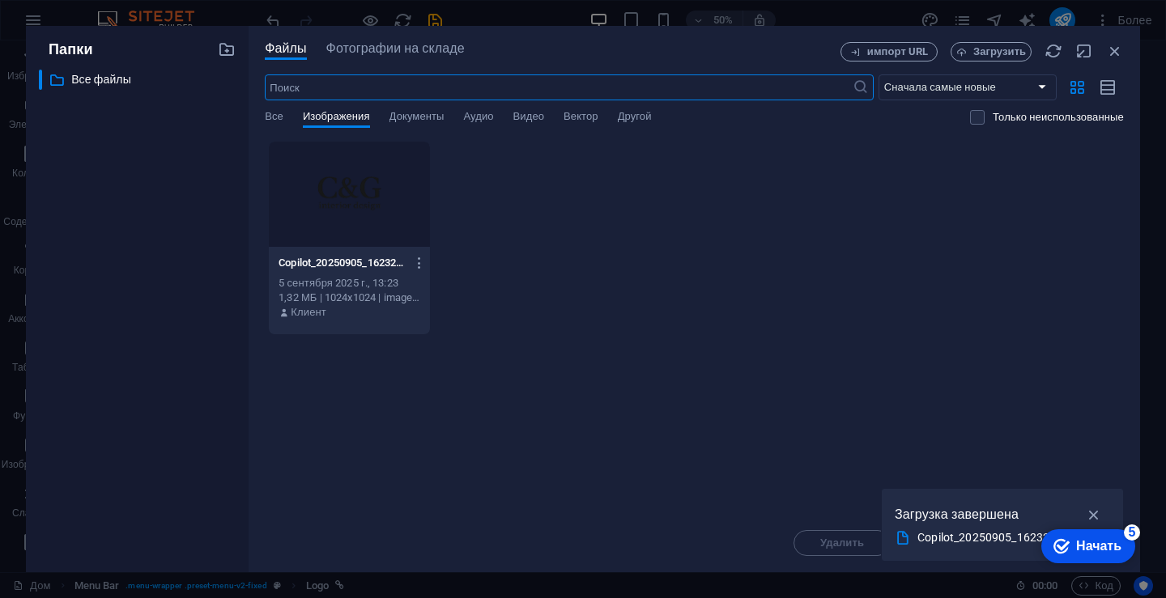
click at [359, 189] on div at bounding box center [349, 194] width 161 height 105
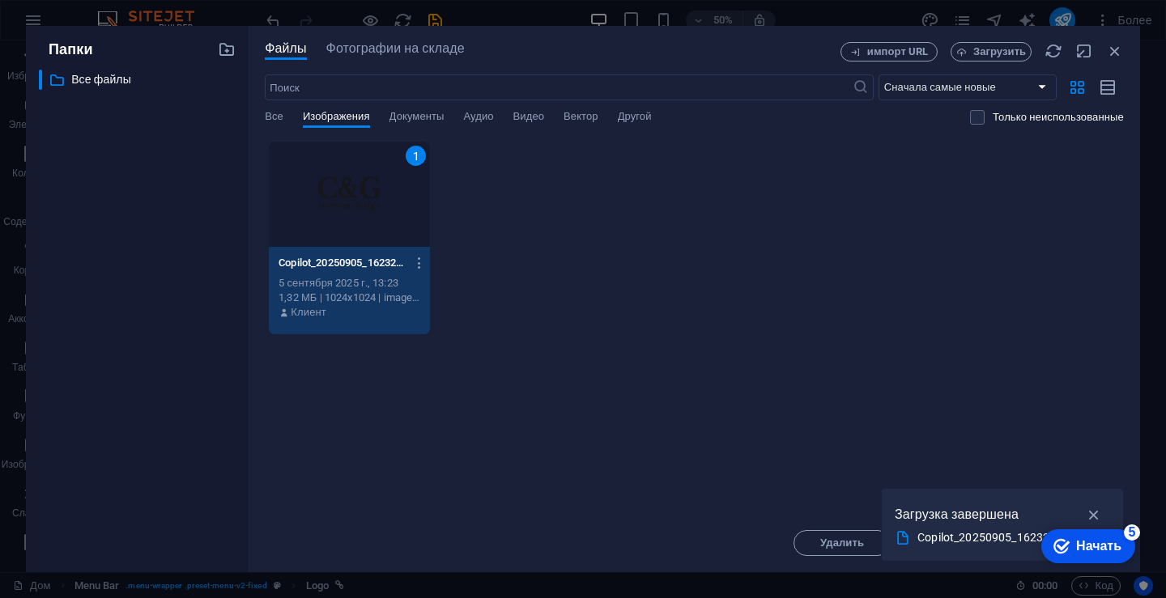
click at [329, 252] on div "Copilot_20250905_162321-3Sr-hmkWmxIiDLEJBmcHiw.png Copilot_20250905_162321-3Sr-…" at bounding box center [350, 263] width 142 height 26
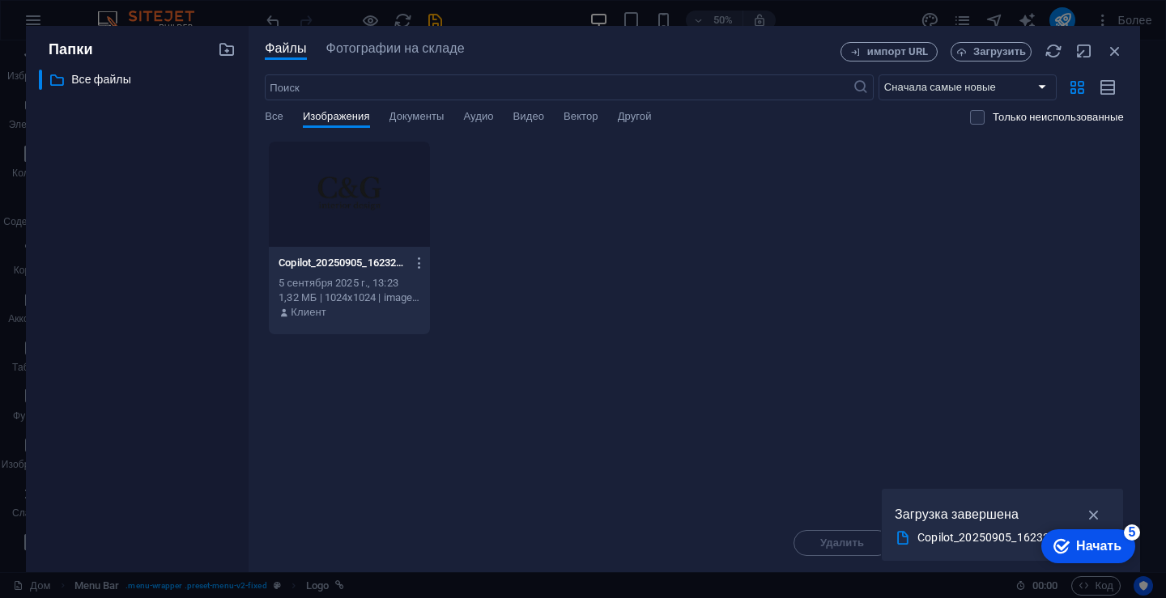
click at [317, 218] on div at bounding box center [349, 194] width 161 height 105
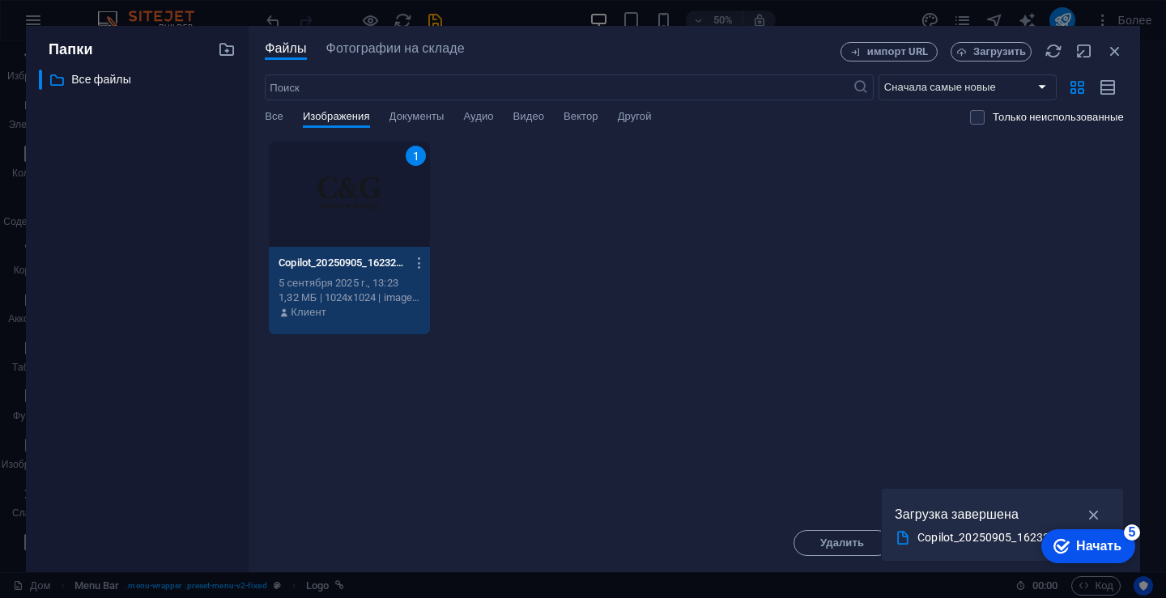
click at [317, 218] on div "1" at bounding box center [349, 194] width 161 height 105
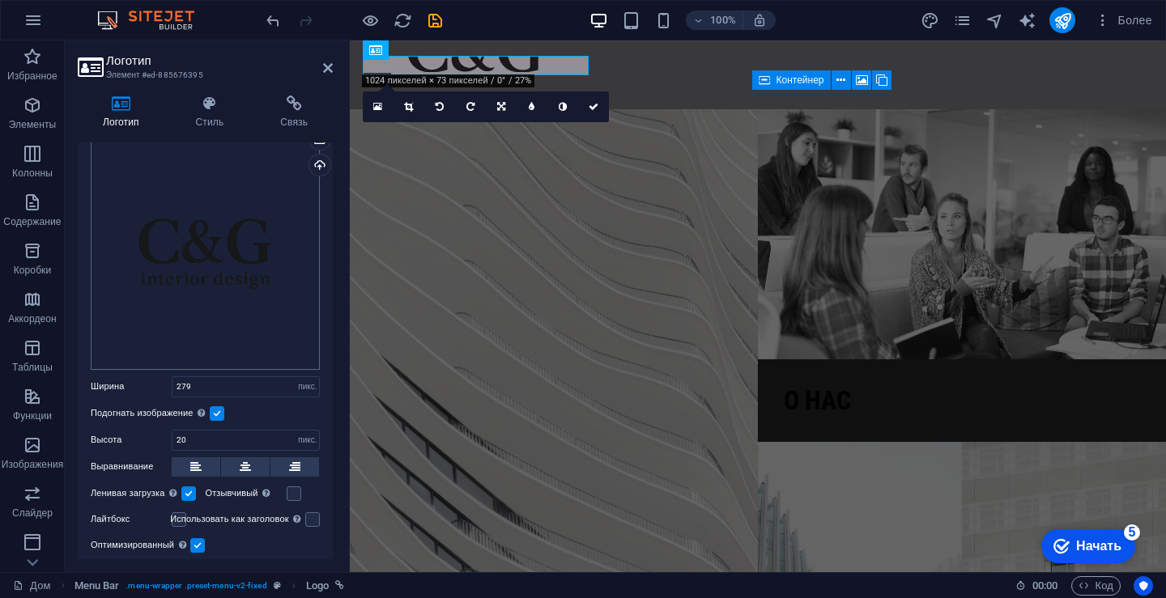
scroll to position [0, 0]
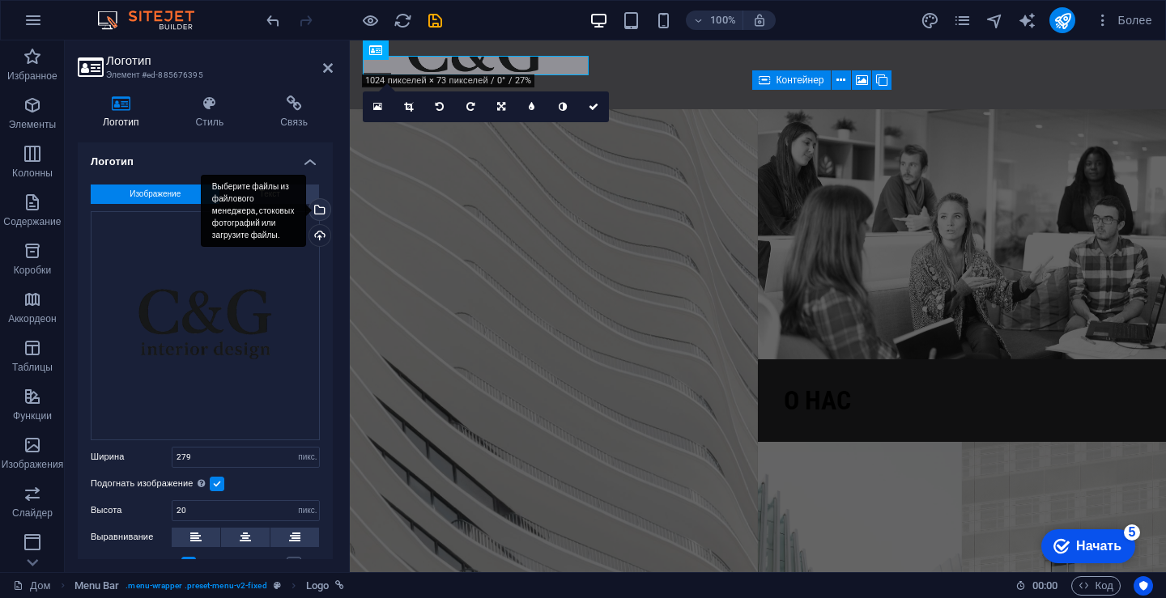
click at [306, 206] on div "Выберите файлы из файлового менеджера, стоковых фотографий или загрузите файлы." at bounding box center [253, 211] width 105 height 73
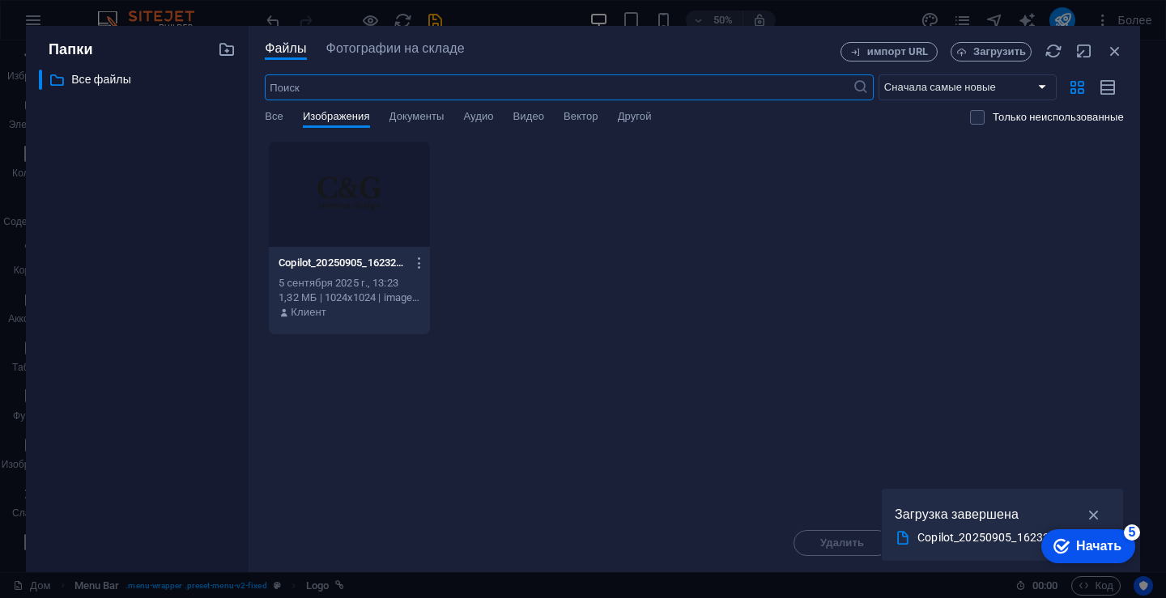
click at [362, 187] on div at bounding box center [349, 194] width 161 height 105
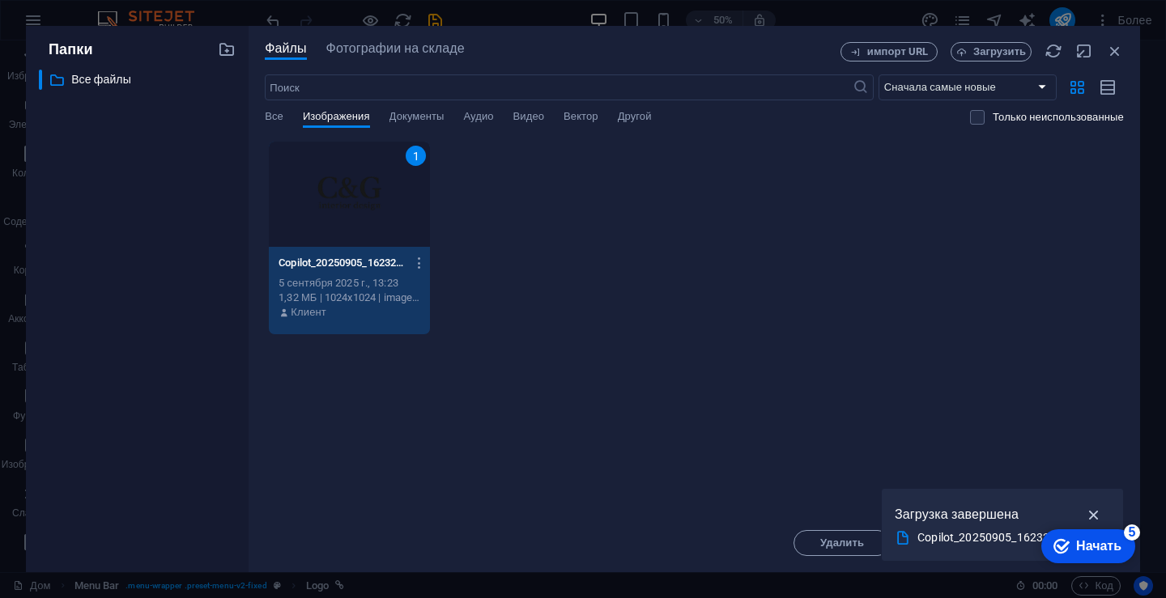
click at [1099, 506] on icon "button" at bounding box center [1094, 515] width 19 height 18
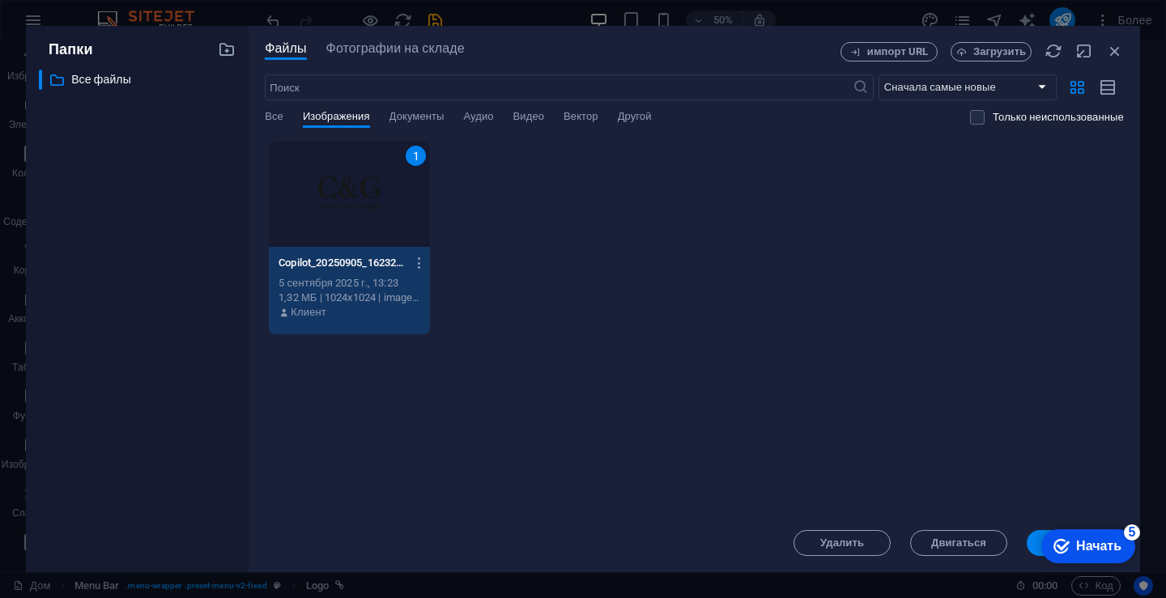
click at [1030, 544] on button "Вставлять" at bounding box center [1075, 543] width 97 height 26
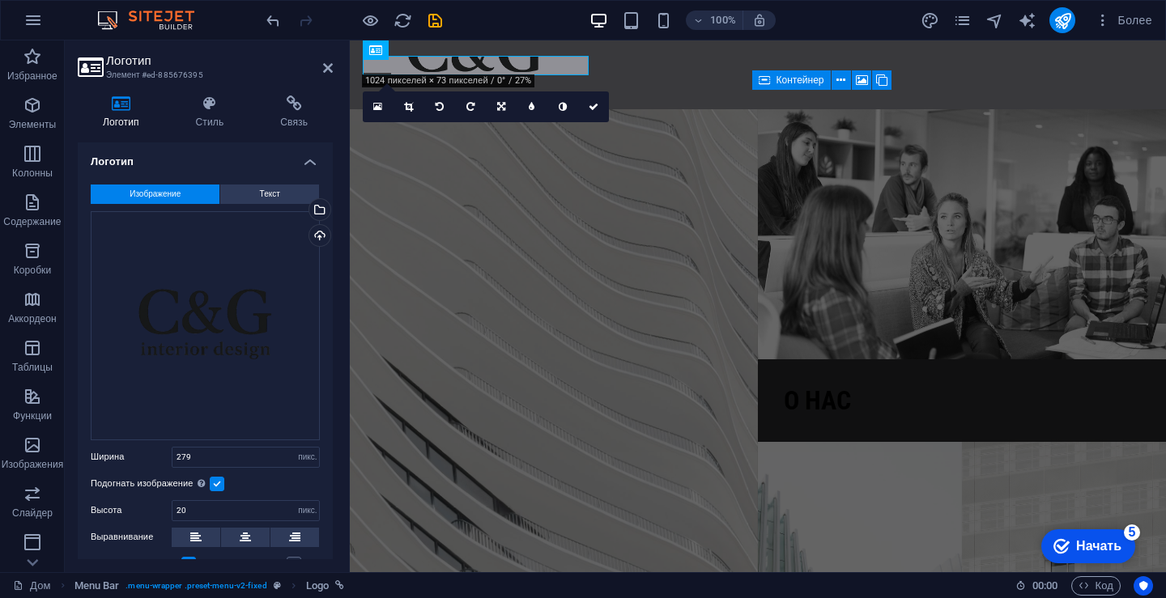
click at [1080, 543] on font "Начать" at bounding box center [1098, 546] width 45 height 14
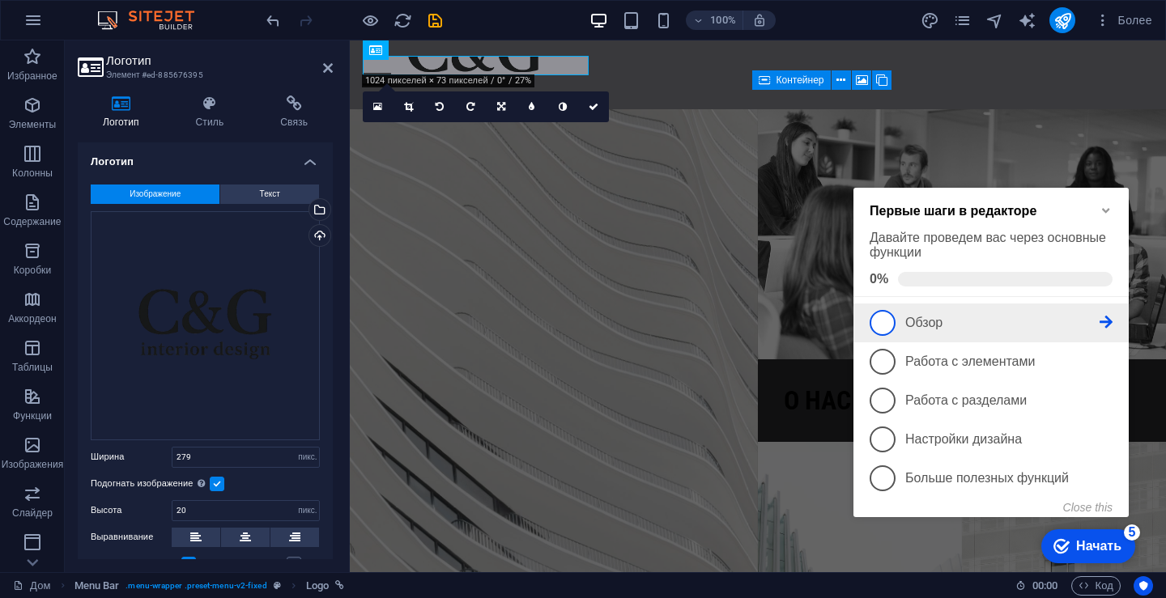
click at [1108, 316] on icon at bounding box center [1105, 322] width 13 height 13
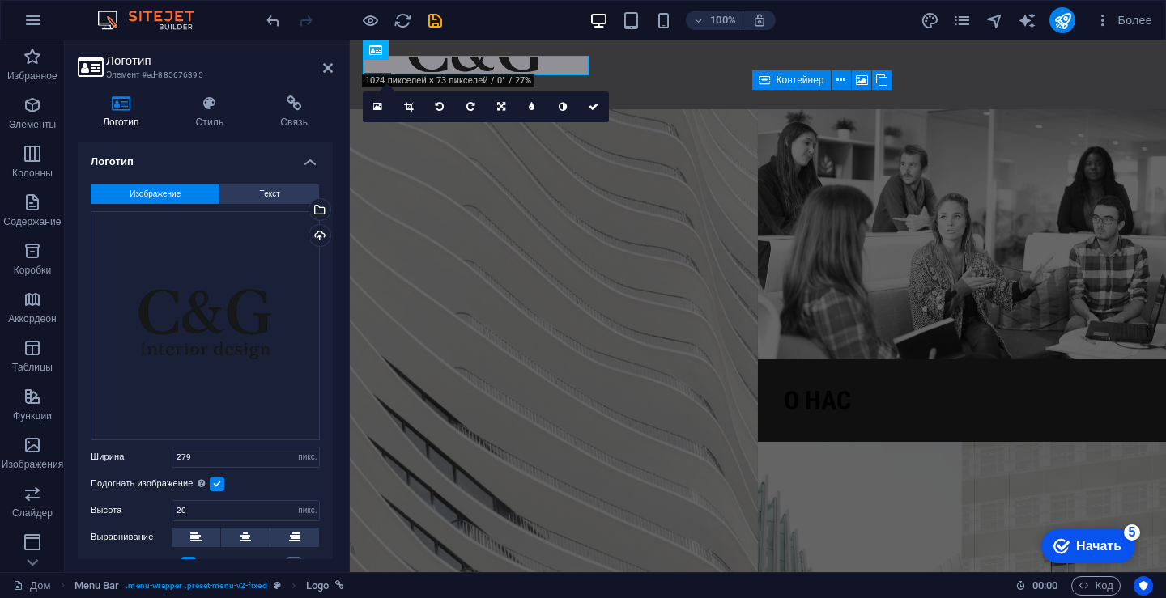
click at [1090, 544] on font "Начать" at bounding box center [1098, 546] width 45 height 14
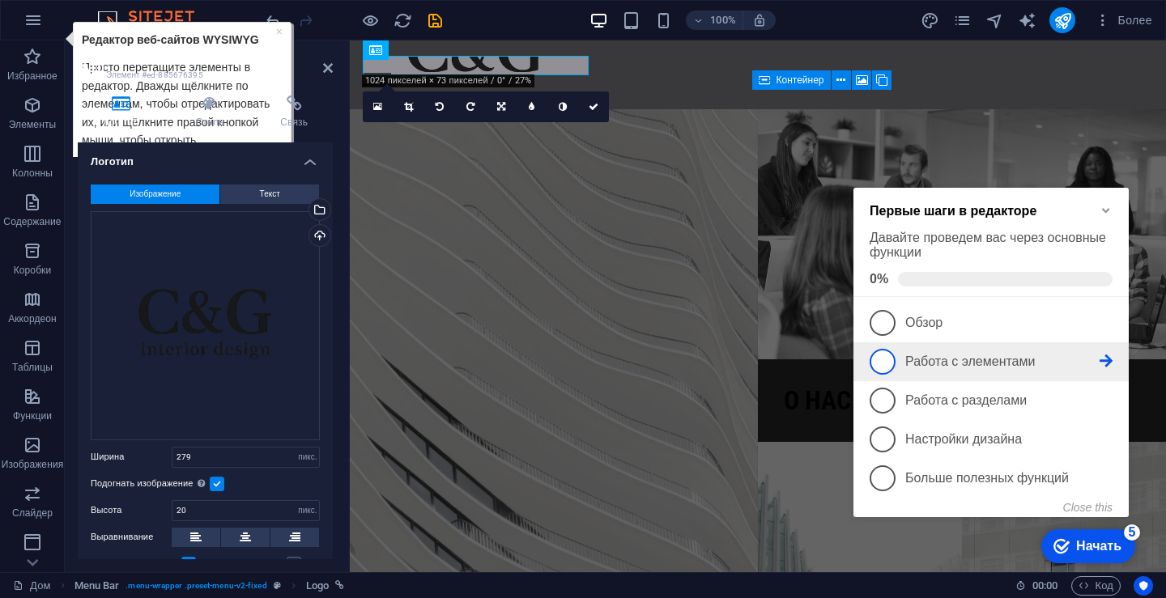
click at [1104, 355] on icon at bounding box center [1105, 361] width 13 height 13
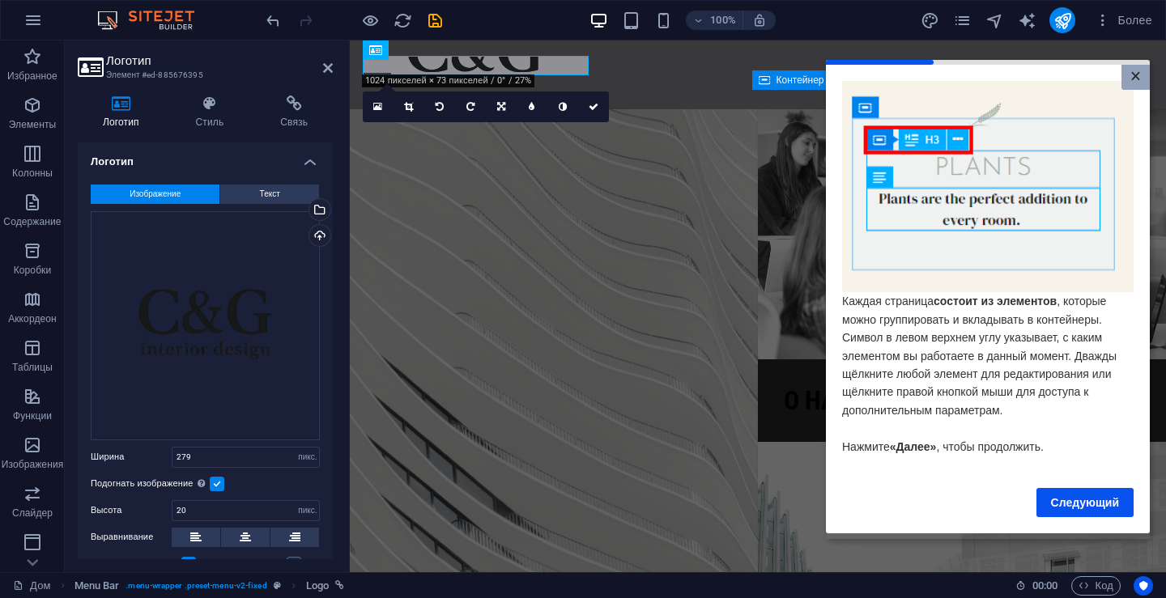
click at [1132, 71] on font "×" at bounding box center [1135, 75] width 11 height 21
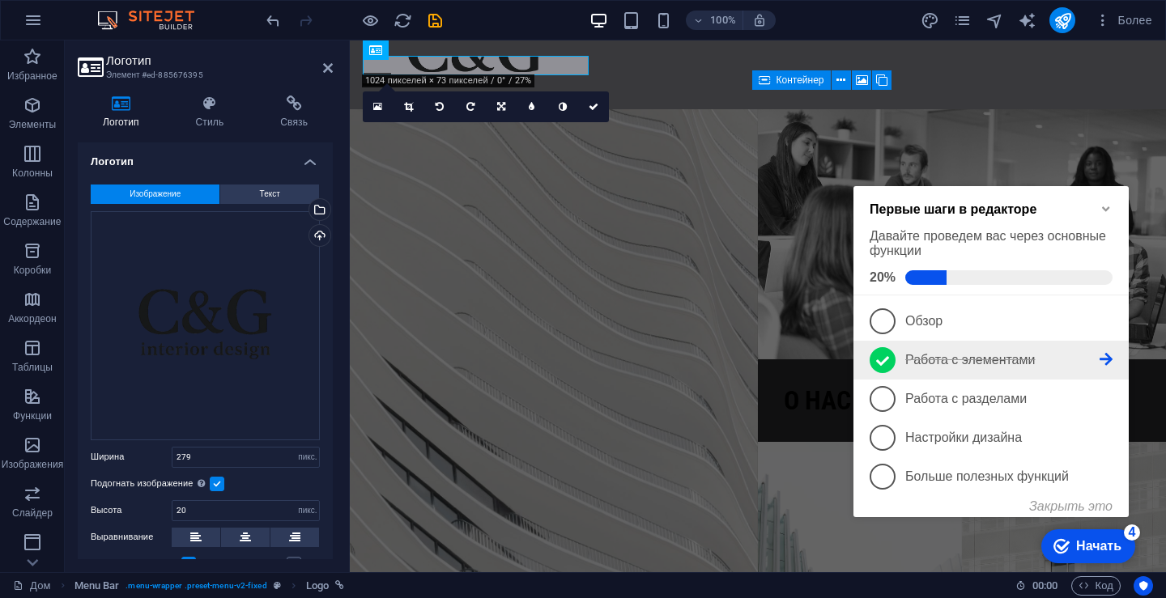
click at [881, 360] on icon at bounding box center [882, 361] width 13 height 24
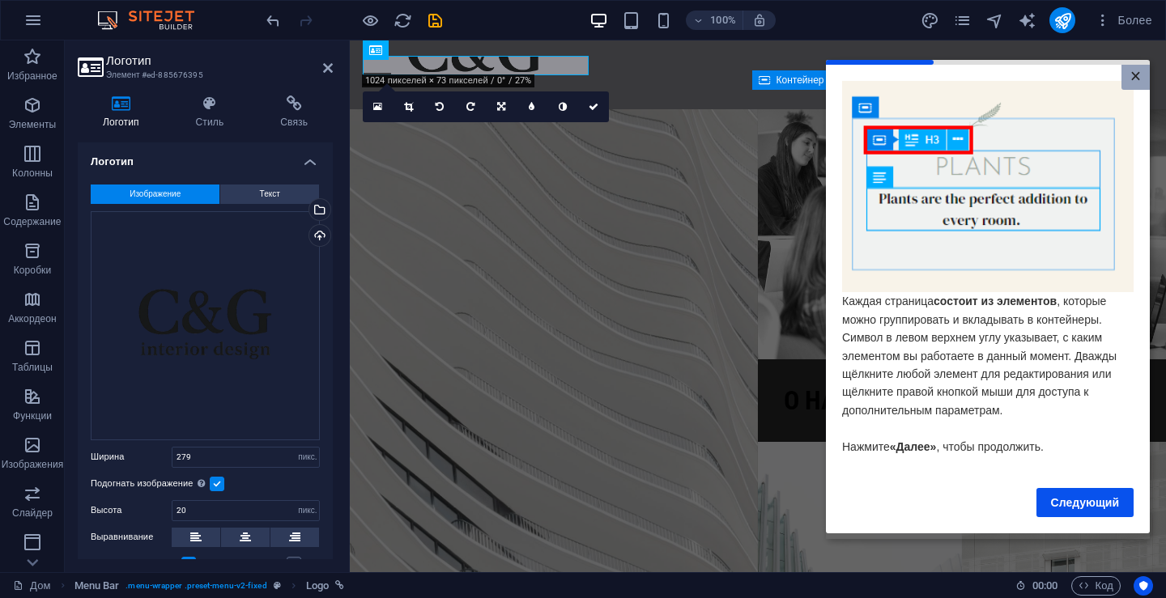
click at [1137, 74] on font "×" at bounding box center [1135, 75] width 11 height 21
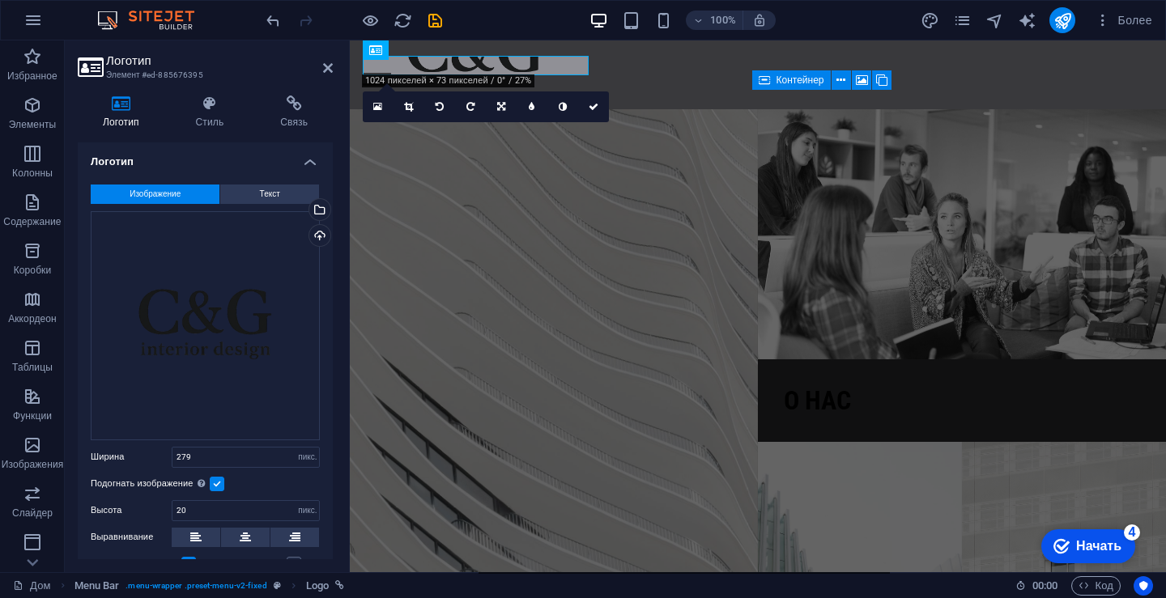
click at [1087, 546] on font "Начать" at bounding box center [1098, 546] width 45 height 14
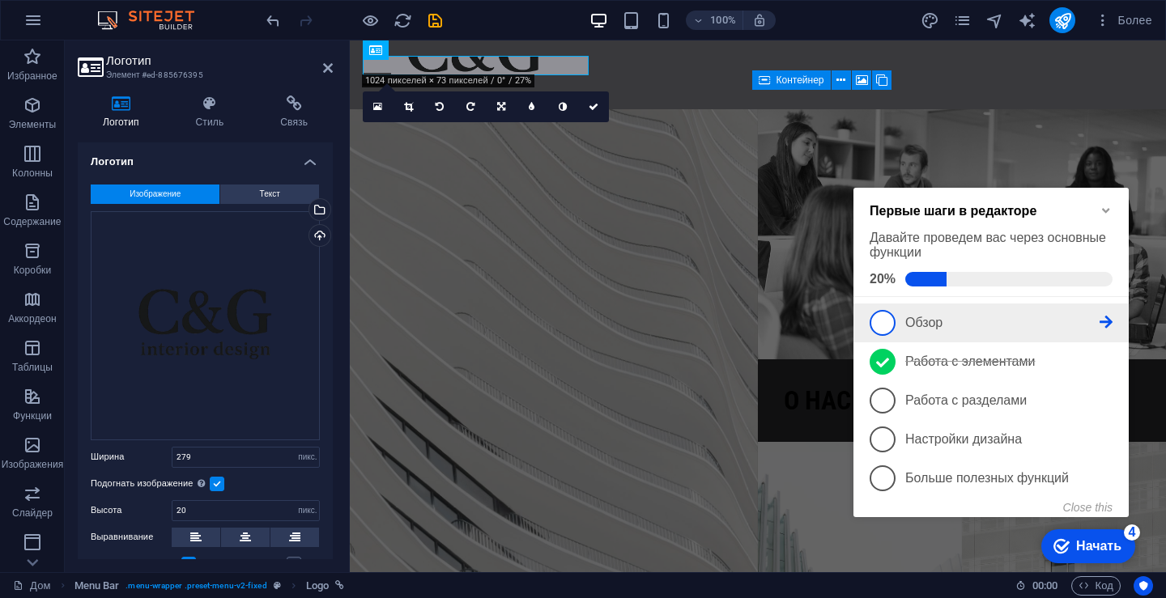
click at [1108, 316] on icon at bounding box center [1105, 322] width 13 height 13
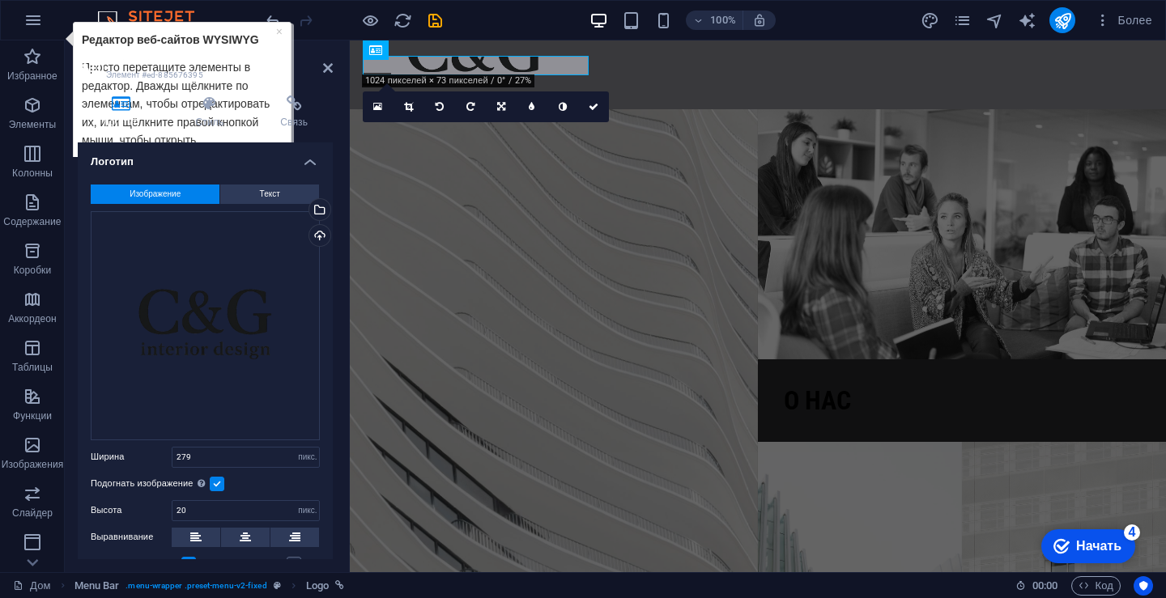
drag, startPoint x: 254, startPoint y: 62, endPoint x: 220, endPoint y: 27, distance: 49.2
click at [329, 69] on icon at bounding box center [328, 68] width 10 height 13
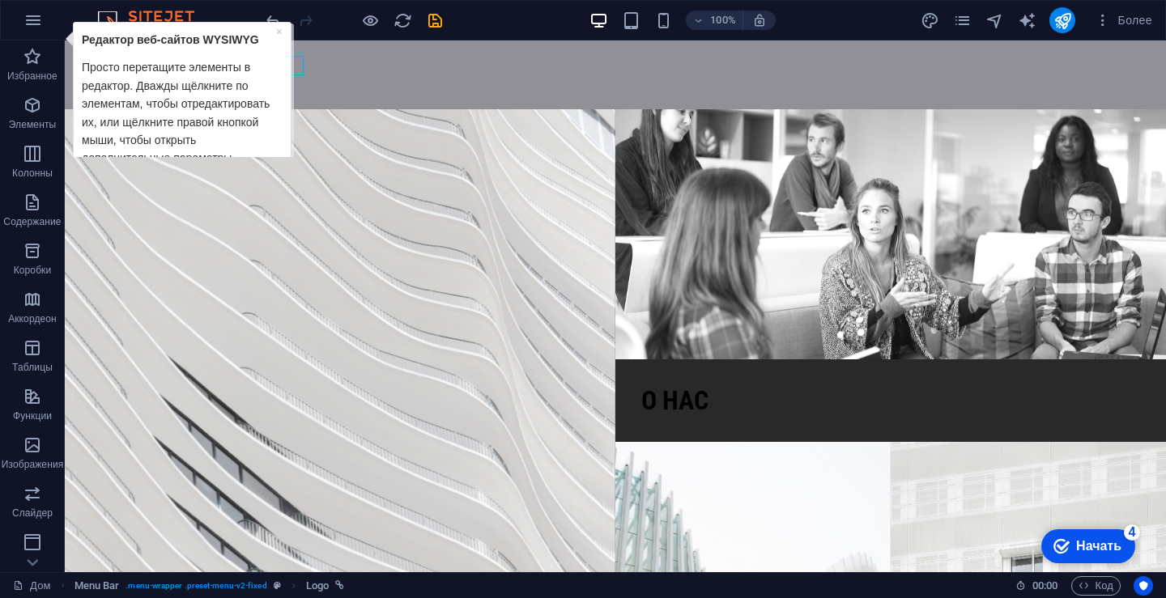
click at [201, 104] on font "Просто перетащите элементы в редактор. Дважды щёлкните по элементам, чтобы отре…" at bounding box center [176, 113] width 188 height 104
drag, startPoint x: 206, startPoint y: 155, endPoint x: 246, endPoint y: 194, distance: 55.5
click at [246, 194] on html "× Редактор веб-сайтов WYSIWYG Просто перетащите элементы в редактор. Дважды щёл…" at bounding box center [177, 116] width 233 height 188
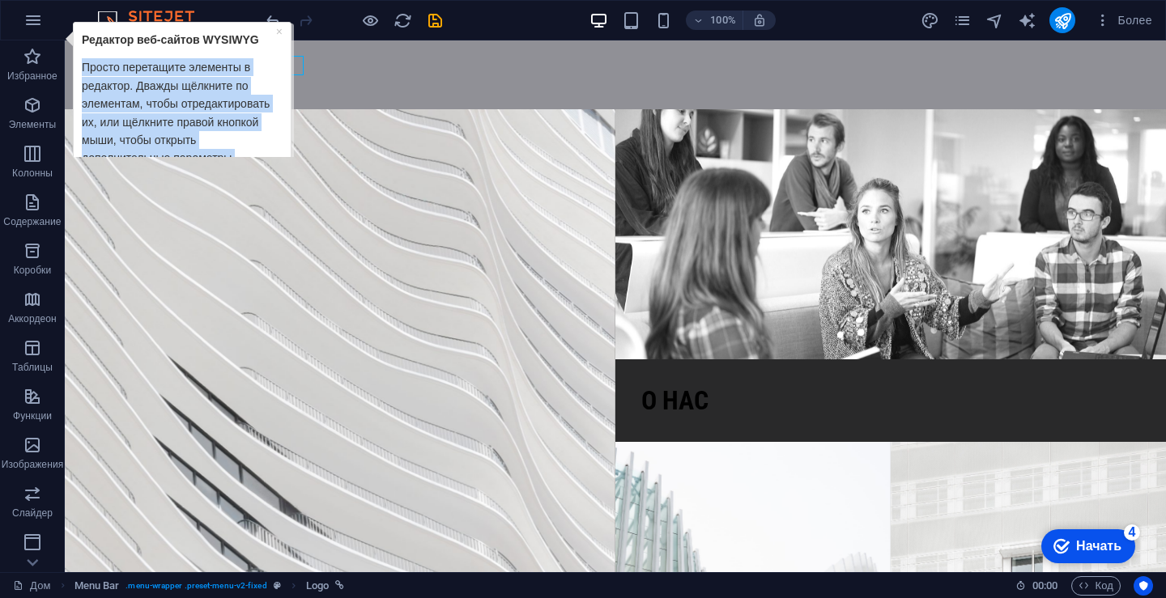
drag, startPoint x: 83, startPoint y: 66, endPoint x: 279, endPoint y: 178, distance: 226.3
click at [283, 186] on html "× Редактор веб-сайтов WYSIWYG Просто перетащите элементы в редактор. Дважды щёл…" at bounding box center [177, 116] width 233 height 188
copy font "Просто перетащите элементы в редактор. Дважды щёлкните по элементам, чтобы отре…"
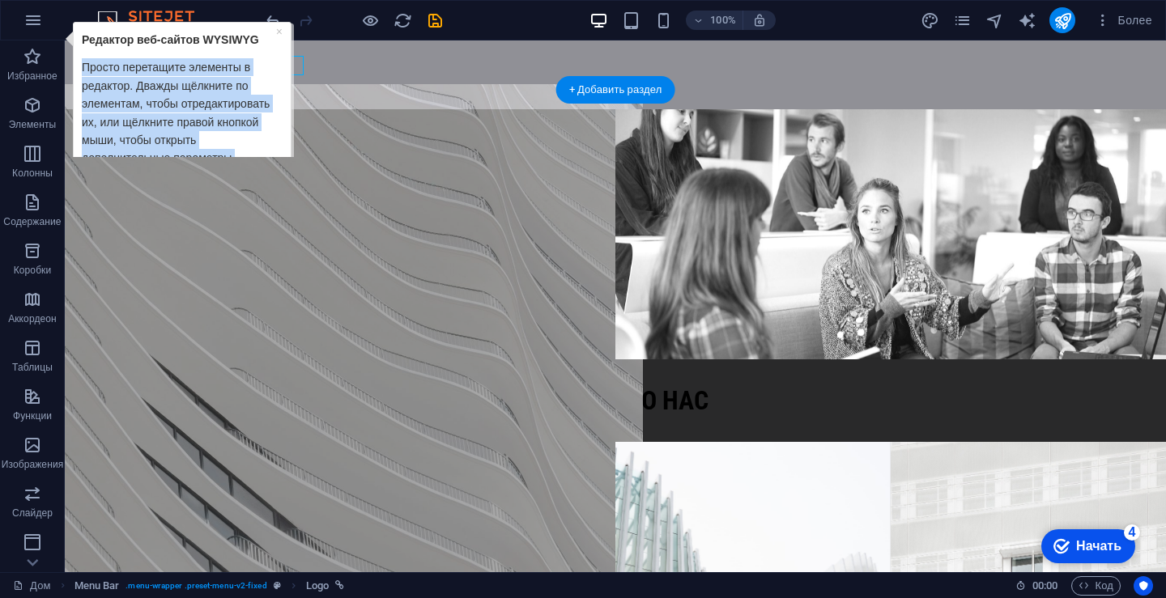
copy font "Просто перетащите элементы в редактор. Дважды щёлкните по элементам, чтобы отре…"
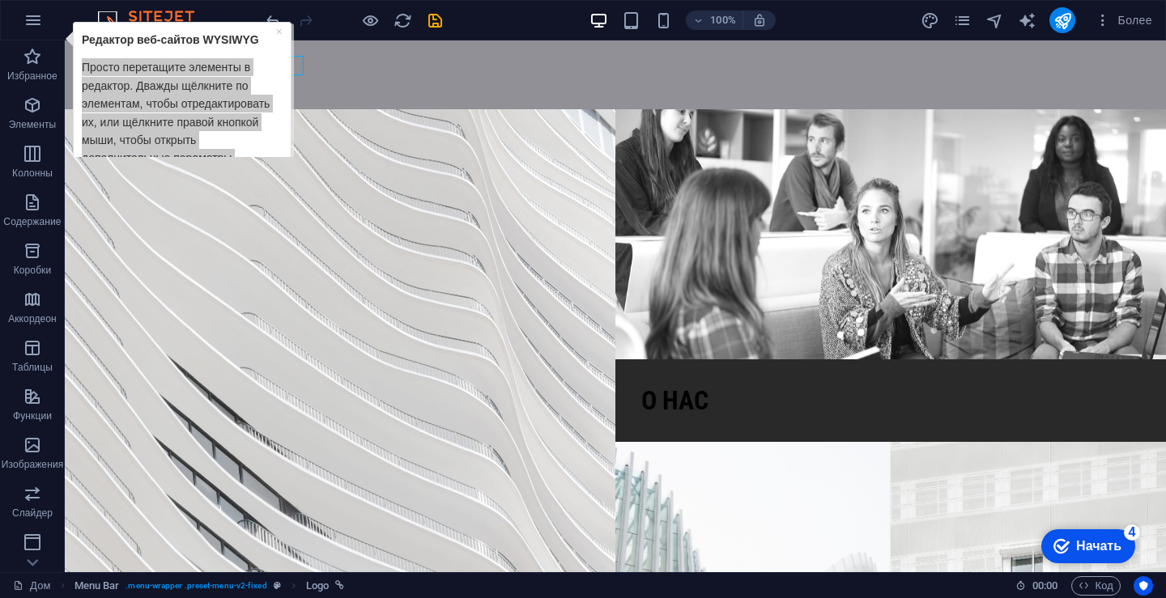
click at [1086, 546] on font "Начать" at bounding box center [1098, 546] width 45 height 14
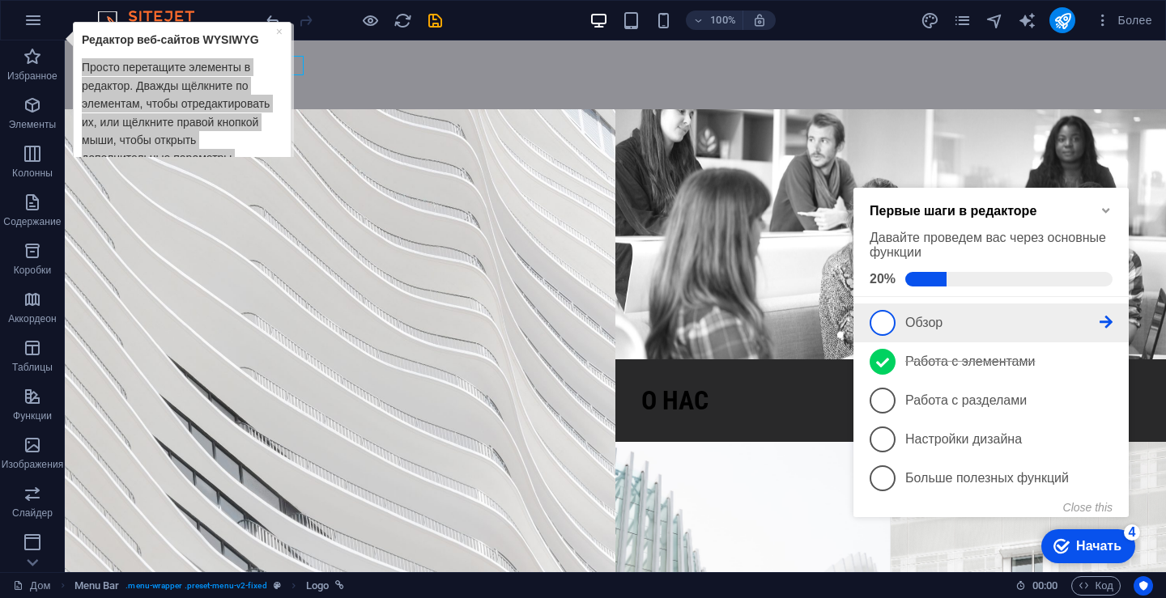
click at [881, 320] on span "1" at bounding box center [883, 323] width 26 height 26
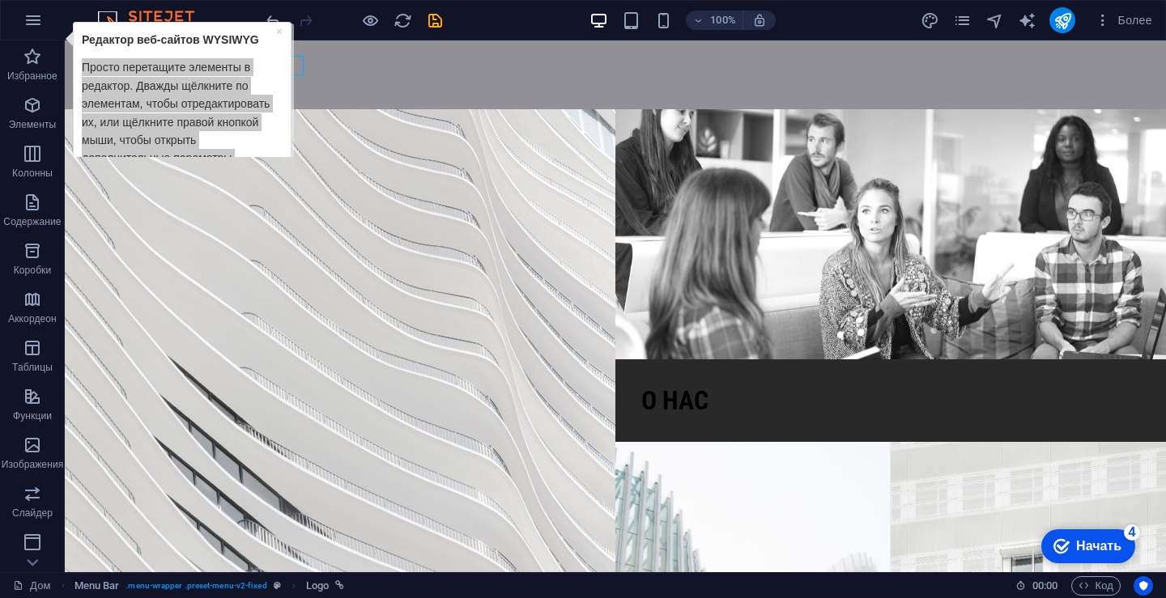
drag, startPoint x: 1256, startPoint y: 896, endPoint x: 1255, endPoint y: 881, distance: 15.4
click at [1069, 545] on icon "checkmark" at bounding box center [1061, 546] width 16 height 16
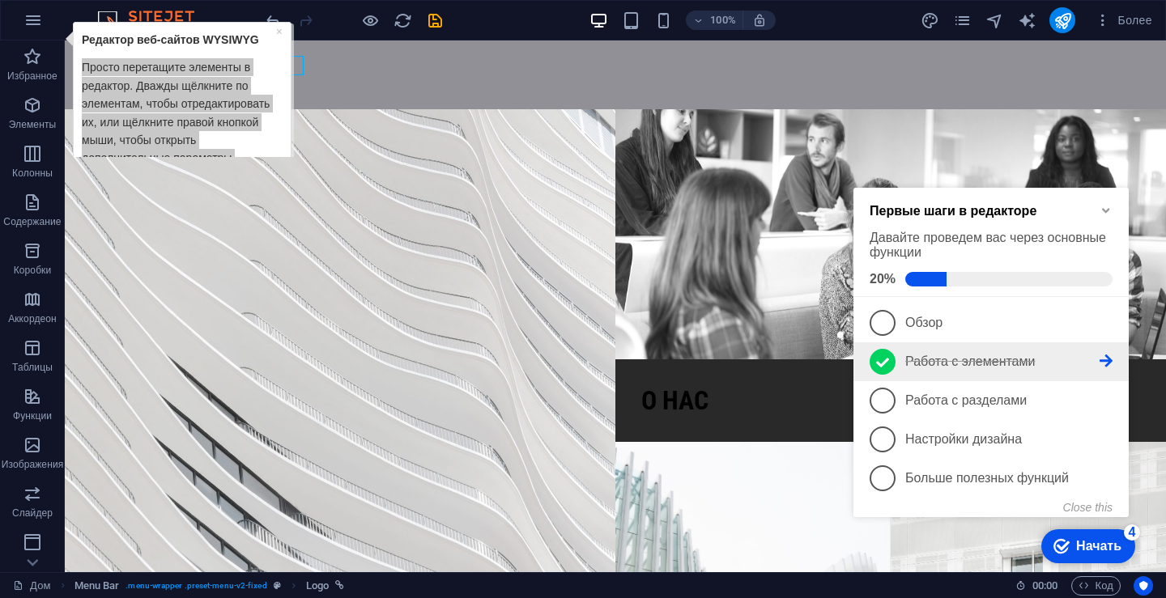
click at [1106, 355] on icon at bounding box center [1105, 361] width 13 height 13
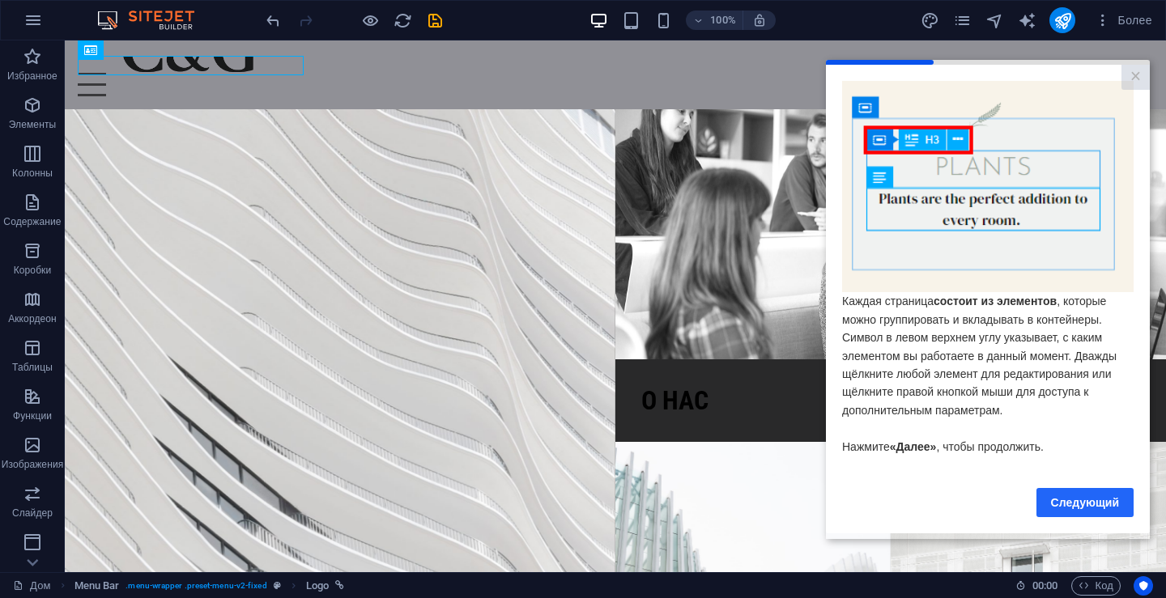
click at [1079, 500] on font "Следующий" at bounding box center [1085, 501] width 68 height 13
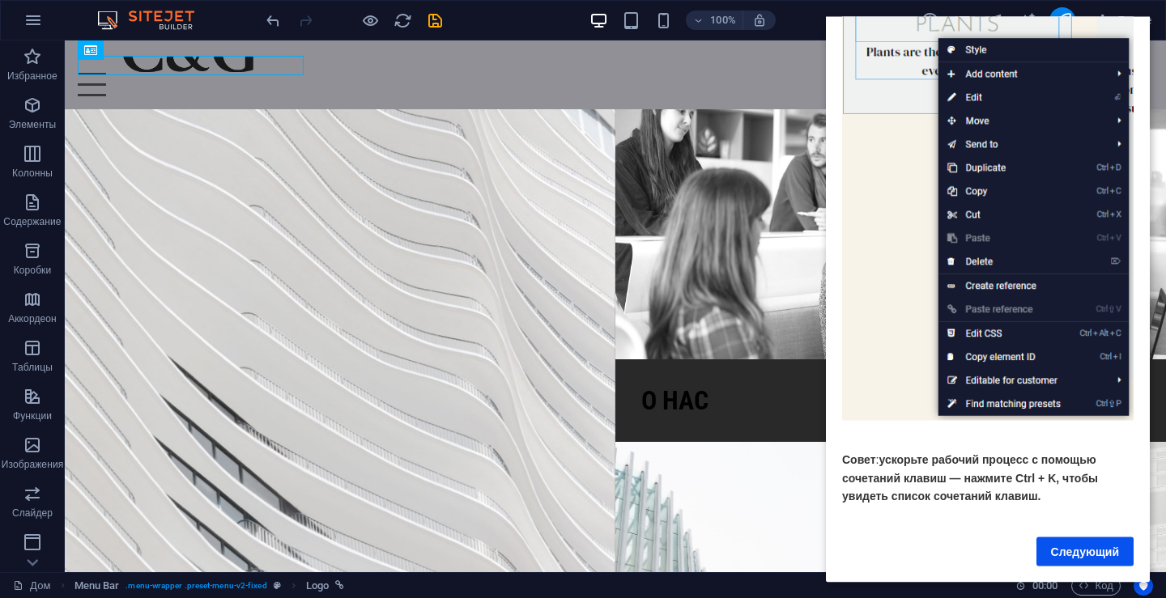
scroll to position [172, 0]
click at [1075, 545] on font "Следующий" at bounding box center [1085, 551] width 68 height 13
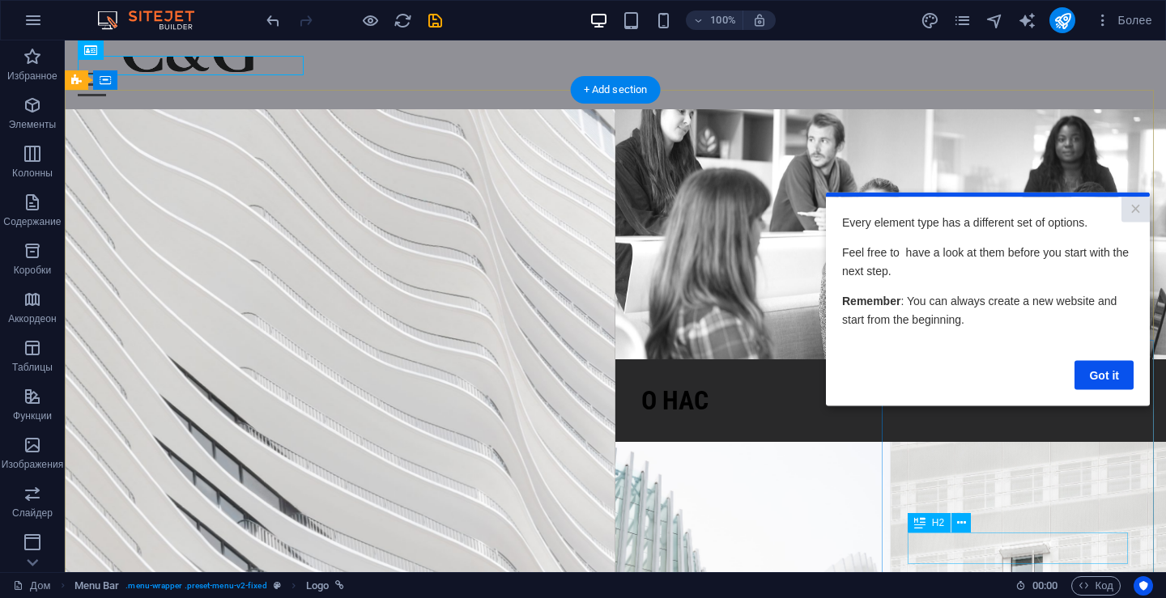
scroll to position [0, 0]
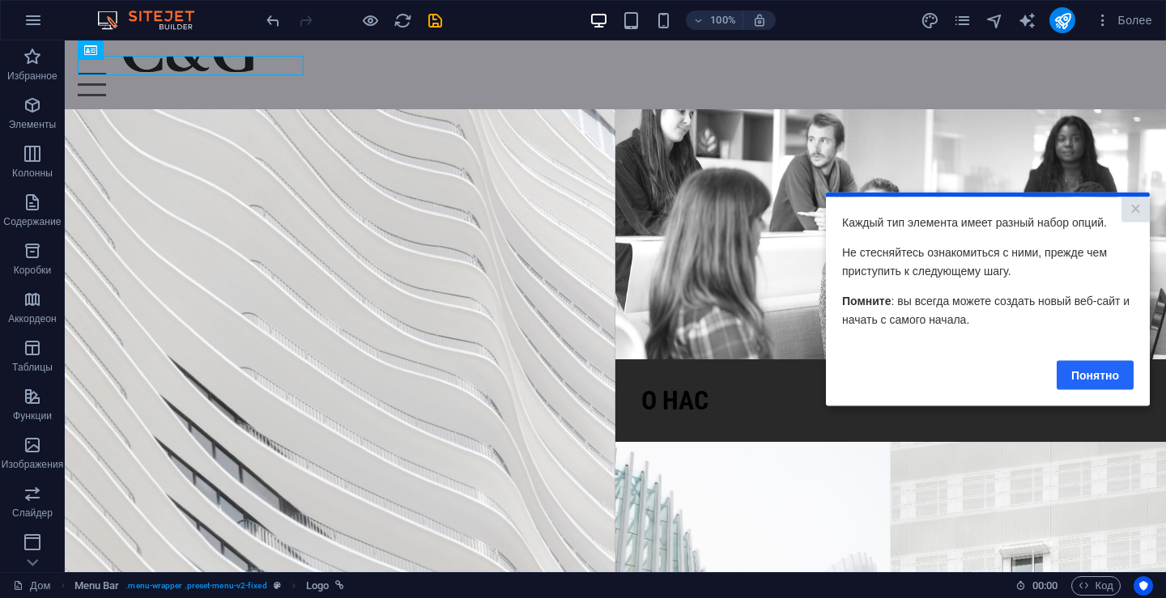
click at [1098, 372] on font "Понятно" at bounding box center [1095, 374] width 48 height 13
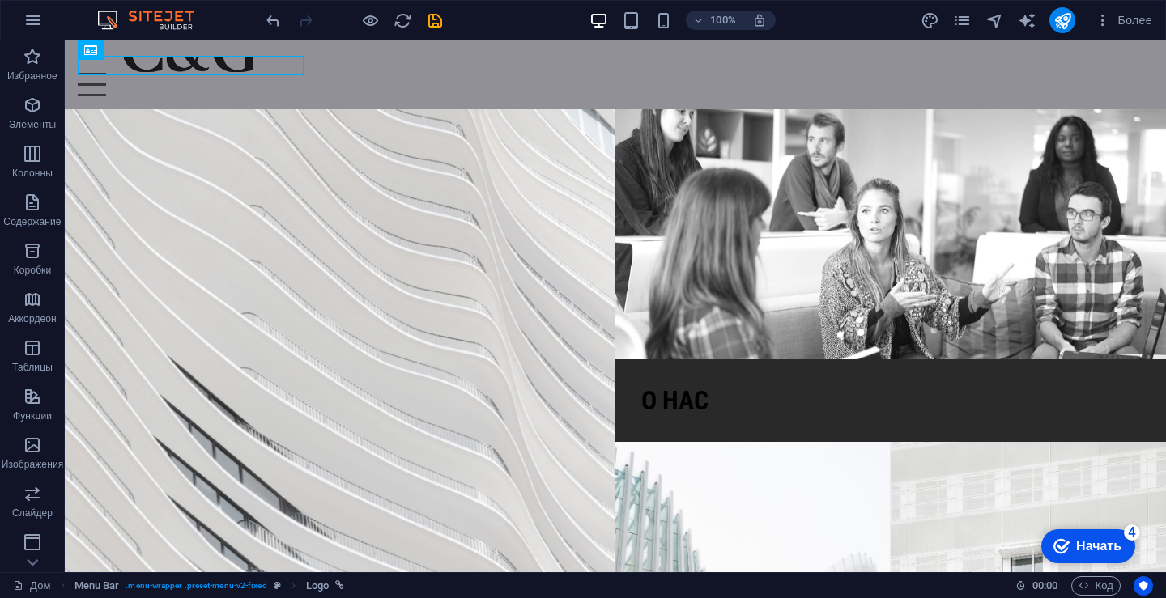
click at [1095, 547] on font "Начать" at bounding box center [1098, 546] width 45 height 14
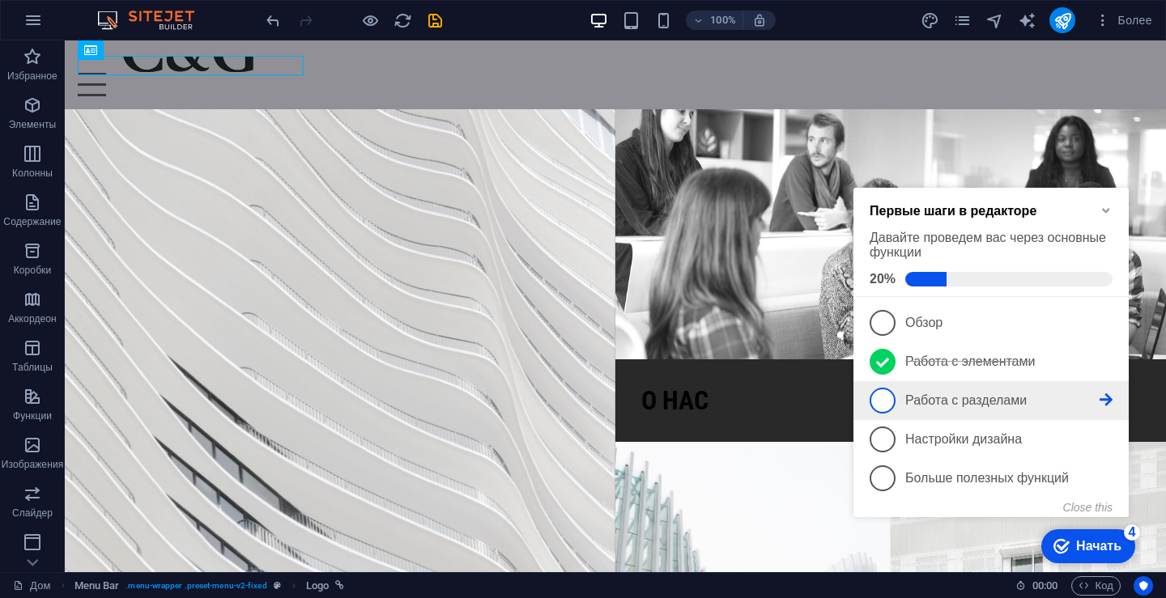
click at [1101, 398] on icon at bounding box center [1105, 399] width 13 height 13
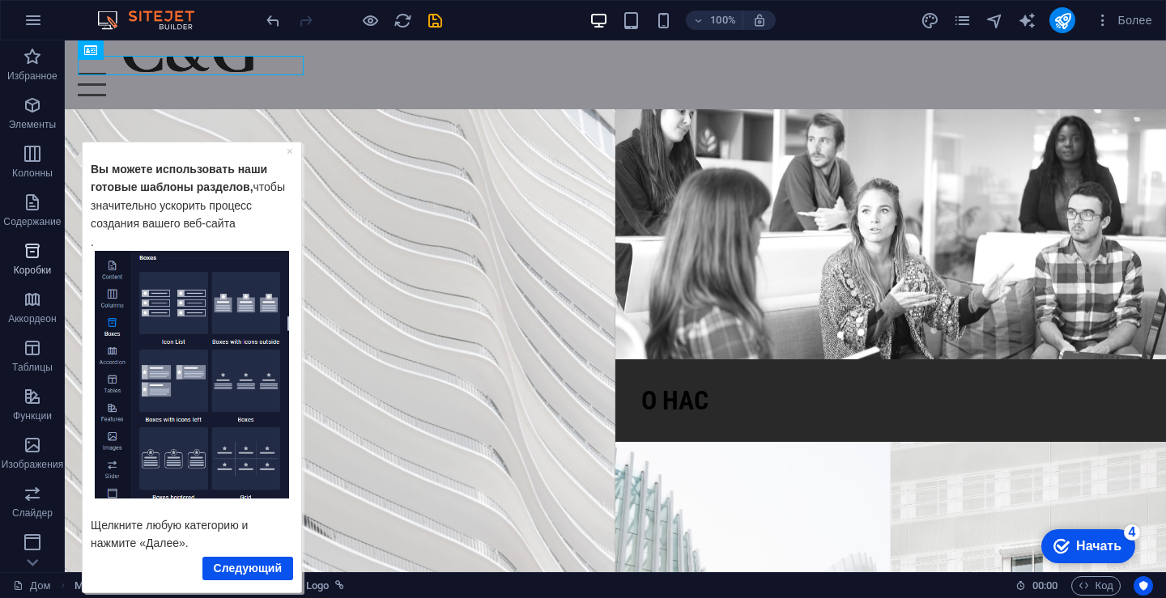
click at [37, 260] on icon "button" at bounding box center [32, 250] width 19 height 19
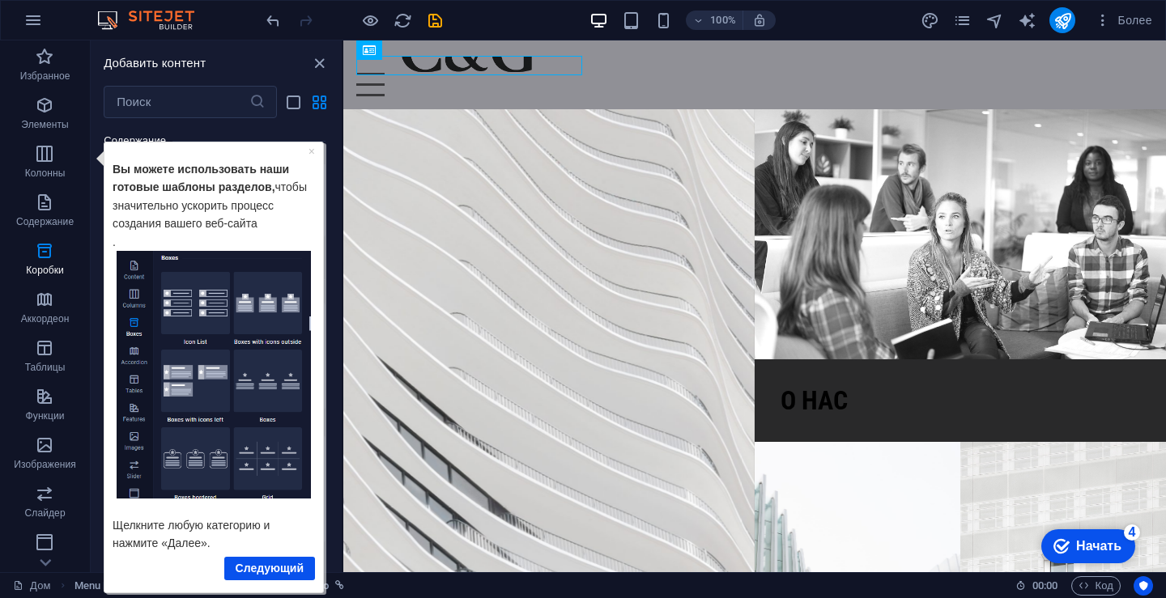
drag, startPoint x: 193, startPoint y: 150, endPoint x: 193, endPoint y: 176, distance: 26.7
click at [193, 176] on div "Вы можете использовать наши готовые шаблоны разделов, чтобы значительно ускорит…" at bounding box center [214, 200] width 202 height 100
click at [265, 563] on font "Следующий" at bounding box center [270, 567] width 68 height 13
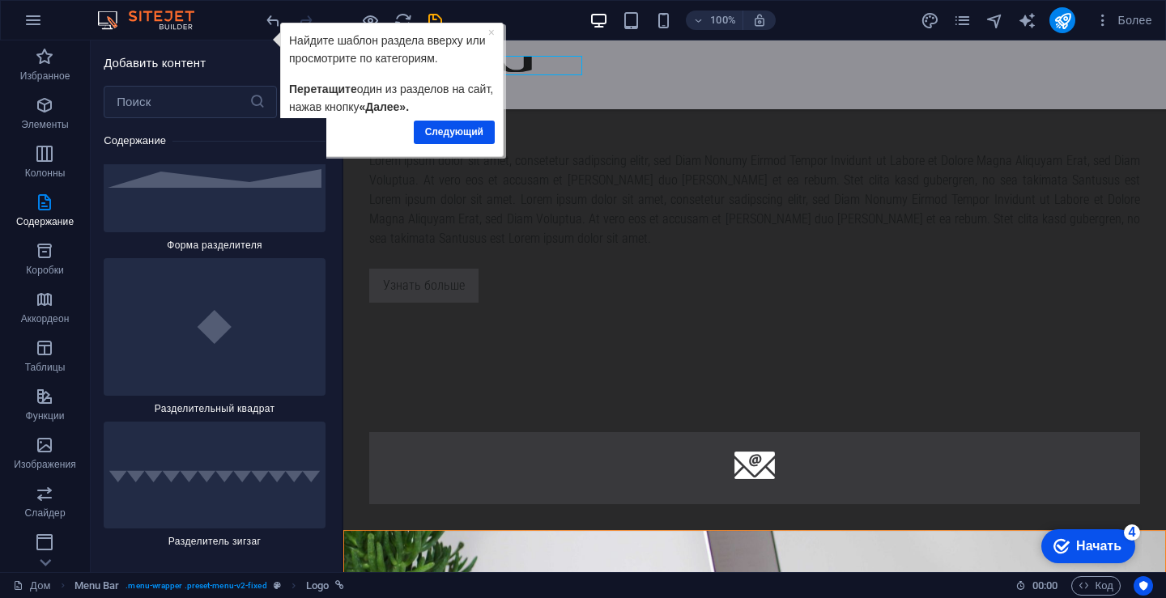
scroll to position [8401, 0]
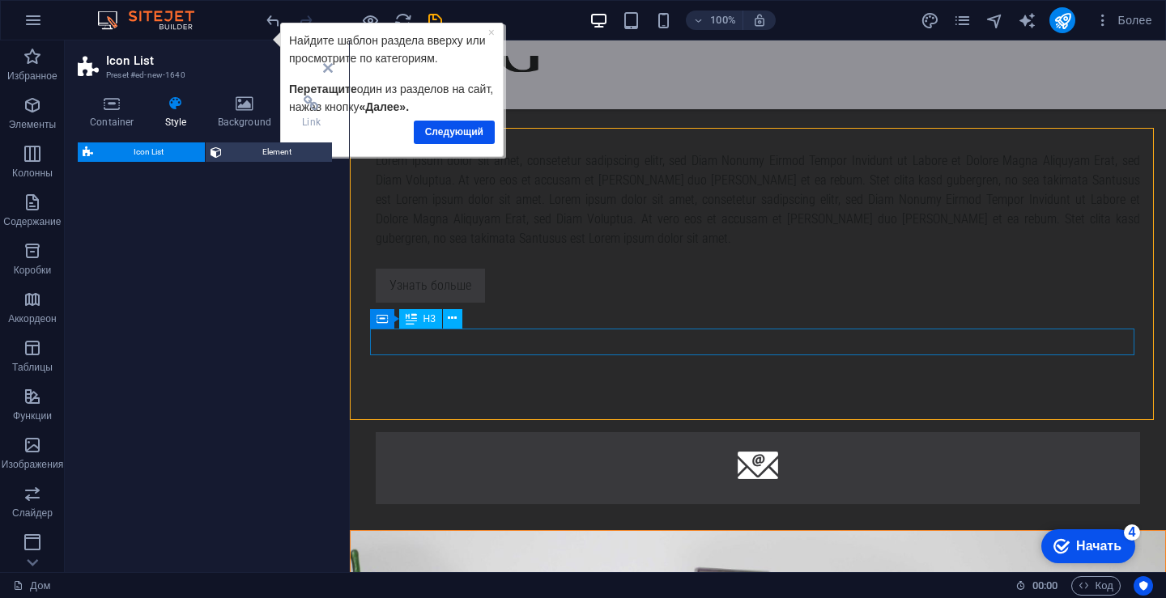
select select "rem"
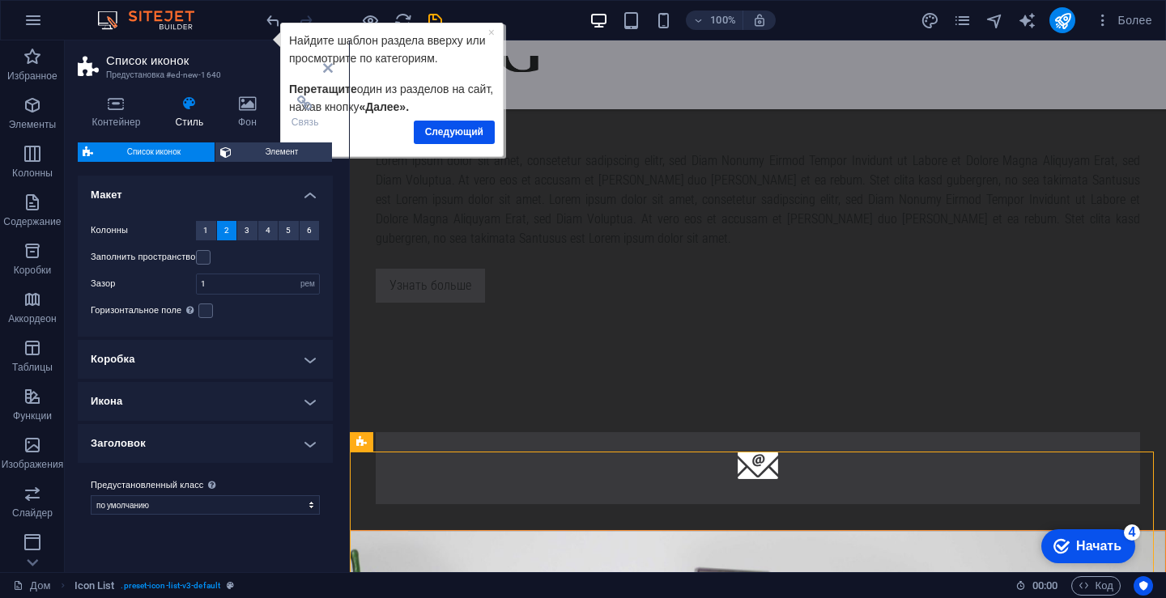
scroll to position [1828, 0]
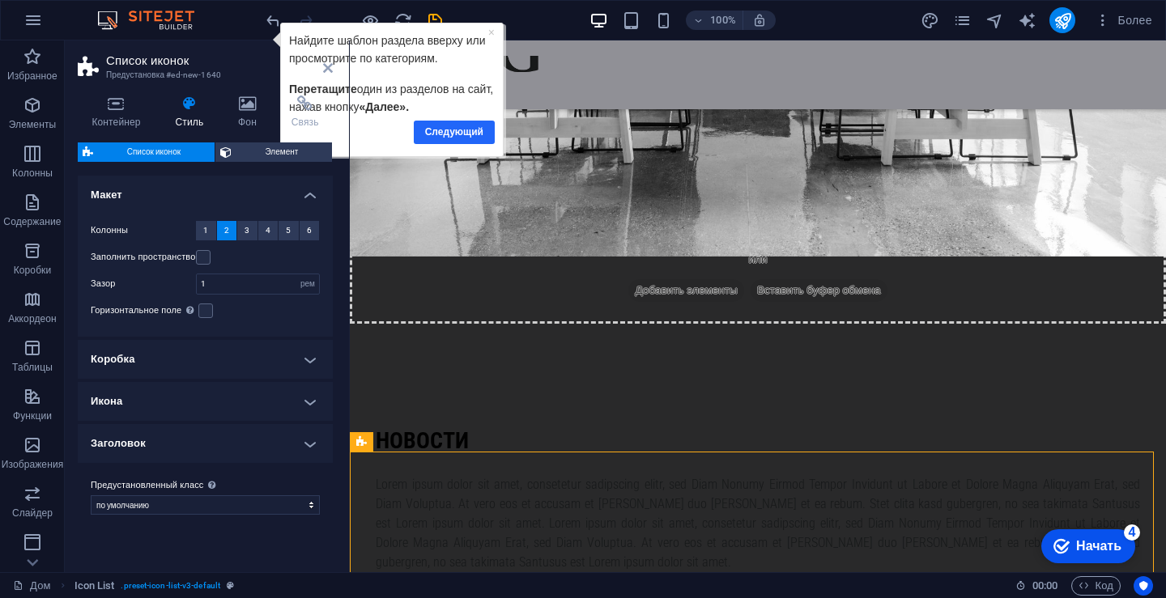
click at [457, 134] on font "Следующий" at bounding box center [453, 131] width 58 height 11
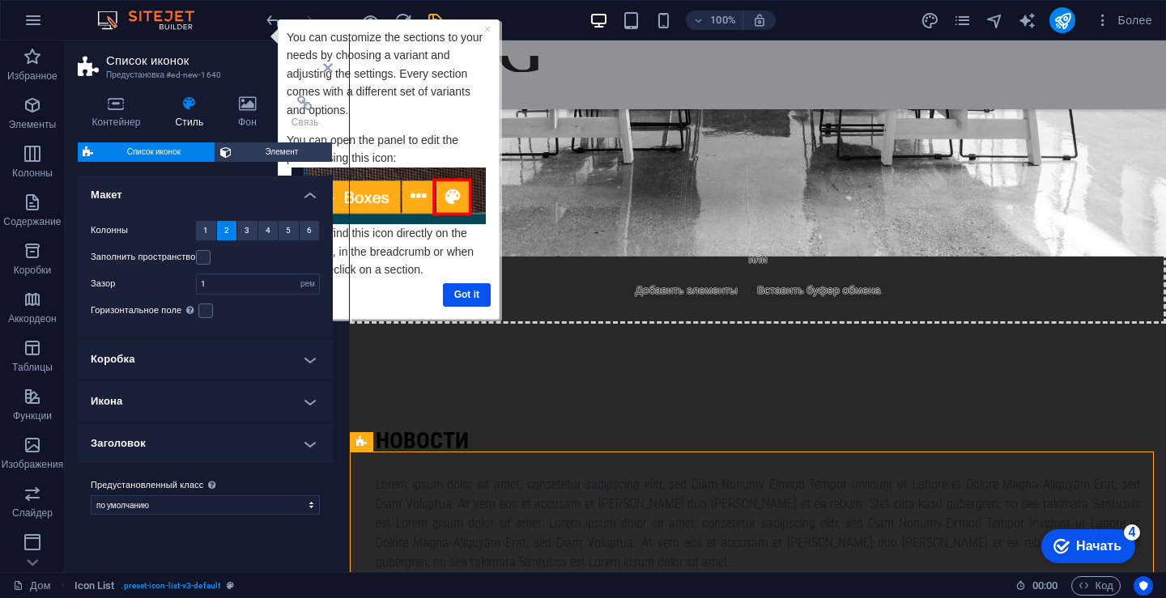
scroll to position [0, 0]
click at [328, 70] on icon at bounding box center [328, 68] width 10 height 13
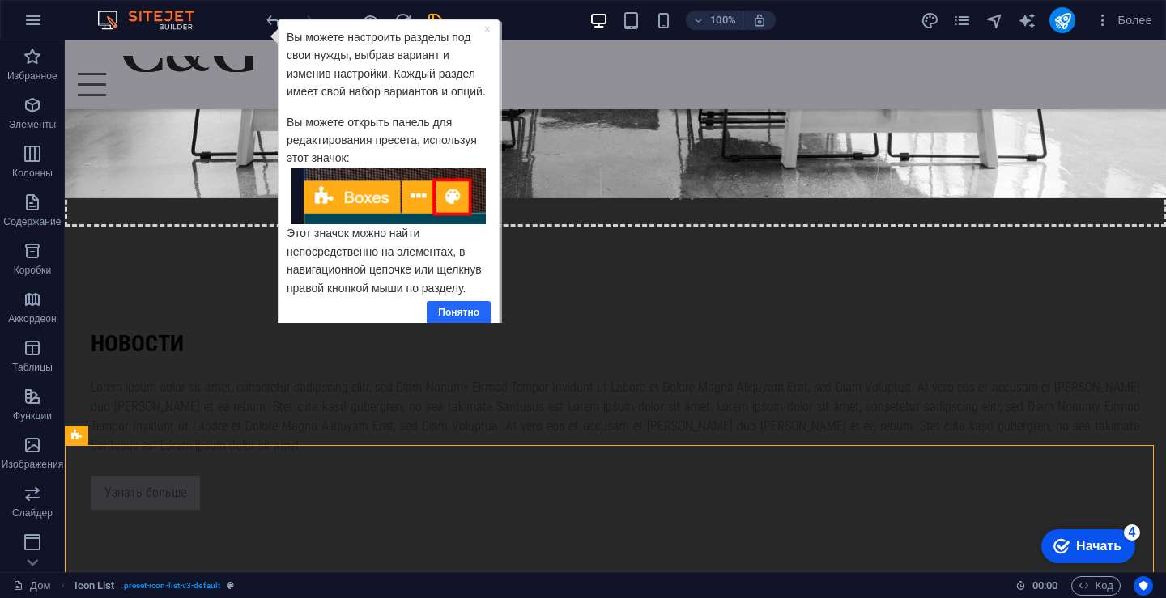
click at [463, 307] on font "Понятно" at bounding box center [457, 312] width 41 height 11
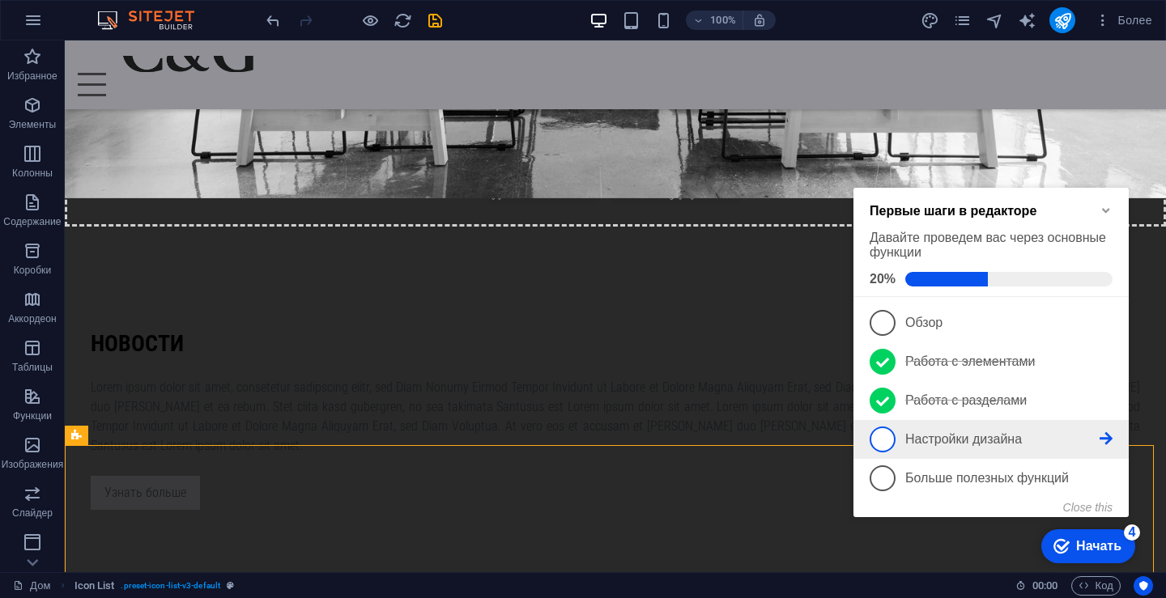
click at [1113, 432] on li "4 Настройки дизайна - неполный" at bounding box center [990, 439] width 275 height 39
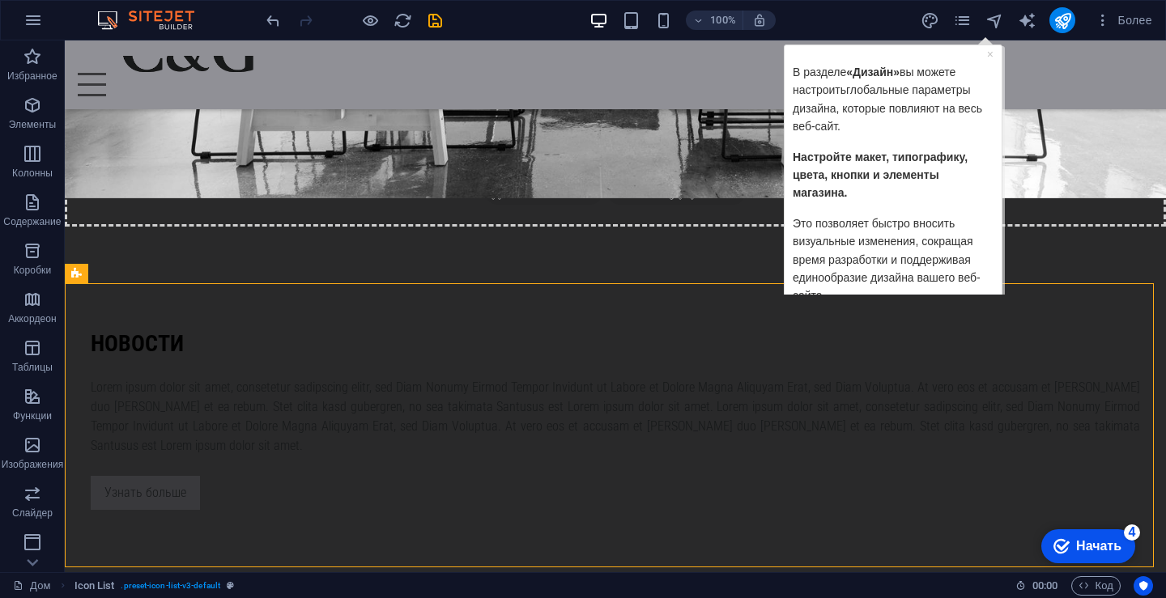
scroll to position [1990, 0]
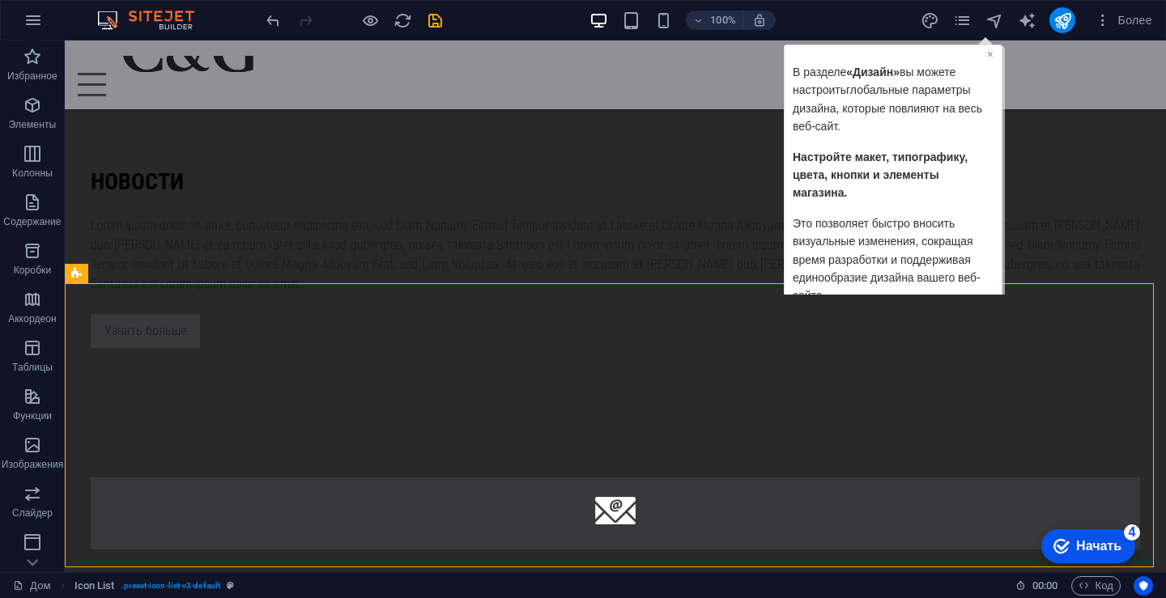
click at [989, 53] on font "×" at bounding box center [990, 53] width 6 height 13
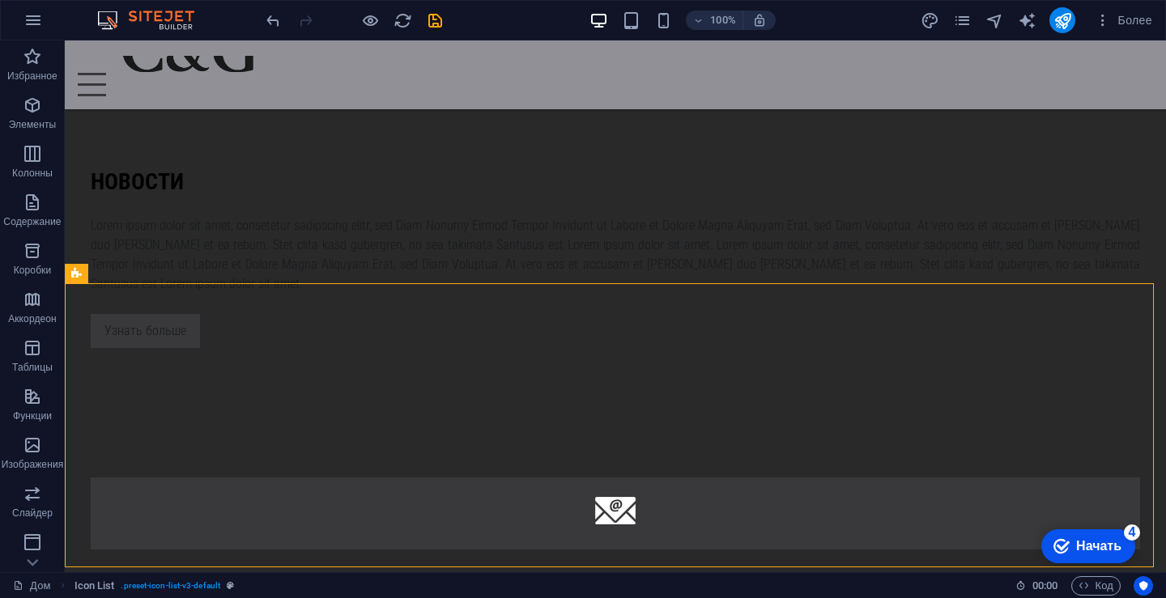
click at [1086, 541] on font "Начать" at bounding box center [1098, 546] width 45 height 14
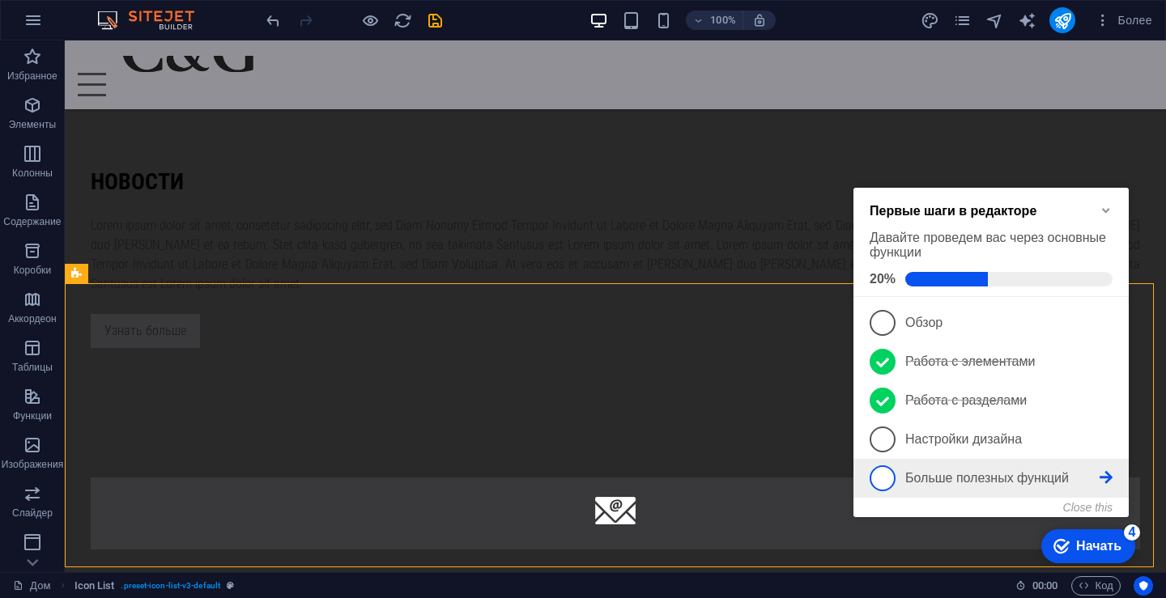
click at [1089, 475] on p "Больше полезных функций - неполный" at bounding box center [1002, 478] width 194 height 15
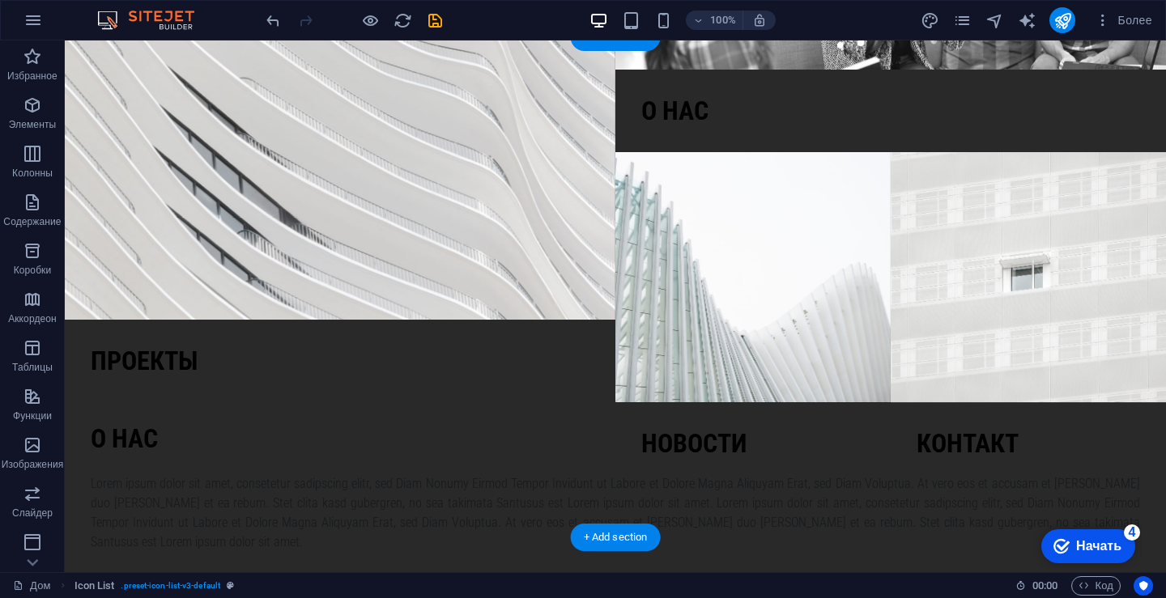
scroll to position [0, 0]
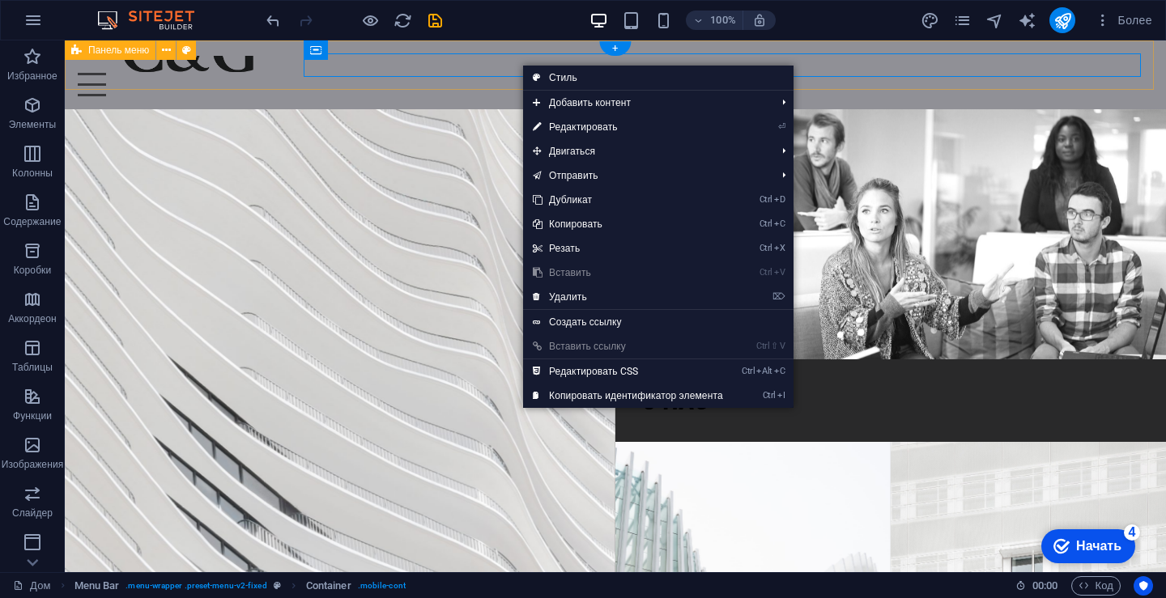
click at [475, 82] on div "Дом О нас Проекты Контакт" at bounding box center [615, 74] width 1101 height 69
